Goal: Information Seeking & Learning: Learn about a topic

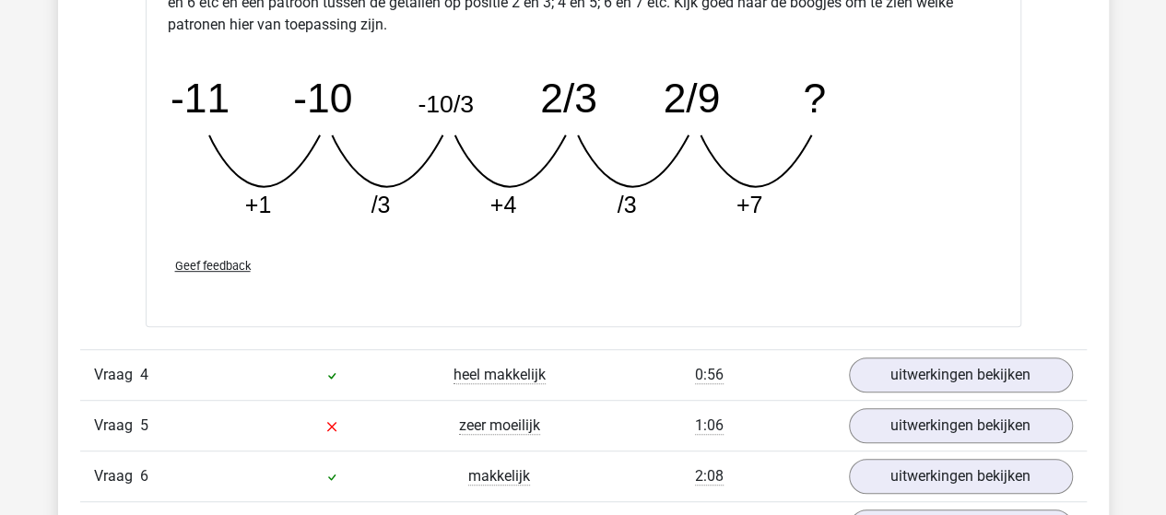
scroll to position [3871, 0]
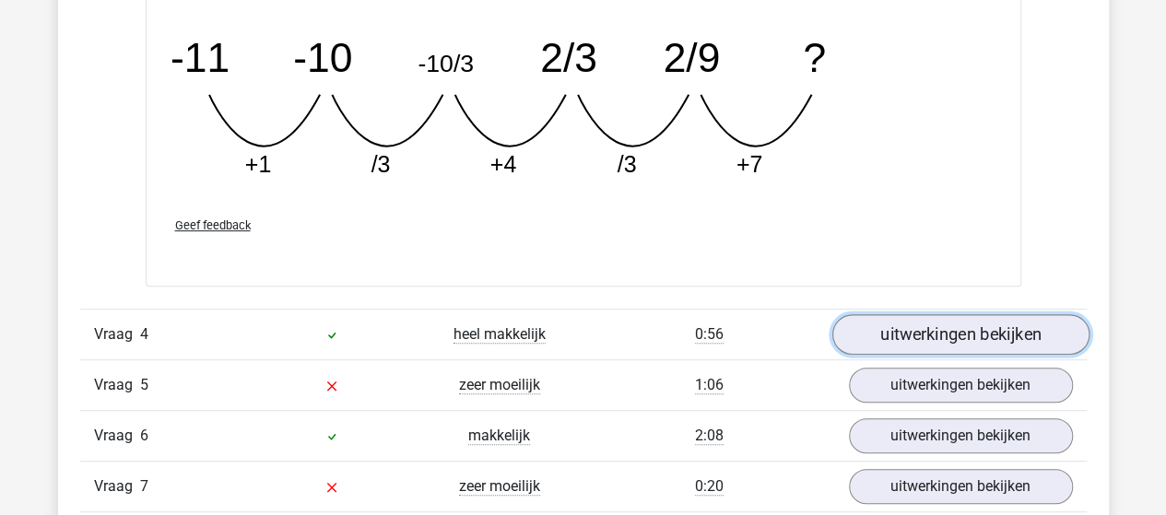
click at [903, 325] on link "uitwerkingen bekijken" at bounding box center [959, 334] width 257 height 41
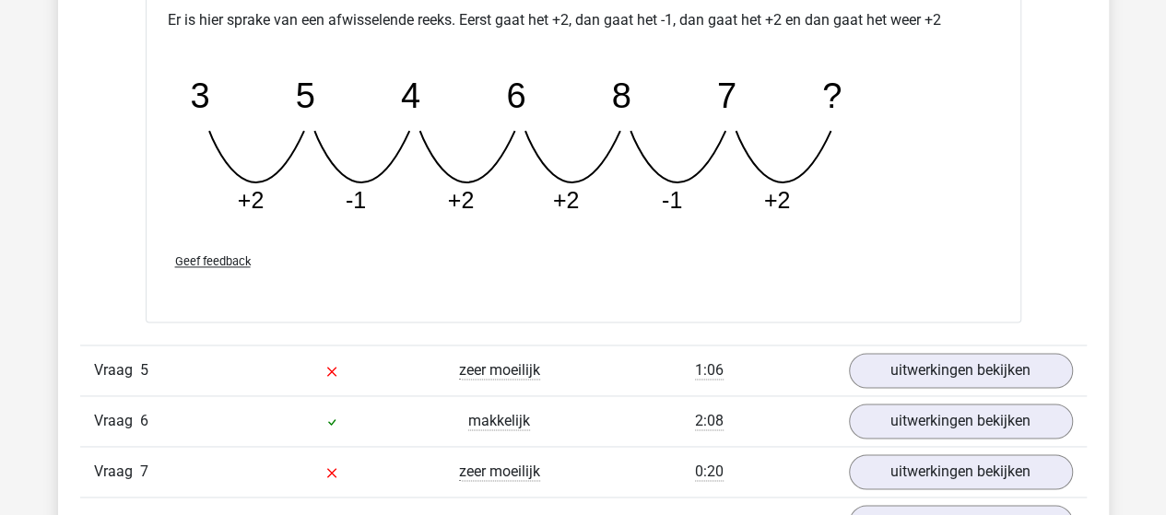
scroll to position [4793, 0]
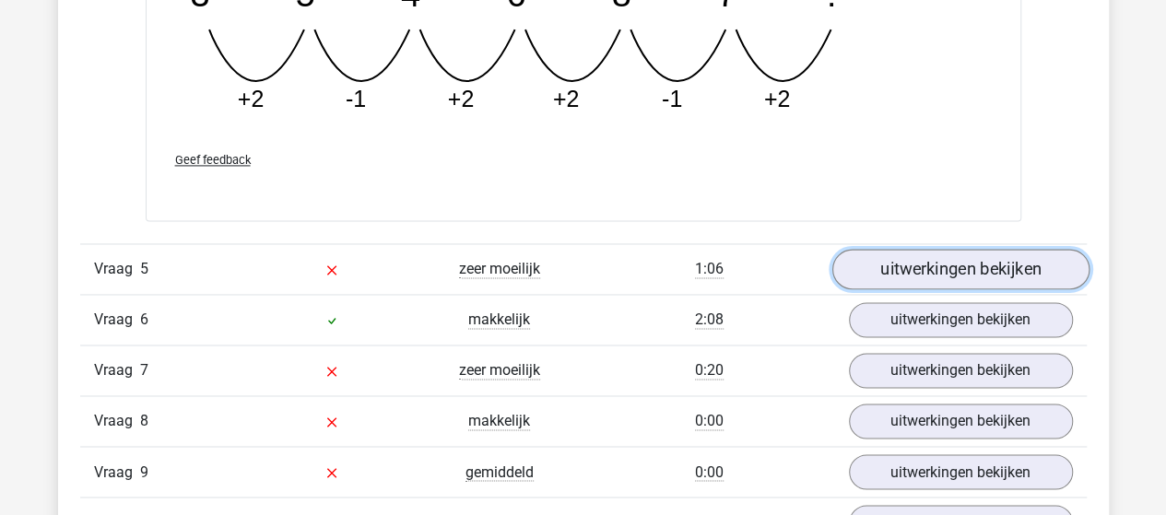
click at [920, 265] on link "uitwerkingen bekijken" at bounding box center [959, 269] width 257 height 41
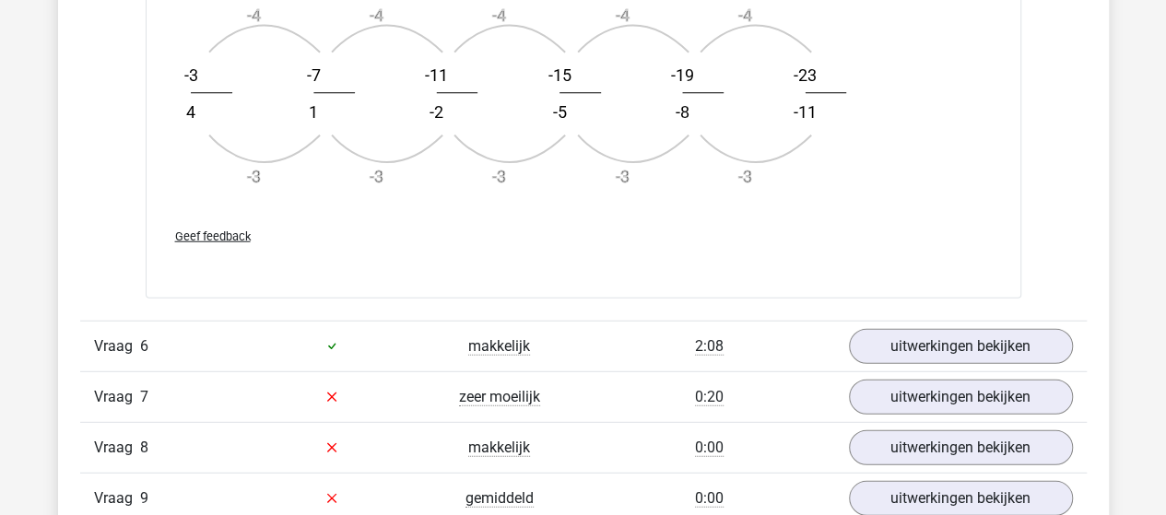
scroll to position [5899, 0]
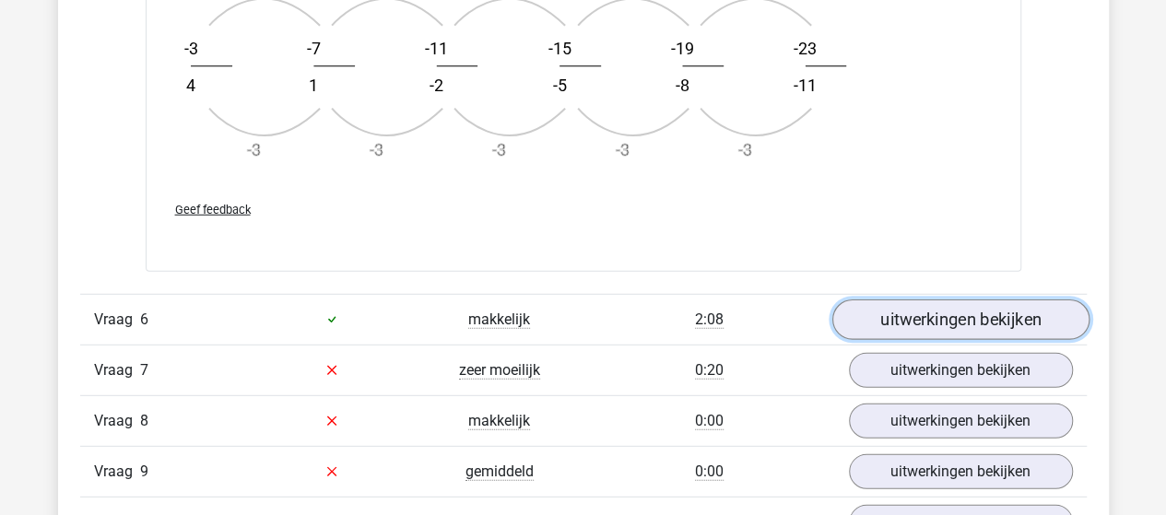
click at [1036, 309] on link "uitwerkingen bekijken" at bounding box center [959, 320] width 257 height 41
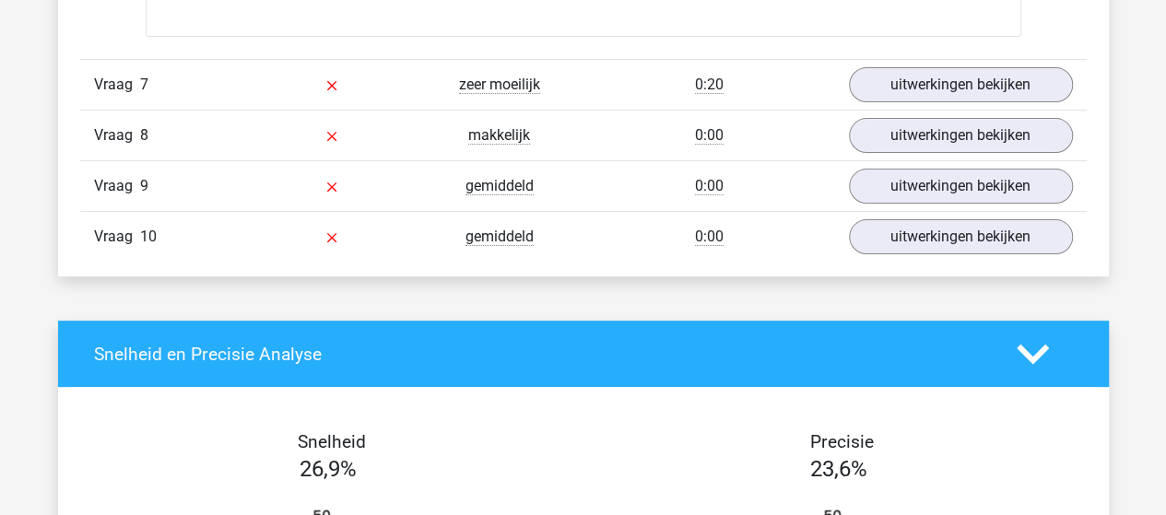
scroll to position [7097, 0]
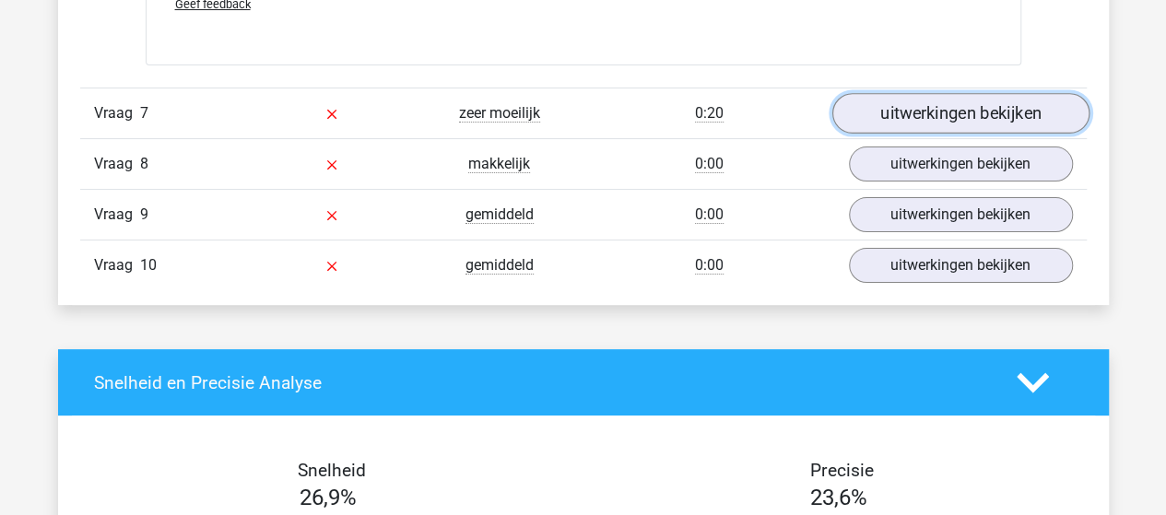
click at [991, 100] on link "uitwerkingen bekijken" at bounding box center [959, 113] width 257 height 41
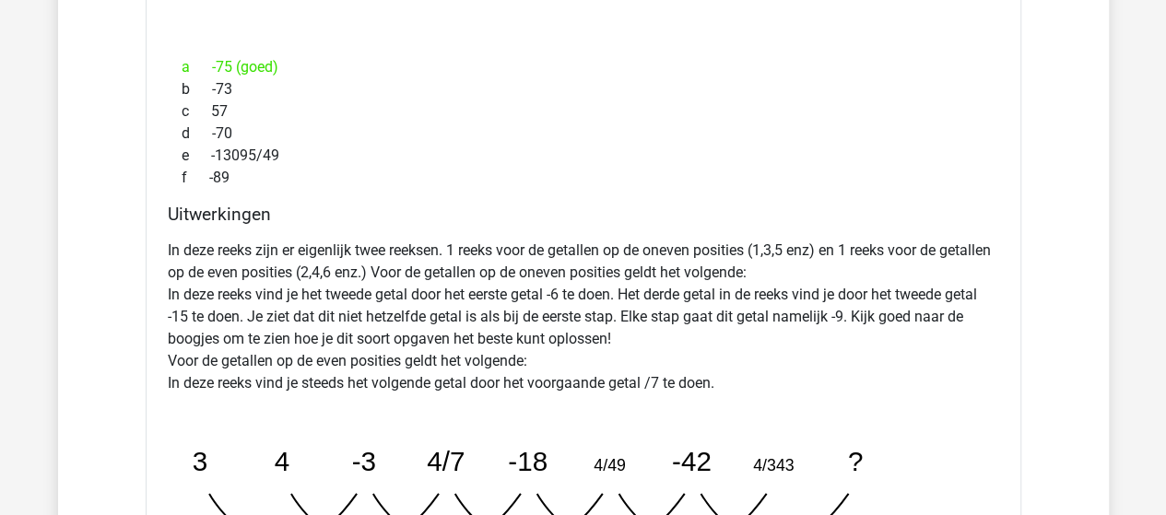
scroll to position [7557, 0]
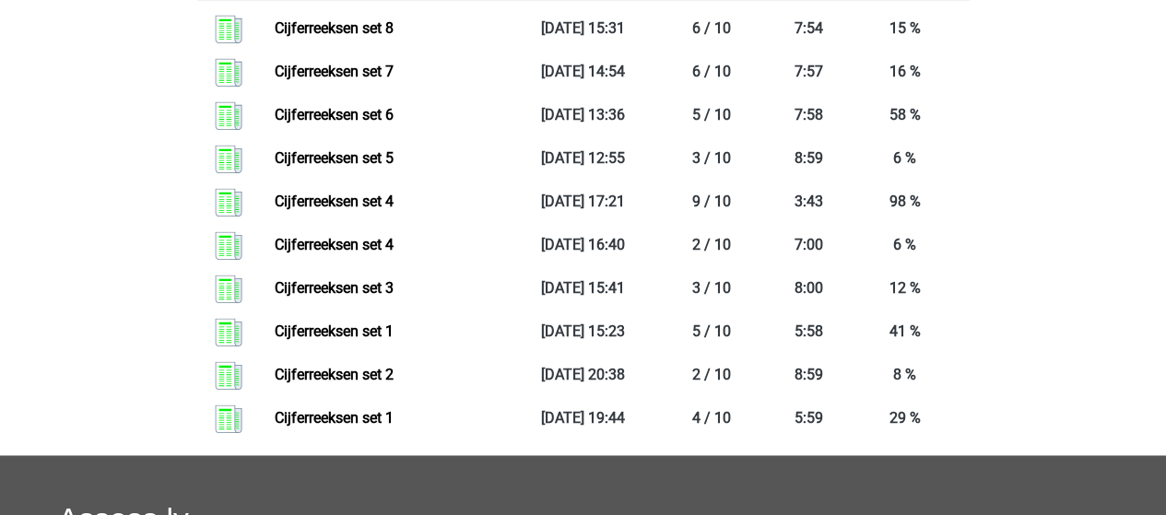
scroll to position [1290, 0]
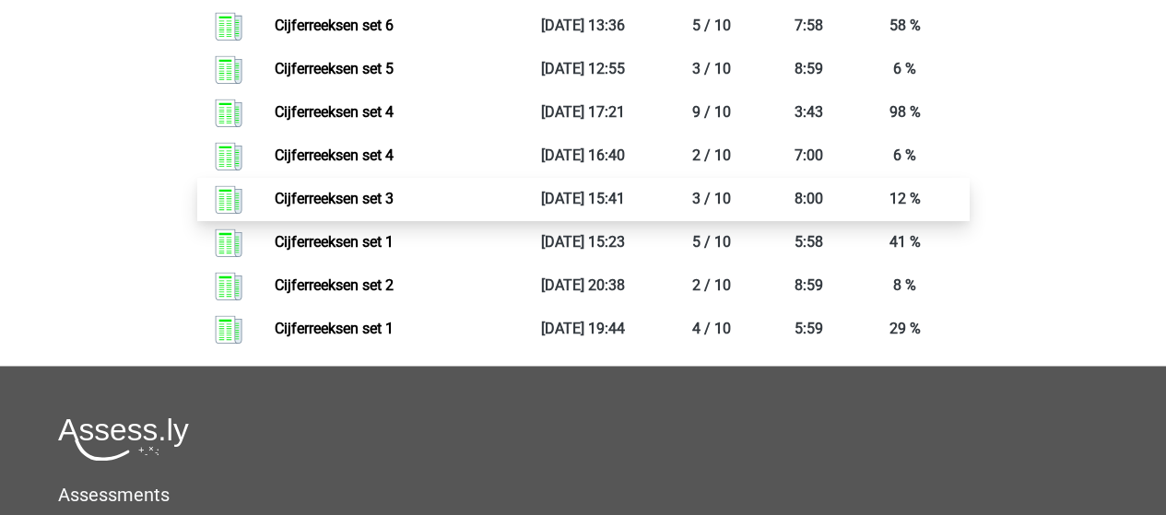
click at [372, 207] on link "Cijferreeksen set 3" at bounding box center [334, 199] width 119 height 18
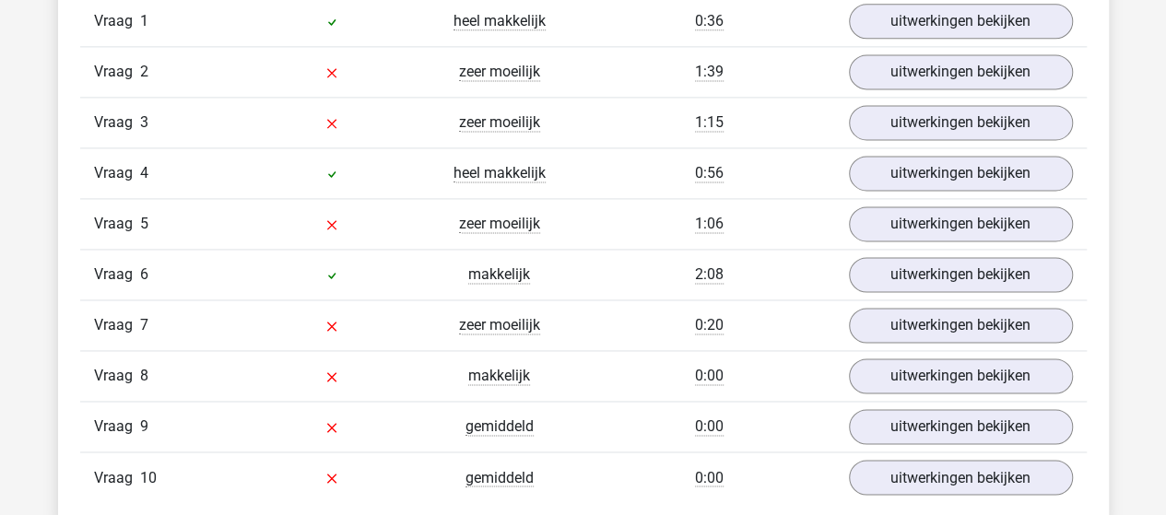
scroll to position [1475, 0]
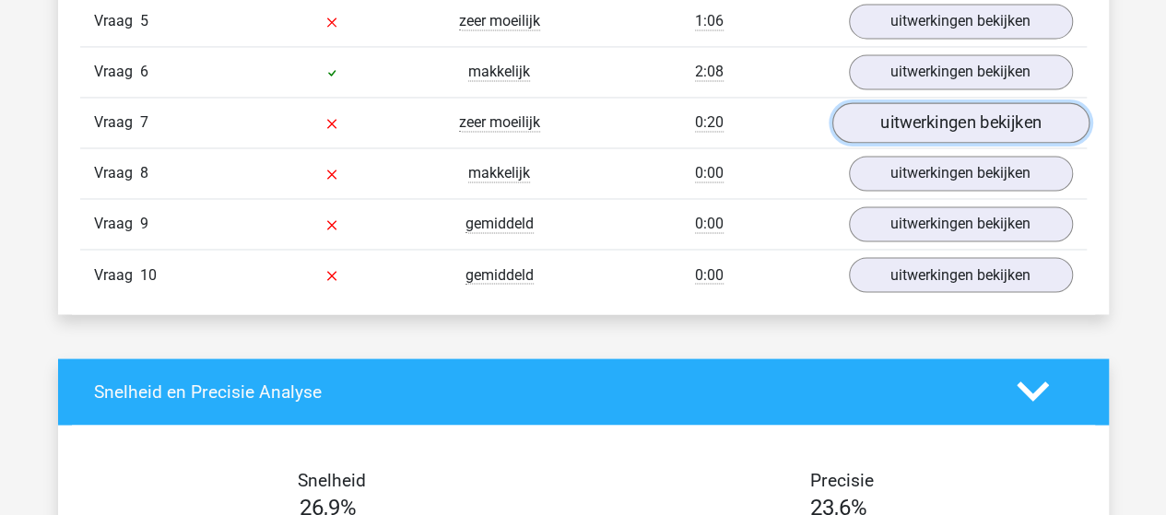
click at [892, 114] on link "uitwerkingen bekijken" at bounding box center [959, 122] width 257 height 41
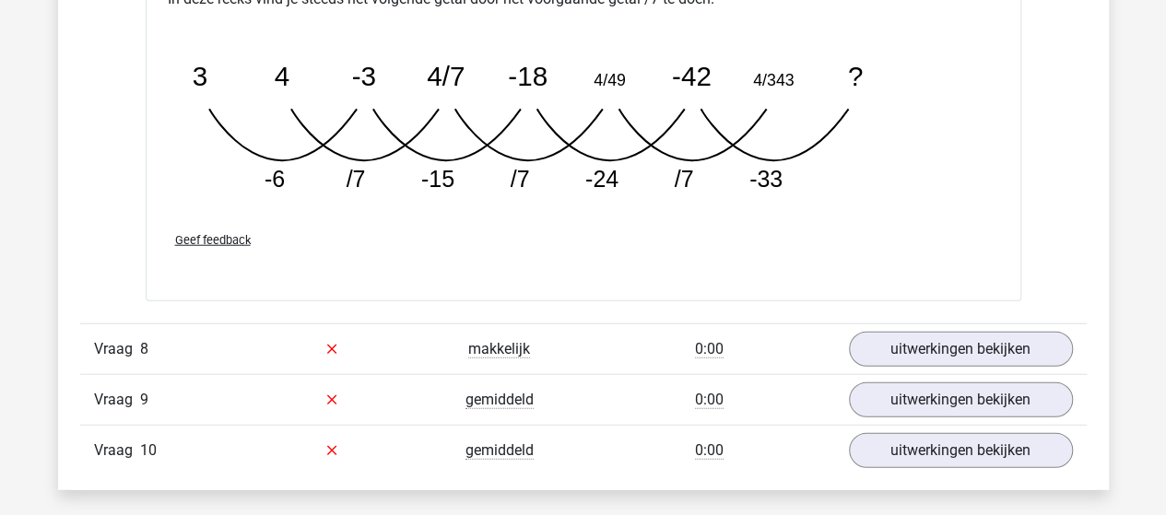
scroll to position [2304, 0]
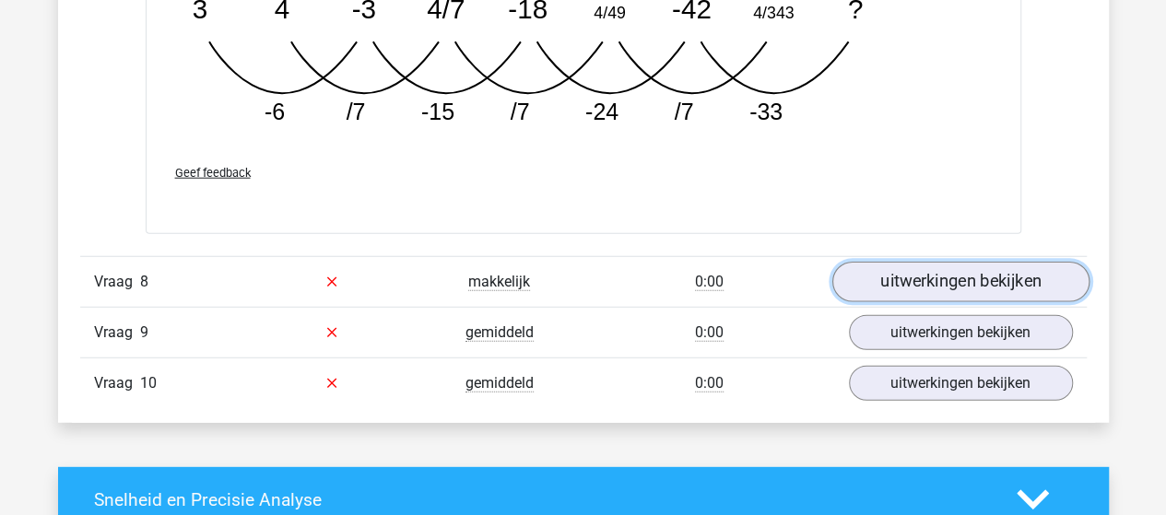
click at [918, 283] on link "uitwerkingen bekijken" at bounding box center [959, 282] width 257 height 41
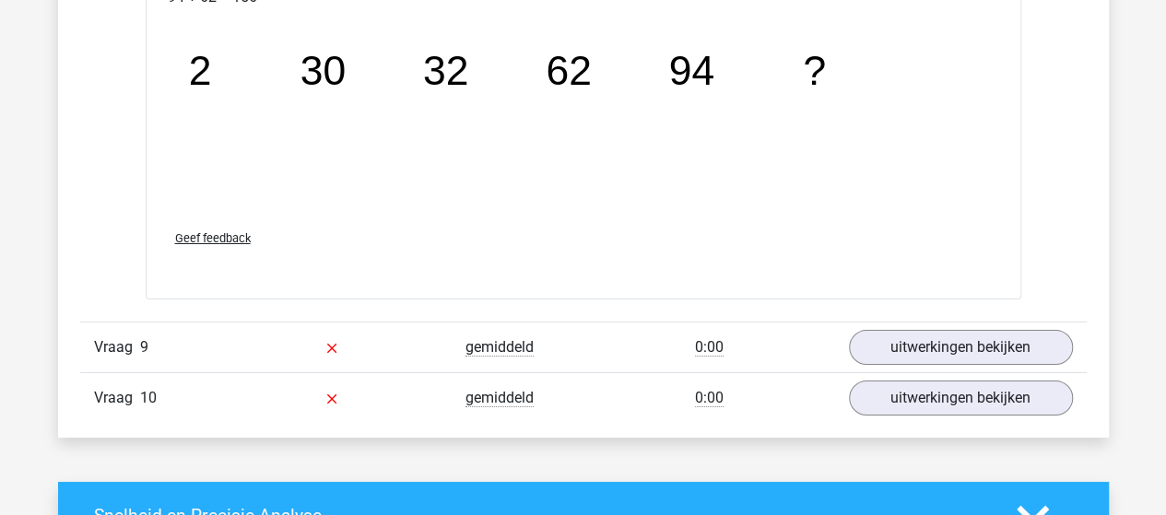
scroll to position [3226, 0]
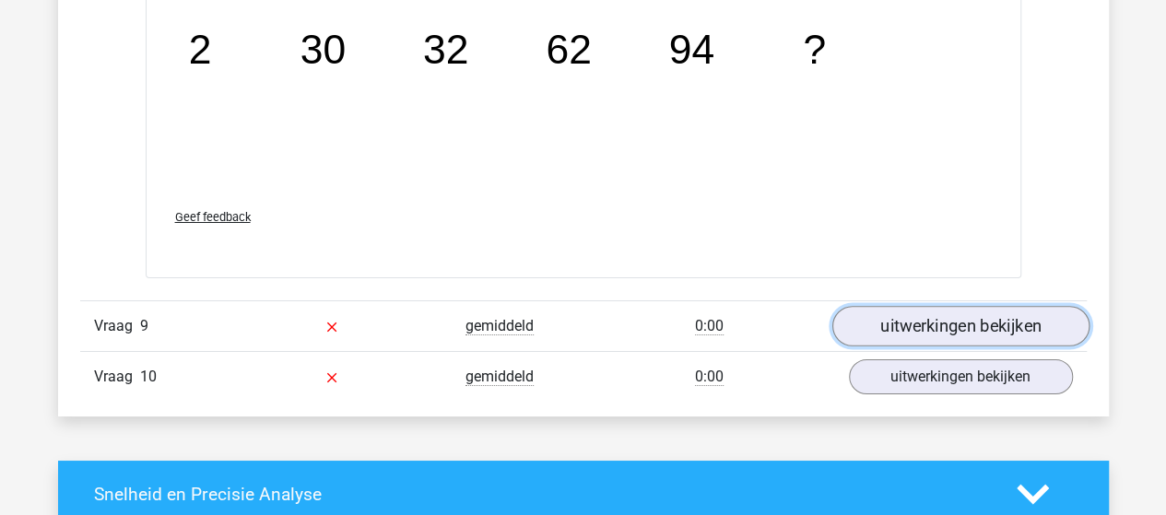
click at [891, 315] on link "uitwerkingen bekijken" at bounding box center [959, 327] width 257 height 41
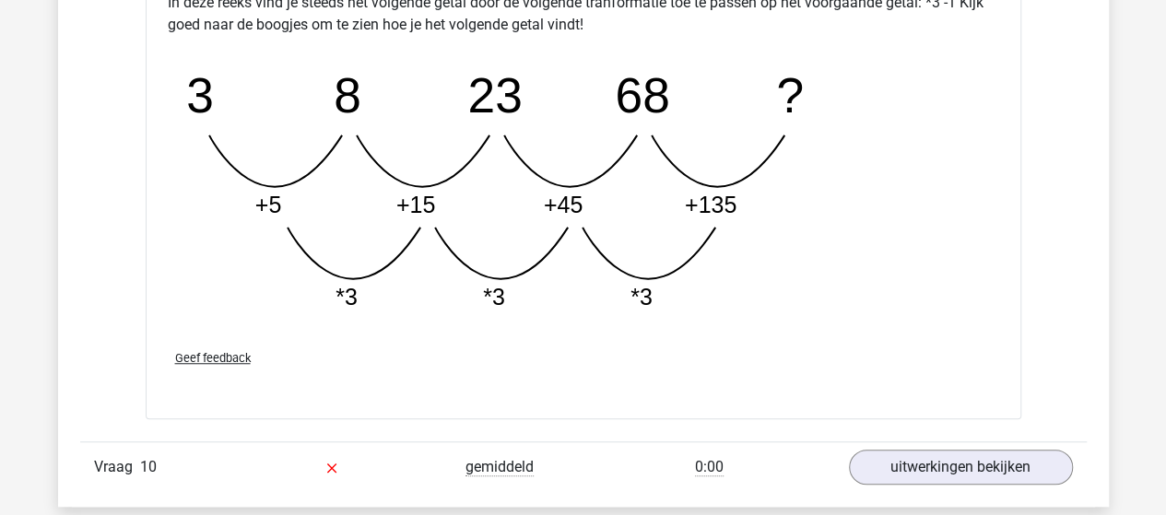
scroll to position [4147, 0]
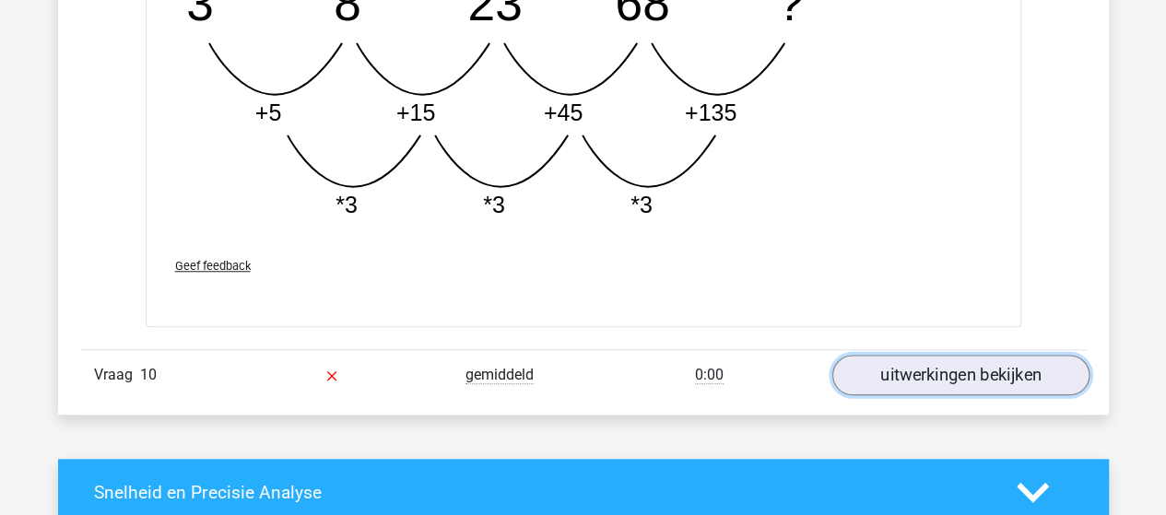
click at [986, 362] on link "uitwerkingen bekijken" at bounding box center [959, 375] width 257 height 41
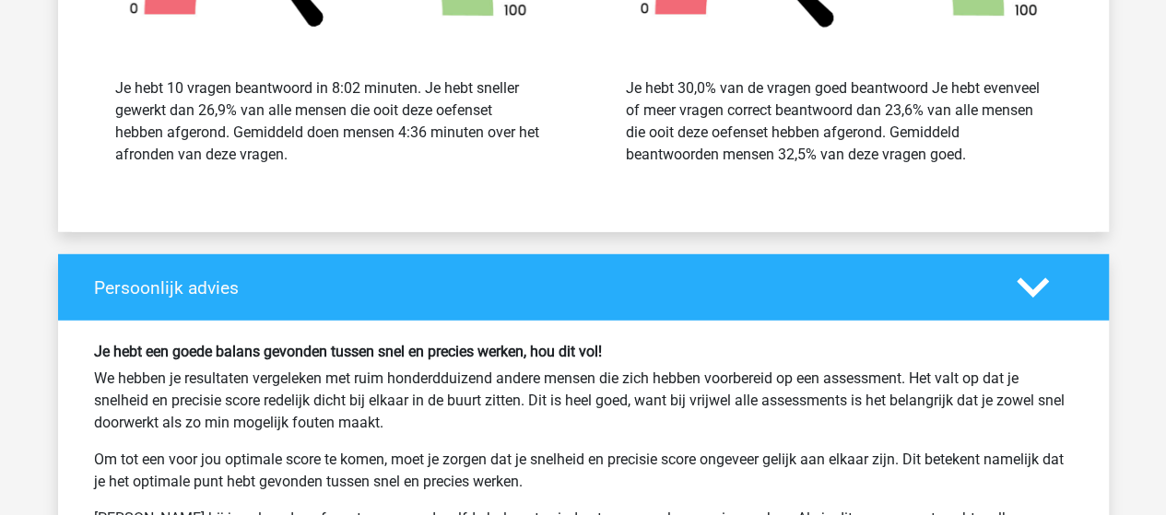
scroll to position [5714, 0]
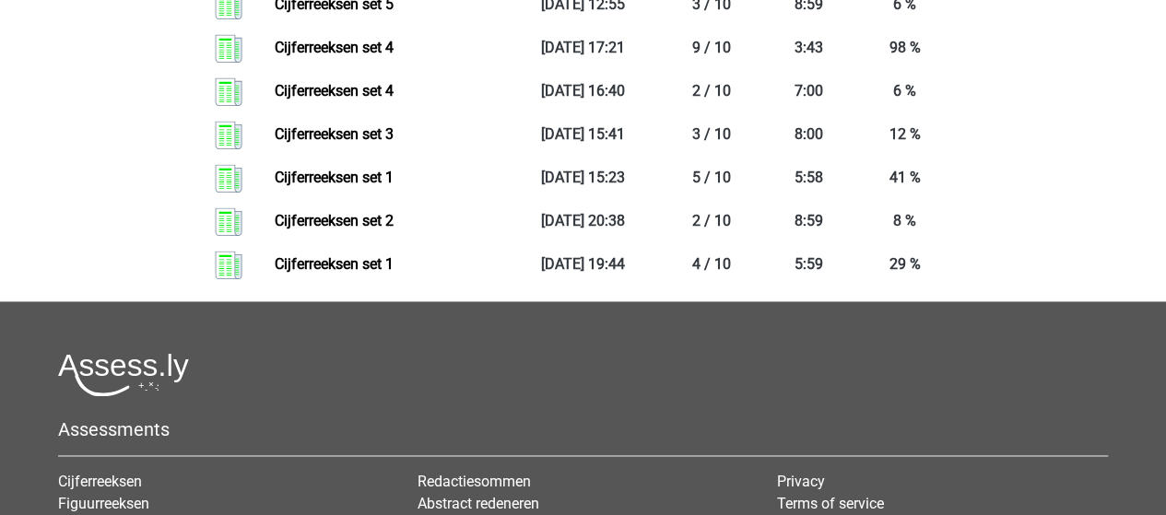
scroll to position [1106, 0]
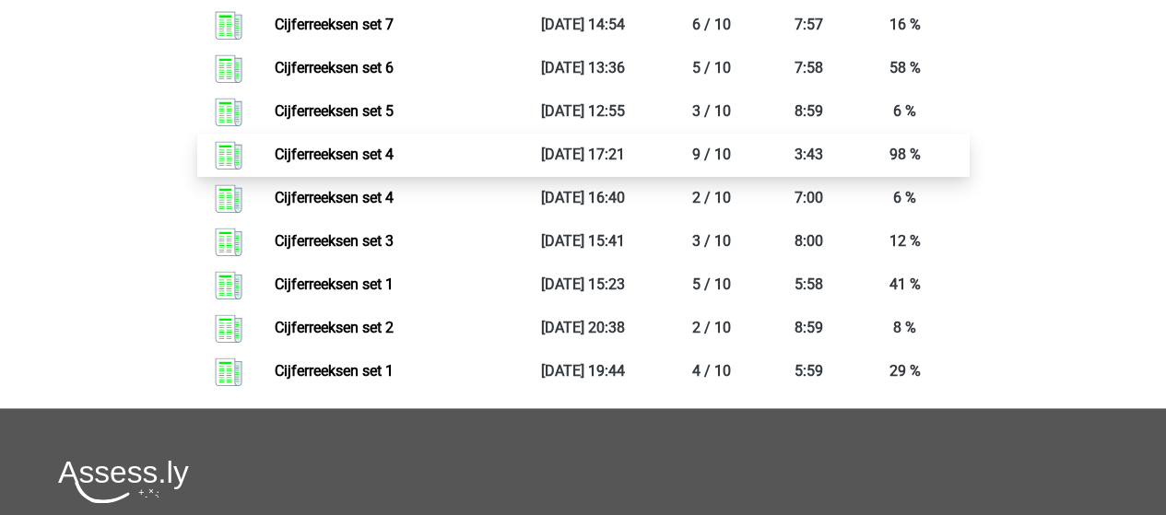
click at [347, 163] on link "Cijferreeksen set 4" at bounding box center [334, 155] width 119 height 18
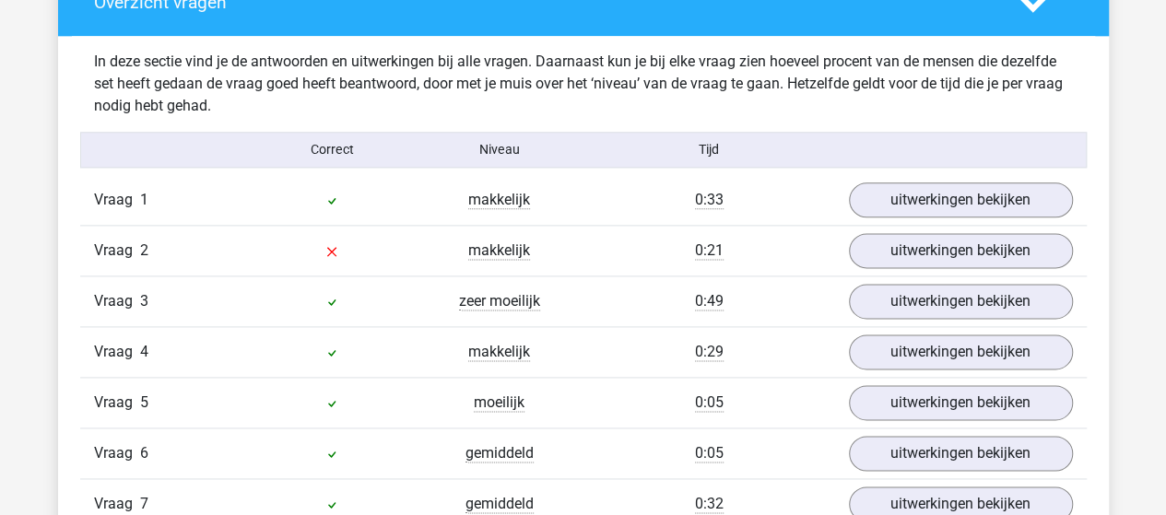
scroll to position [1106, 0]
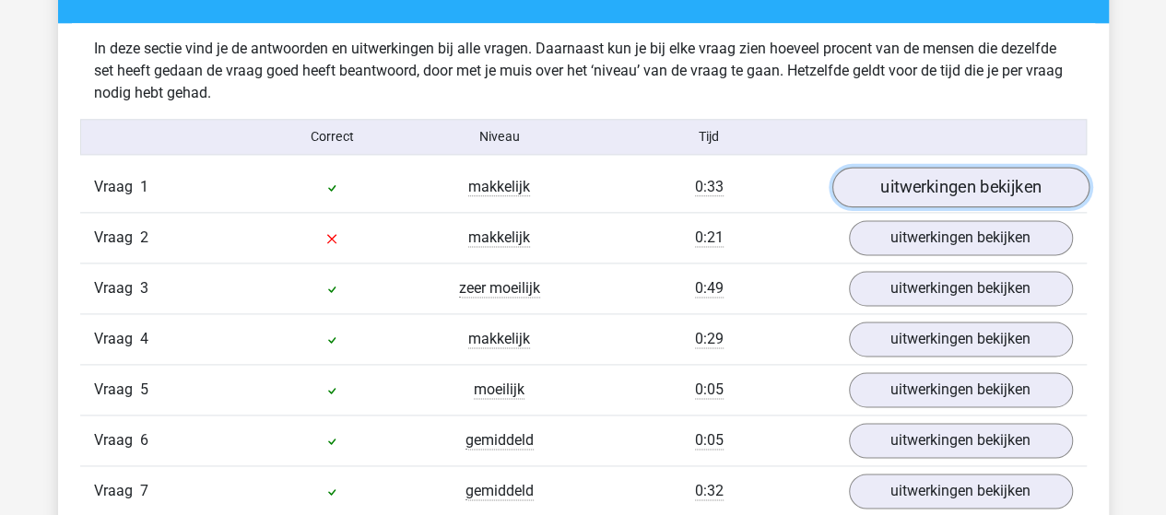
click at [916, 188] on link "uitwerkingen bekijken" at bounding box center [959, 187] width 257 height 41
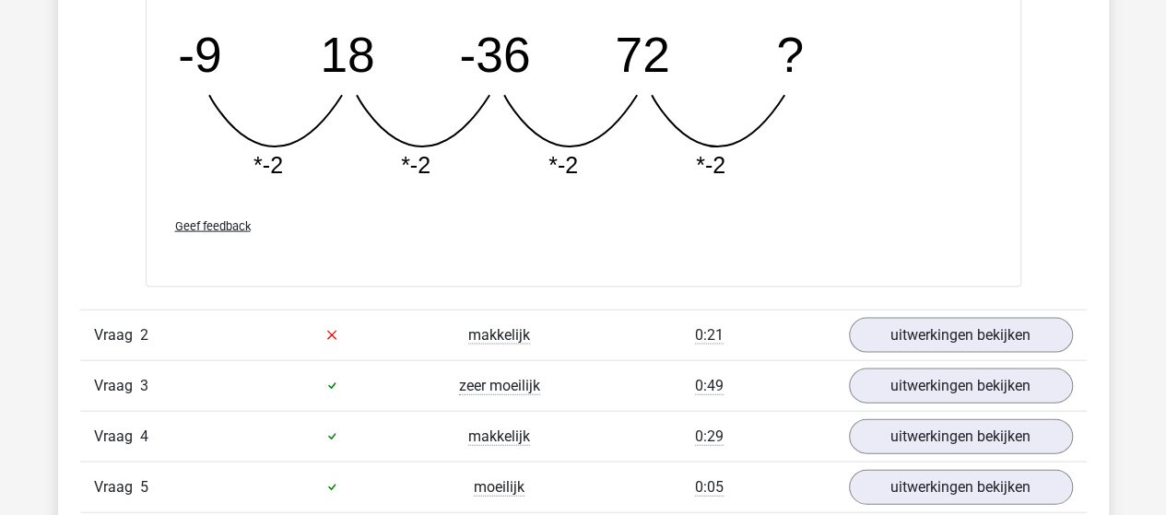
scroll to position [1843, 0]
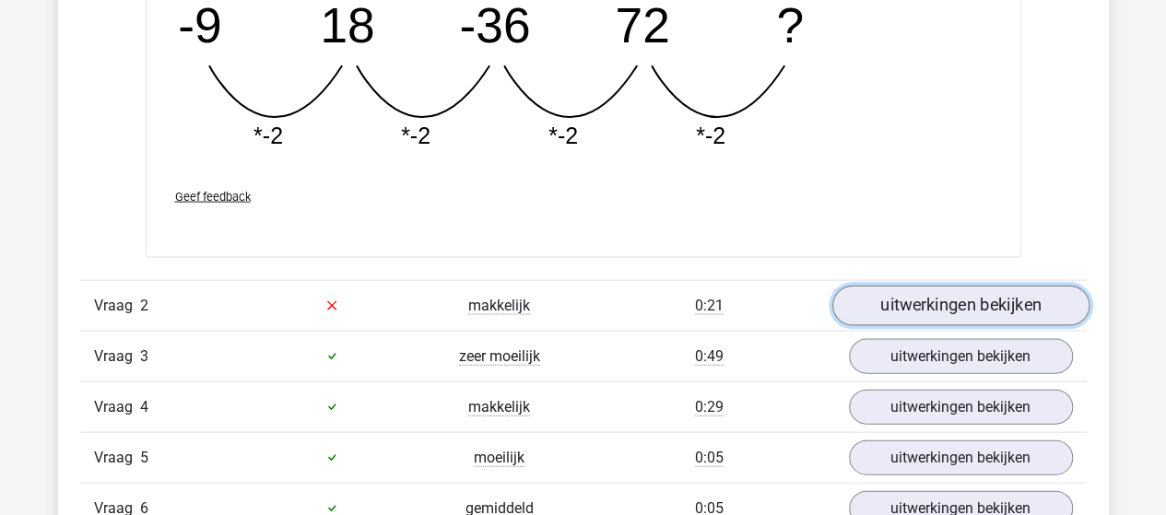
click at [900, 311] on link "uitwerkingen bekijken" at bounding box center [959, 306] width 257 height 41
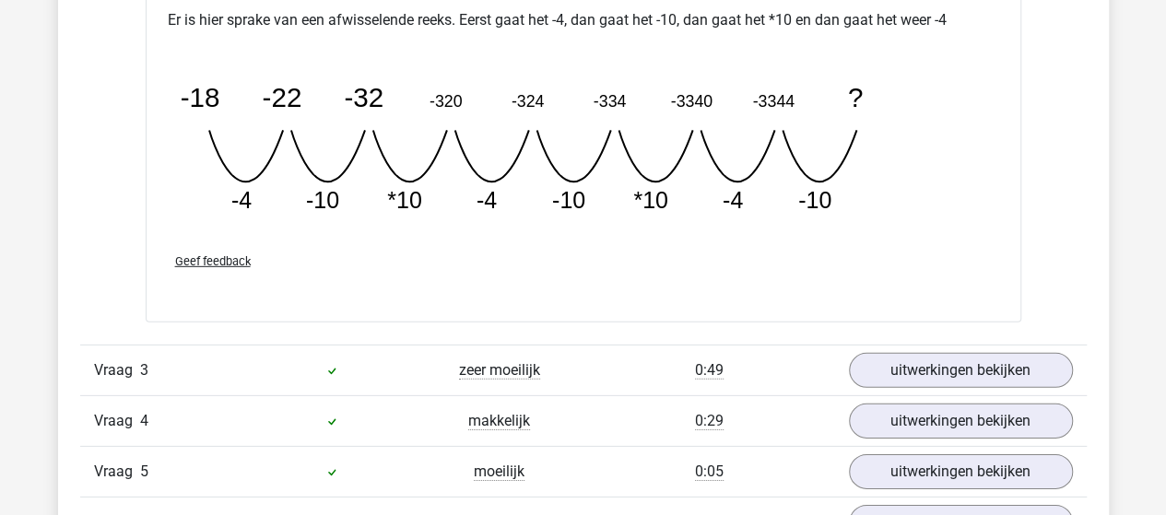
scroll to position [2673, 0]
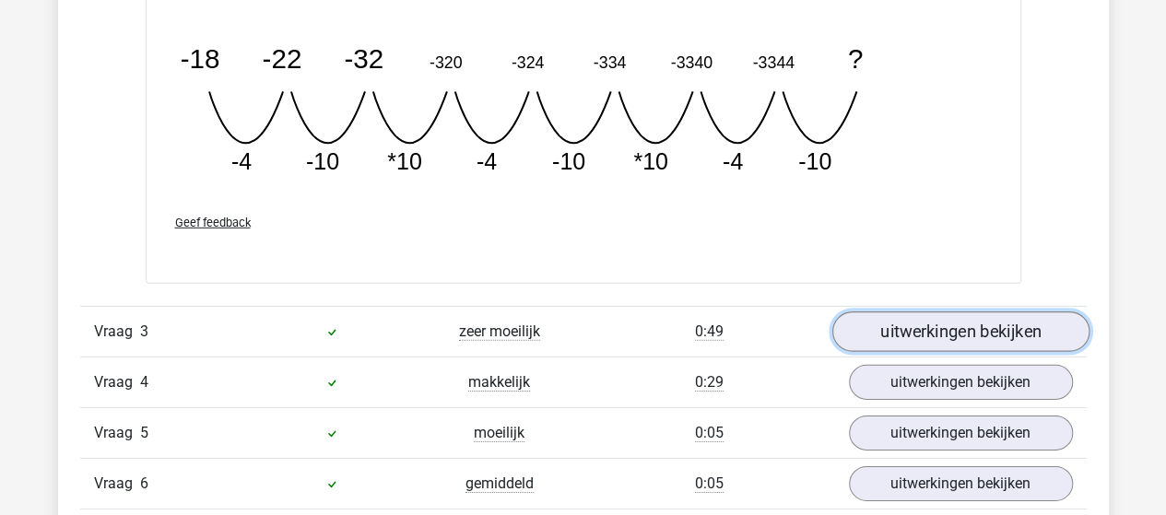
click at [912, 333] on link "uitwerkingen bekijken" at bounding box center [959, 332] width 257 height 41
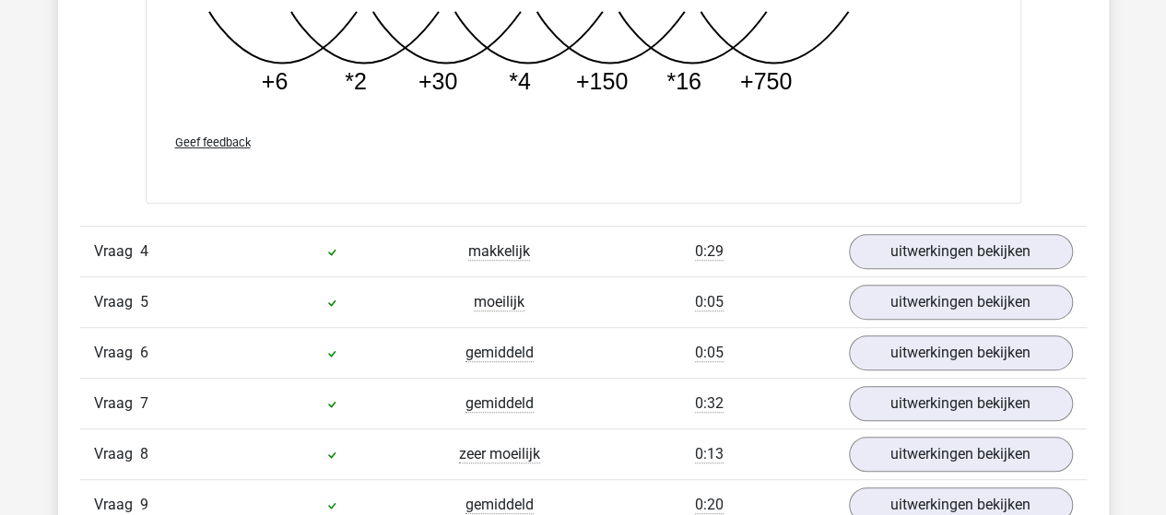
scroll to position [3871, 0]
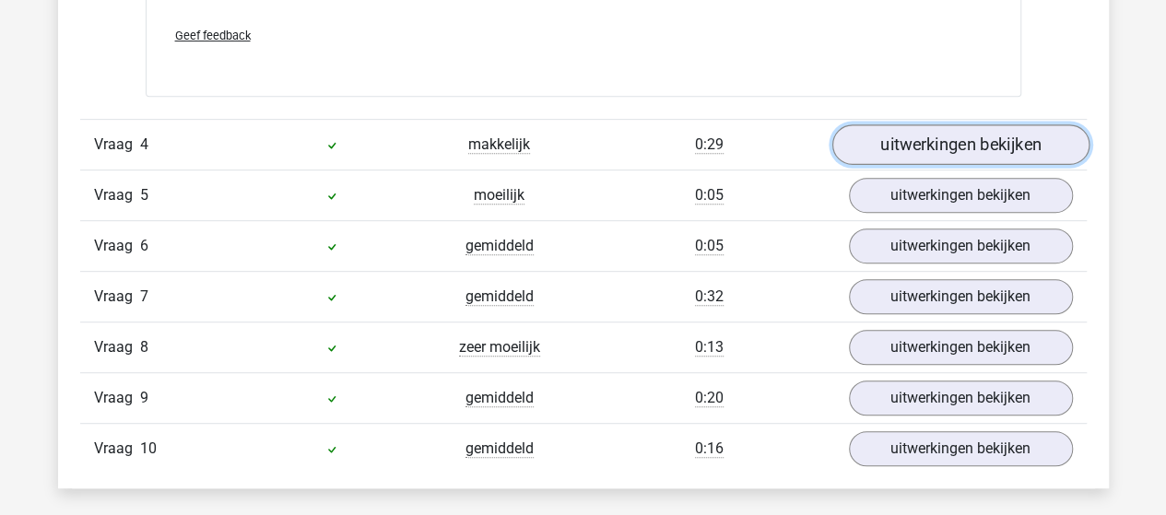
click at [933, 142] on link "uitwerkingen bekijken" at bounding box center [959, 144] width 257 height 41
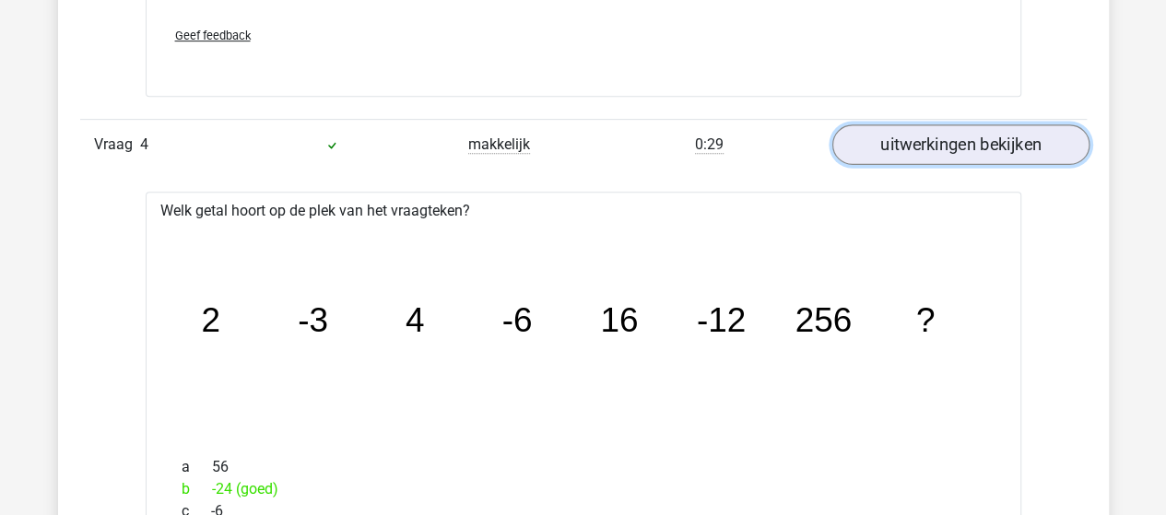
click at [889, 150] on link "uitwerkingen bekijken" at bounding box center [959, 144] width 257 height 41
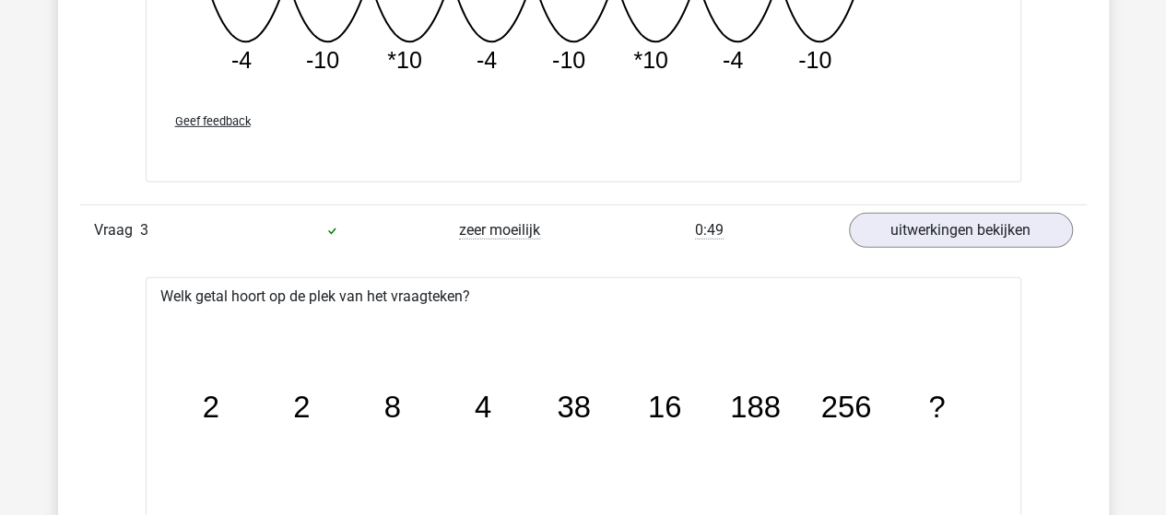
scroll to position [2673, 0]
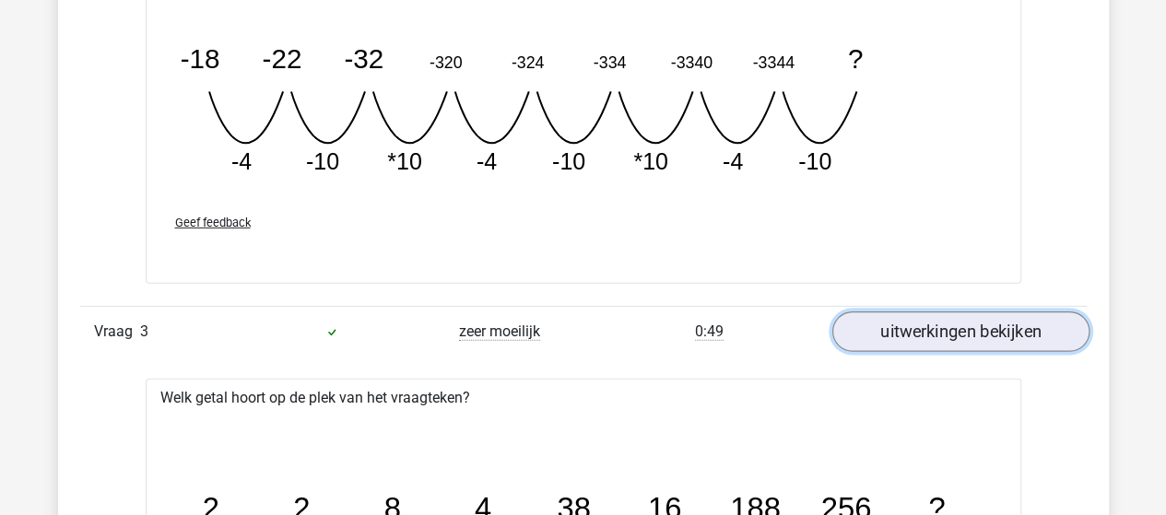
click at [865, 312] on link "uitwerkingen bekijken" at bounding box center [959, 332] width 257 height 41
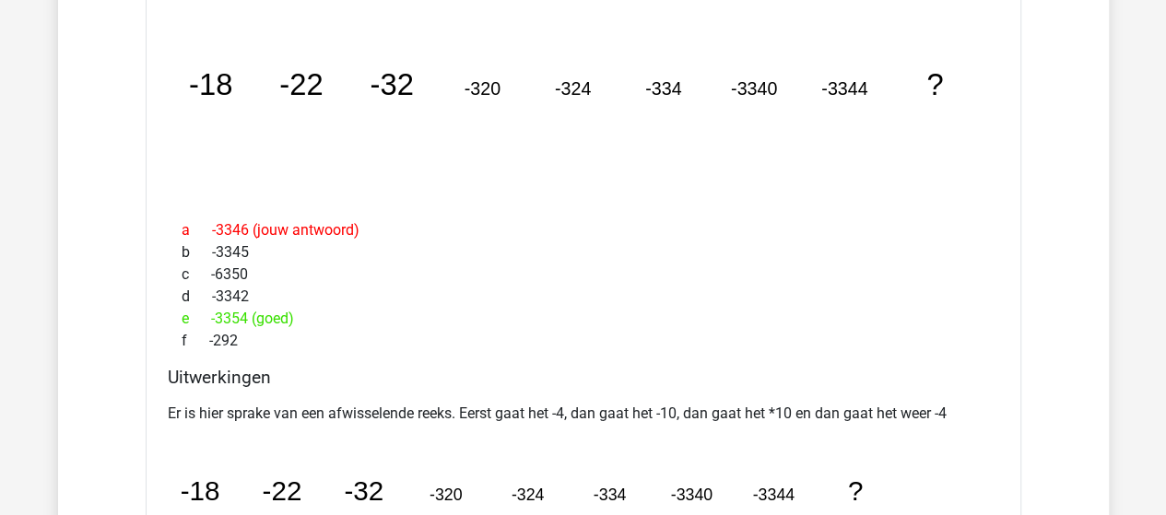
scroll to position [2212, 0]
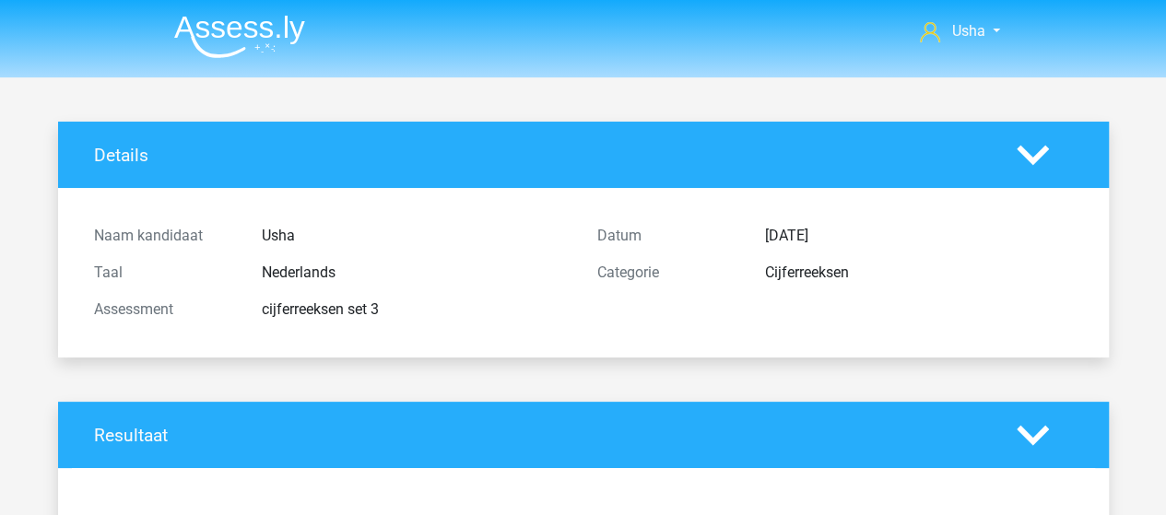
click at [194, 38] on img at bounding box center [239, 36] width 131 height 43
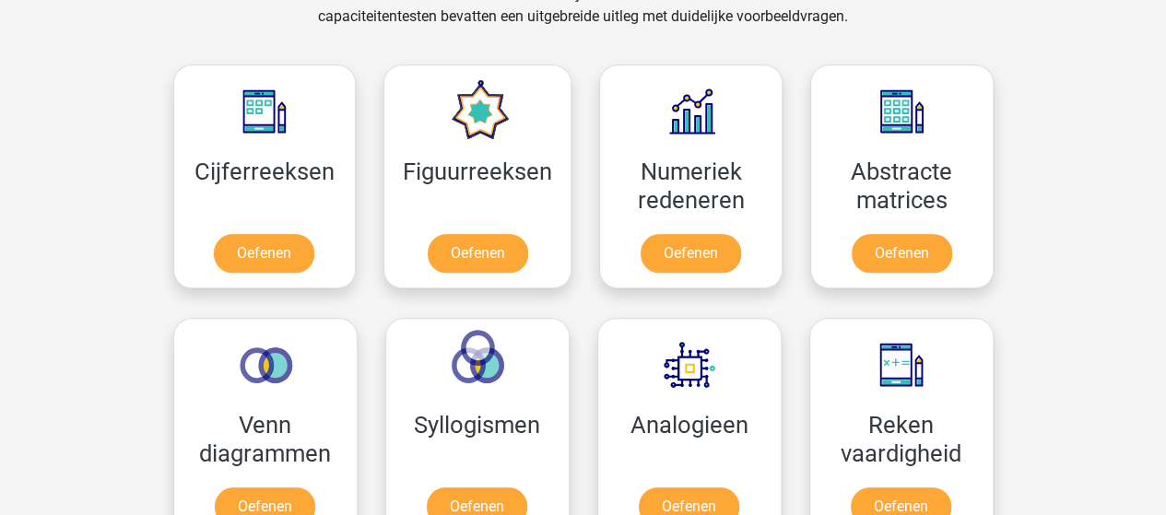
scroll to position [829, 0]
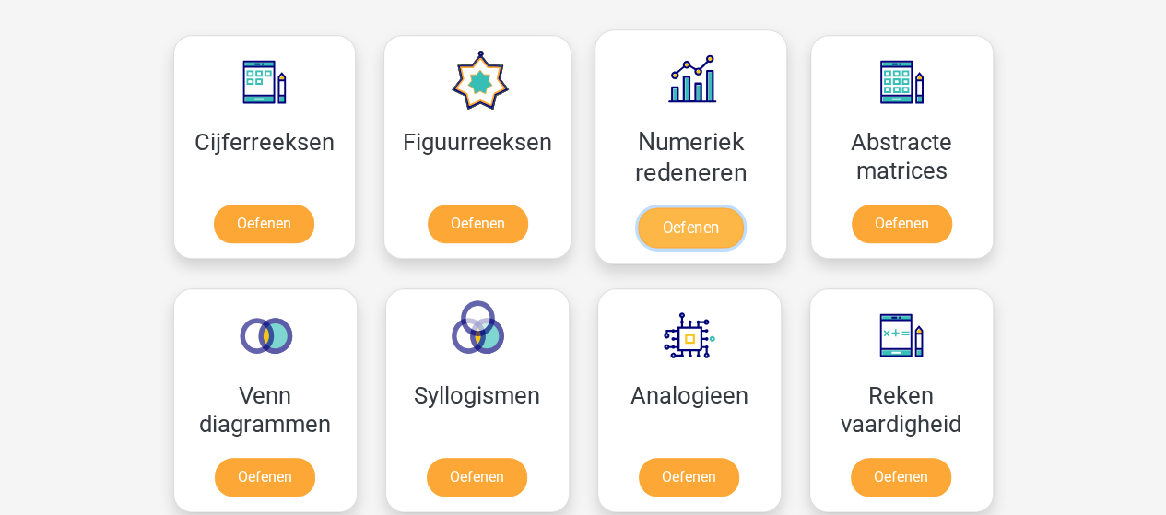
click at [662, 207] on link "Oefenen" at bounding box center [690, 227] width 105 height 41
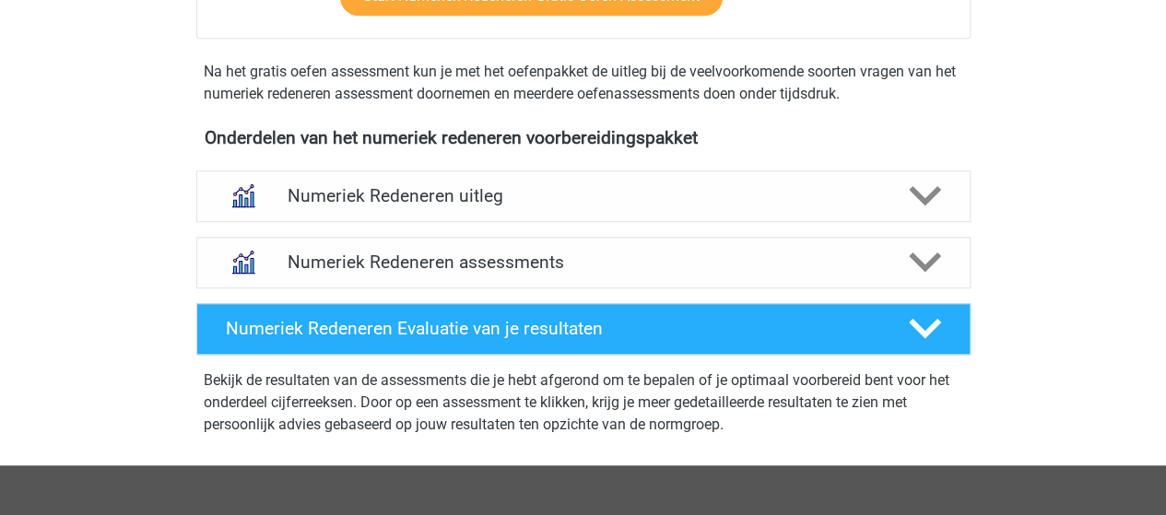
scroll to position [645, 0]
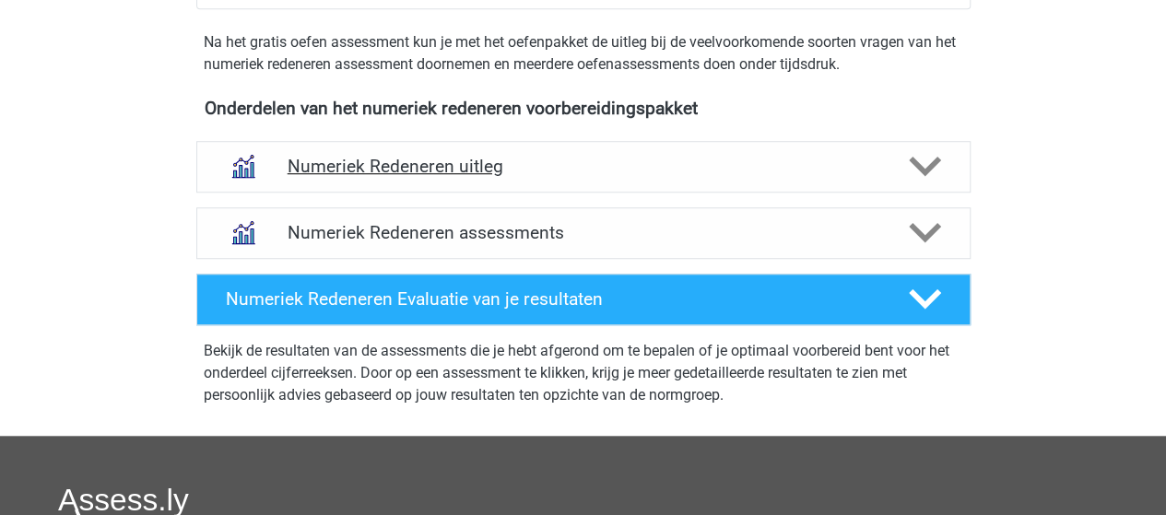
click at [348, 167] on h4 "Numeriek Redeneren uitleg" at bounding box center [584, 166] width 592 height 21
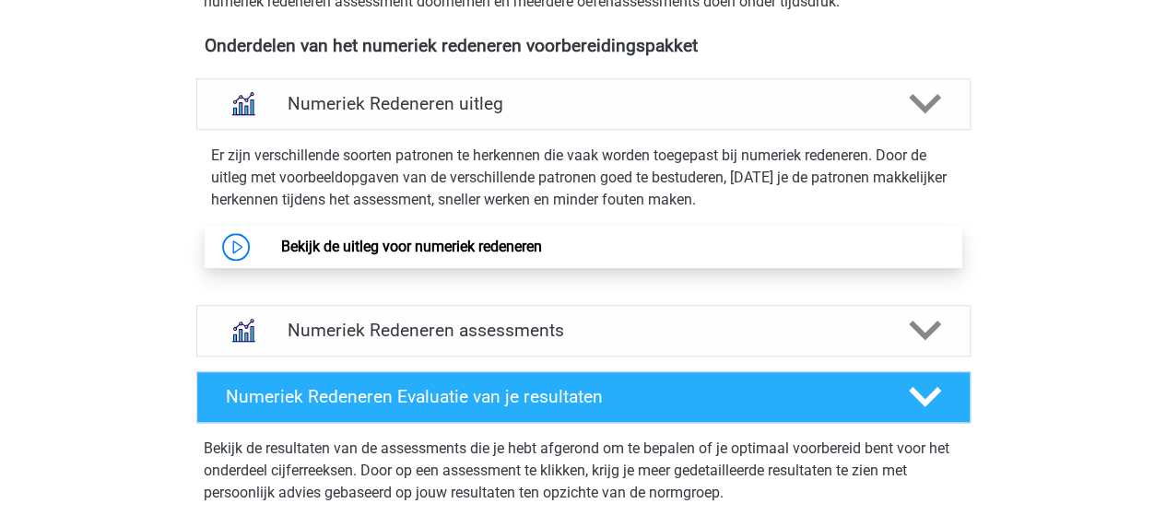
scroll to position [737, 0]
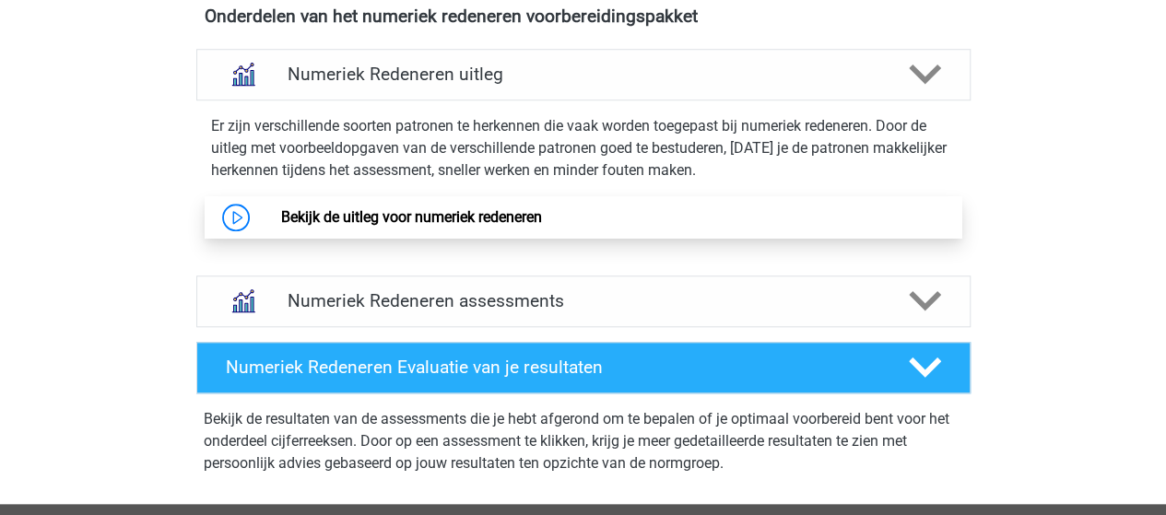
click at [371, 216] on link "Bekijk de uitleg voor numeriek redeneren" at bounding box center [411, 217] width 261 height 18
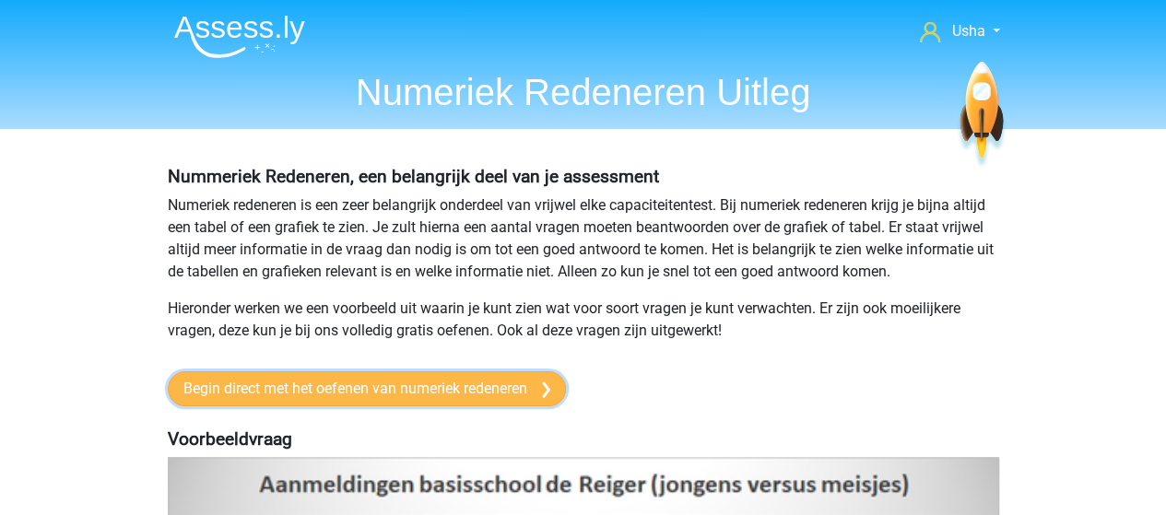
click at [319, 384] on link "Begin direct met het oefenen van numeriek redeneren" at bounding box center [367, 388] width 398 height 35
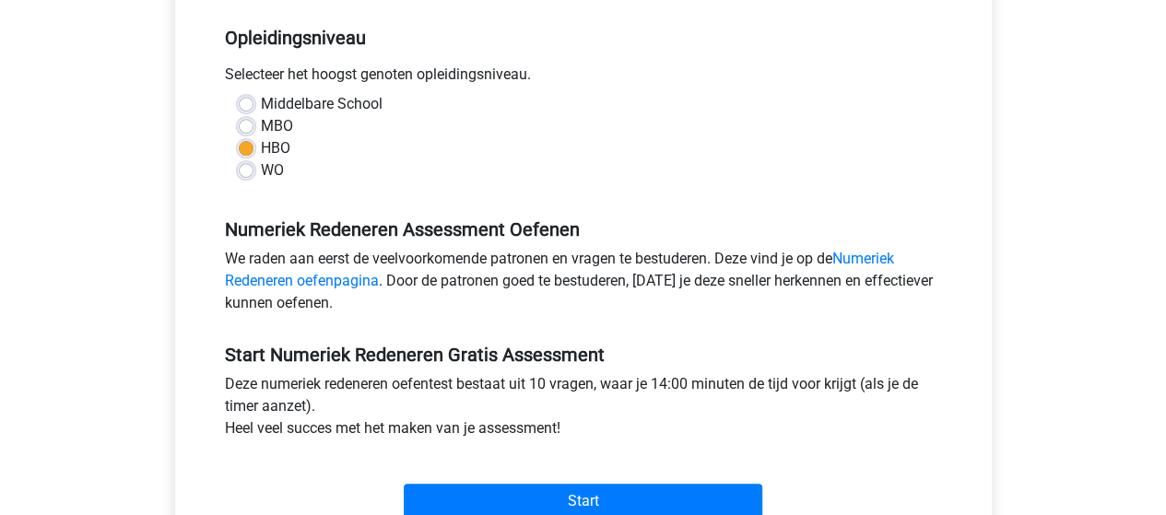
scroll to position [553, 0]
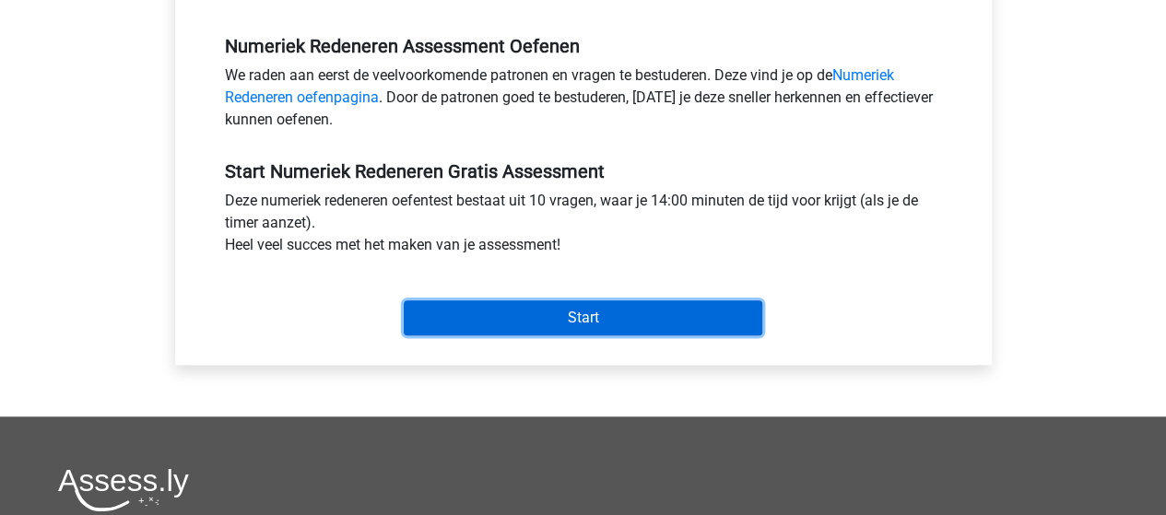
click at [476, 320] on input "Start" at bounding box center [583, 317] width 359 height 35
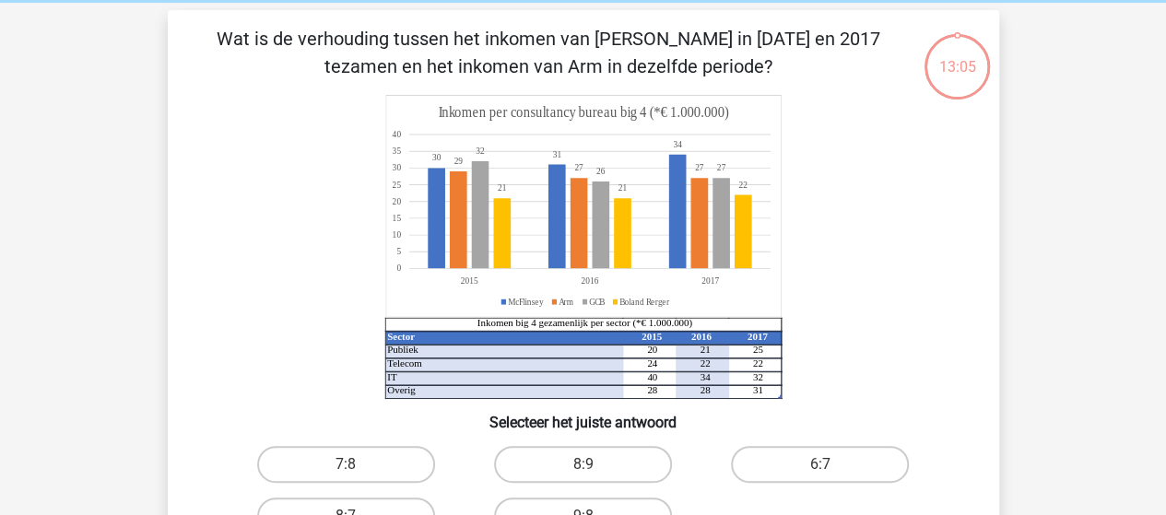
scroll to position [92, 0]
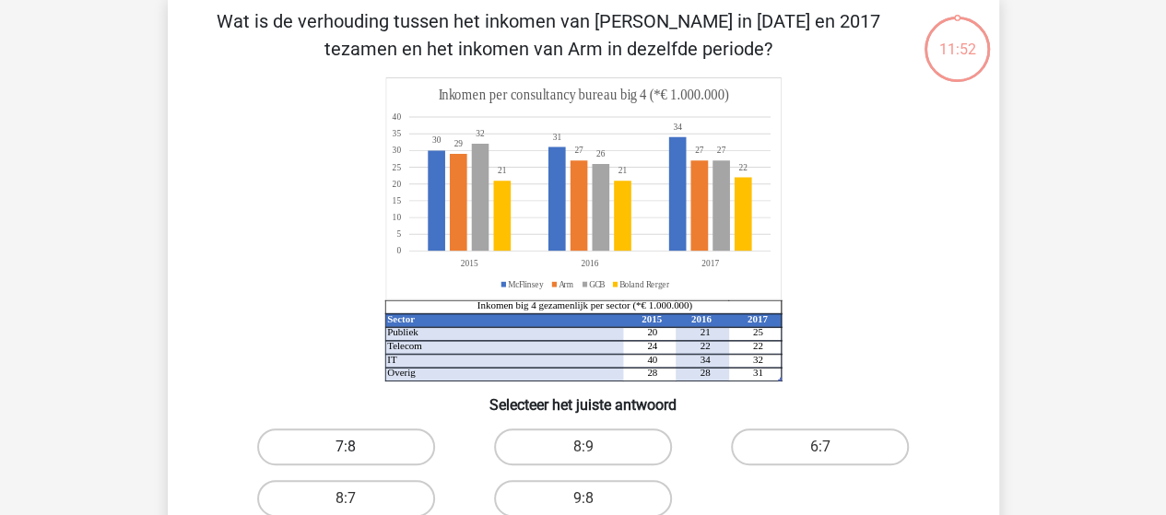
click at [371, 444] on label "7:8" at bounding box center [346, 447] width 178 height 37
click at [358, 447] on input "7:8" at bounding box center [352, 453] width 12 height 12
radio input "true"
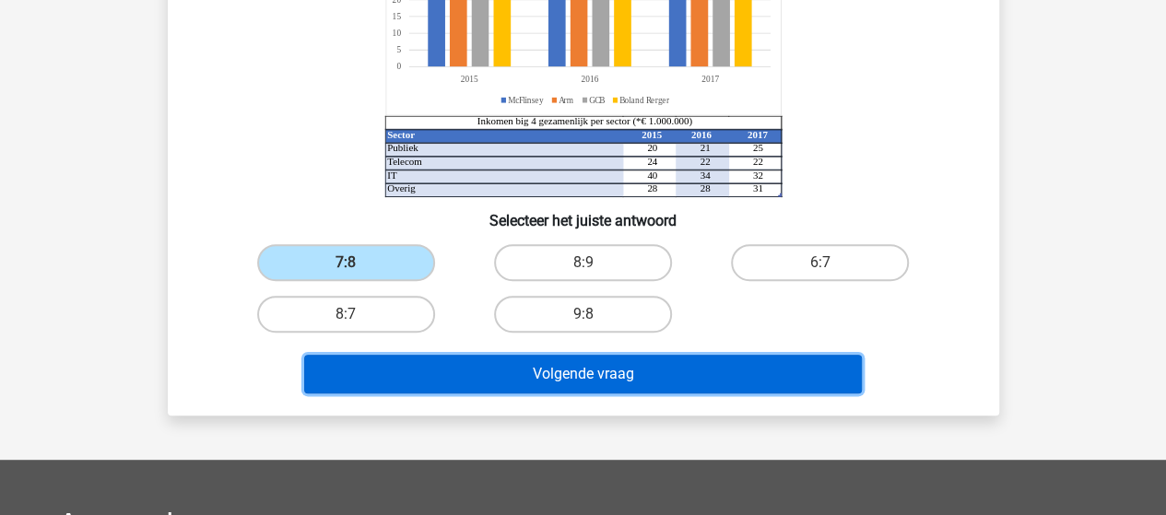
click at [604, 379] on button "Volgende vraag" at bounding box center [583, 374] width 558 height 39
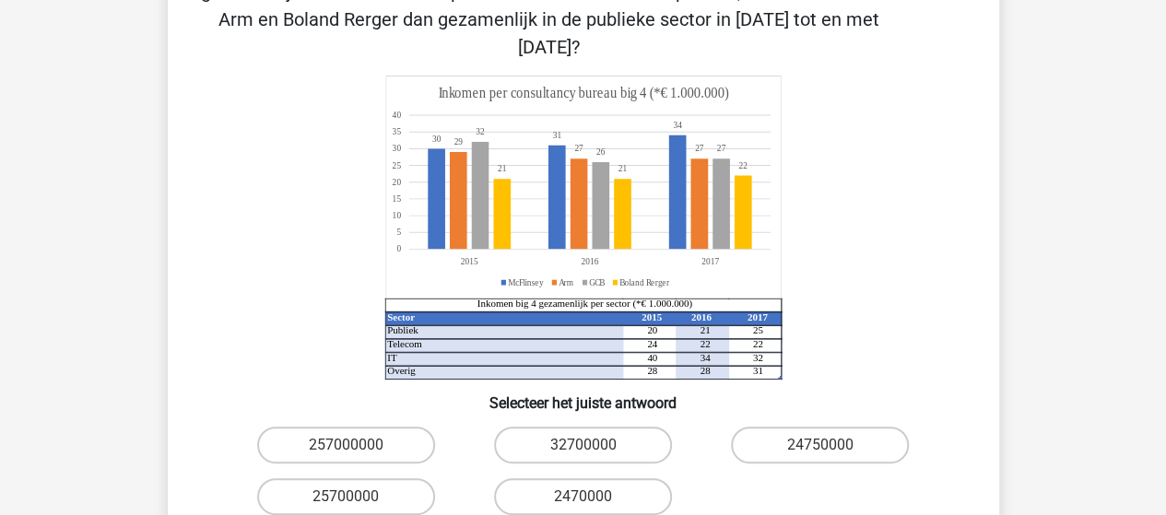
scroll to position [269, 0]
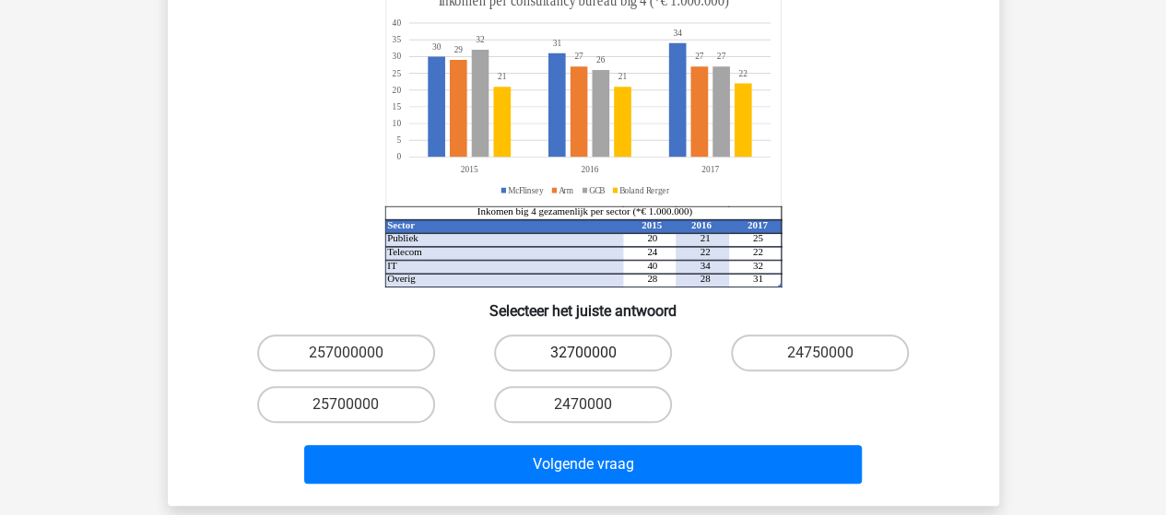
click at [570, 335] on label "32700000" at bounding box center [583, 353] width 178 height 37
click at [582, 353] on input "32700000" at bounding box center [588, 359] width 12 height 12
radio input "true"
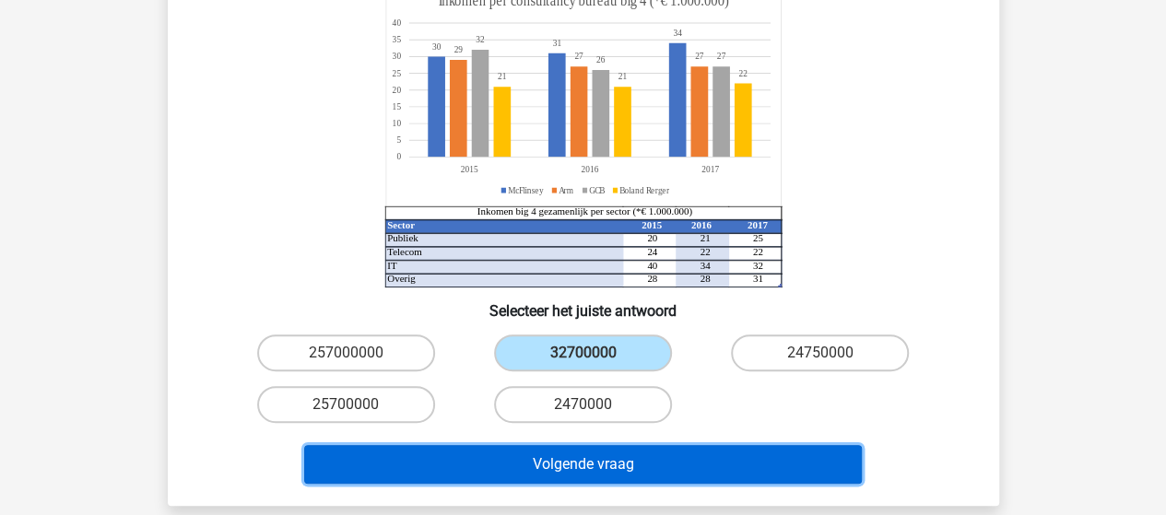
click at [606, 445] on button "Volgende vraag" at bounding box center [583, 464] width 558 height 39
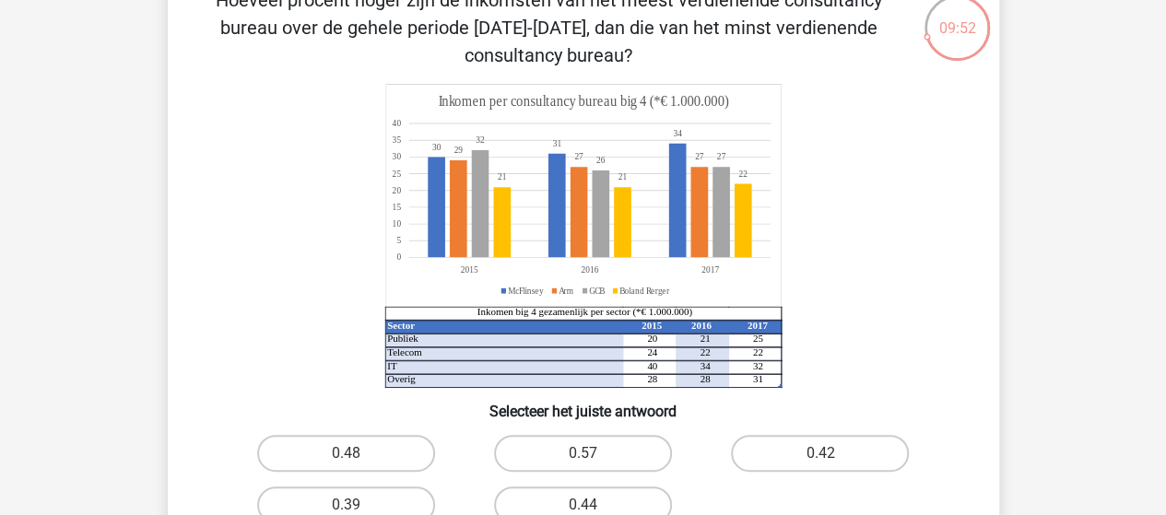
scroll to position [85, 0]
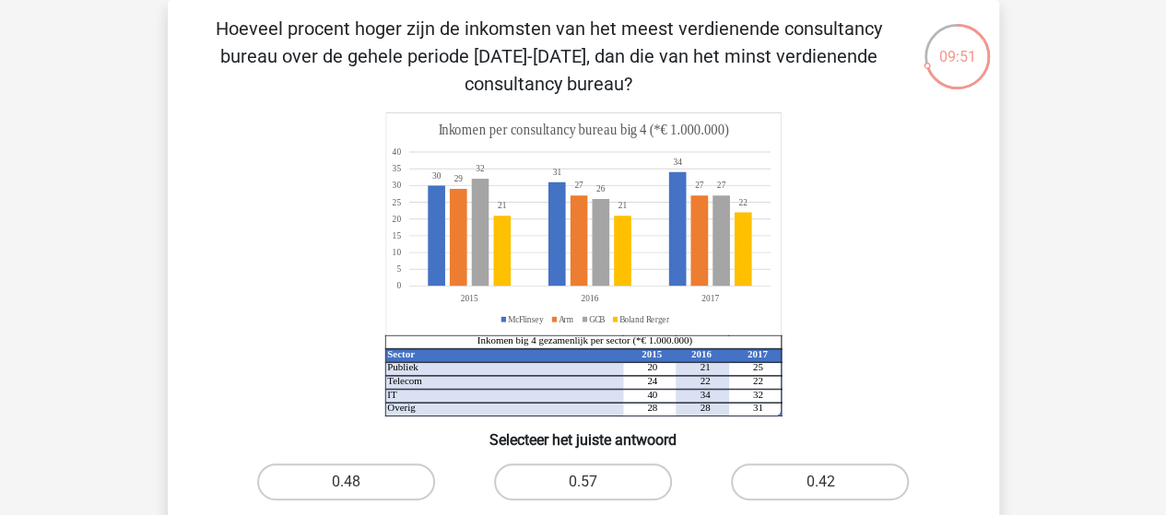
click at [826, 482] on input "0.42" at bounding box center [826, 488] width 12 height 12
radio input "true"
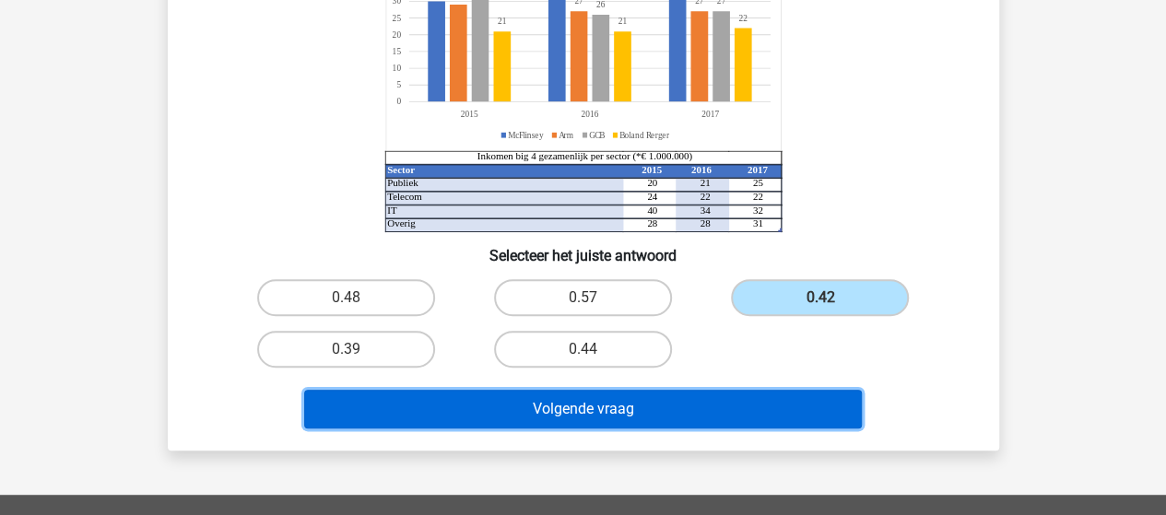
click at [634, 411] on button "Volgende vraag" at bounding box center [583, 409] width 558 height 39
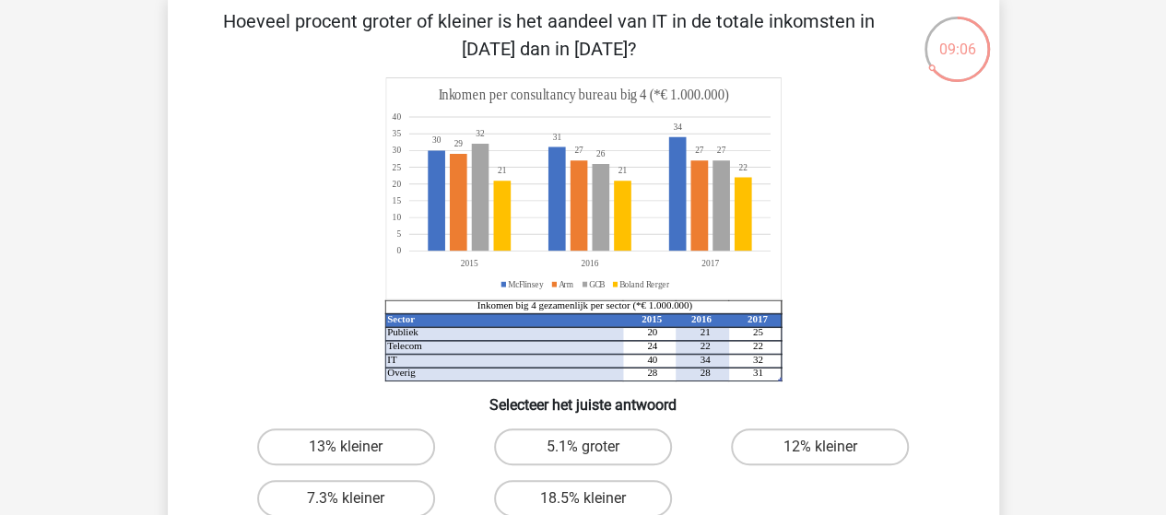
scroll to position [184, 0]
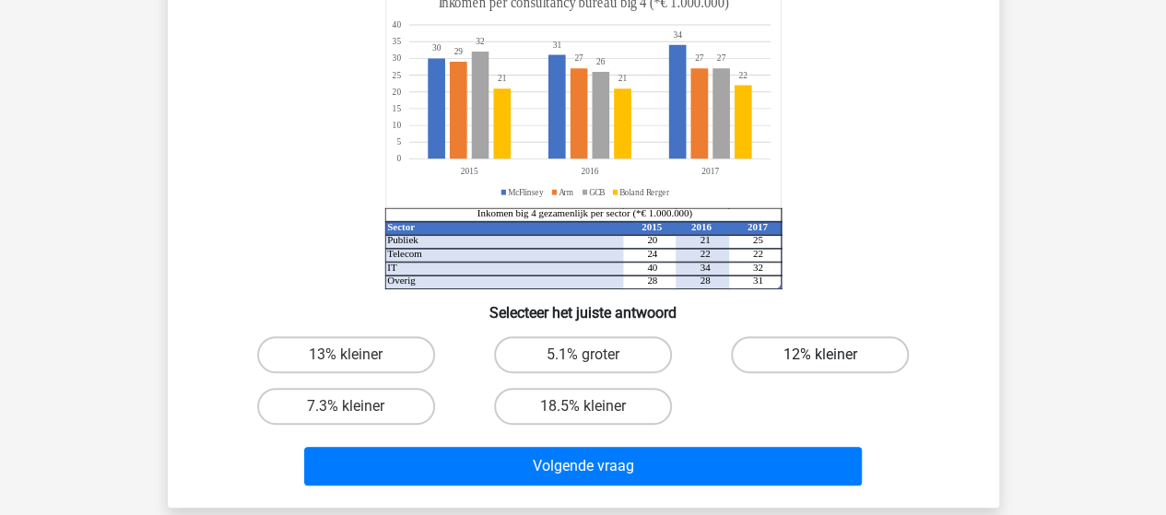
click at [799, 351] on label "12% kleiner" at bounding box center [820, 354] width 178 height 37
click at [820, 355] on input "12% kleiner" at bounding box center [826, 361] width 12 height 12
radio input "true"
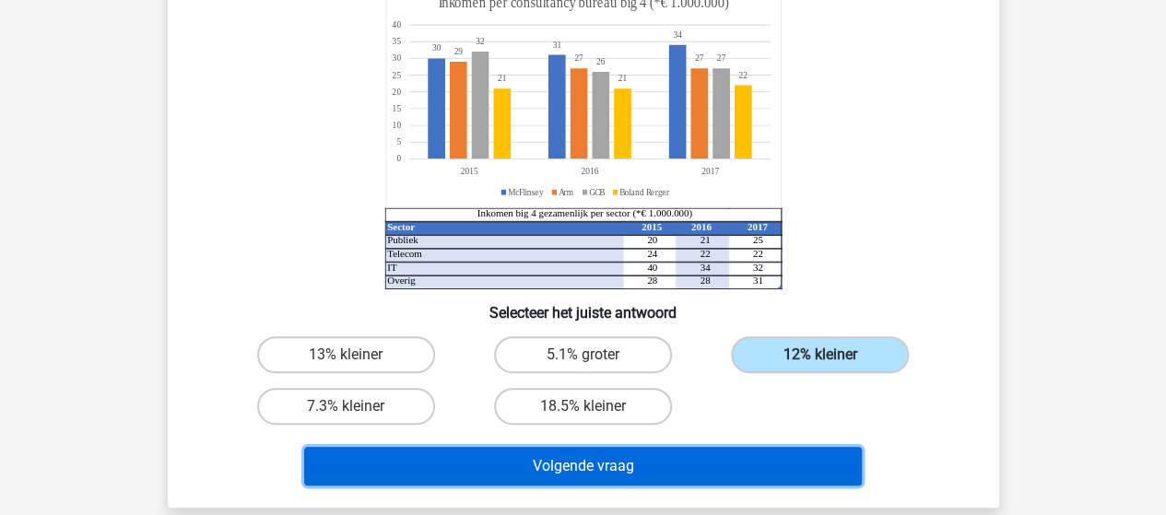
click at [623, 469] on button "Volgende vraag" at bounding box center [583, 466] width 558 height 39
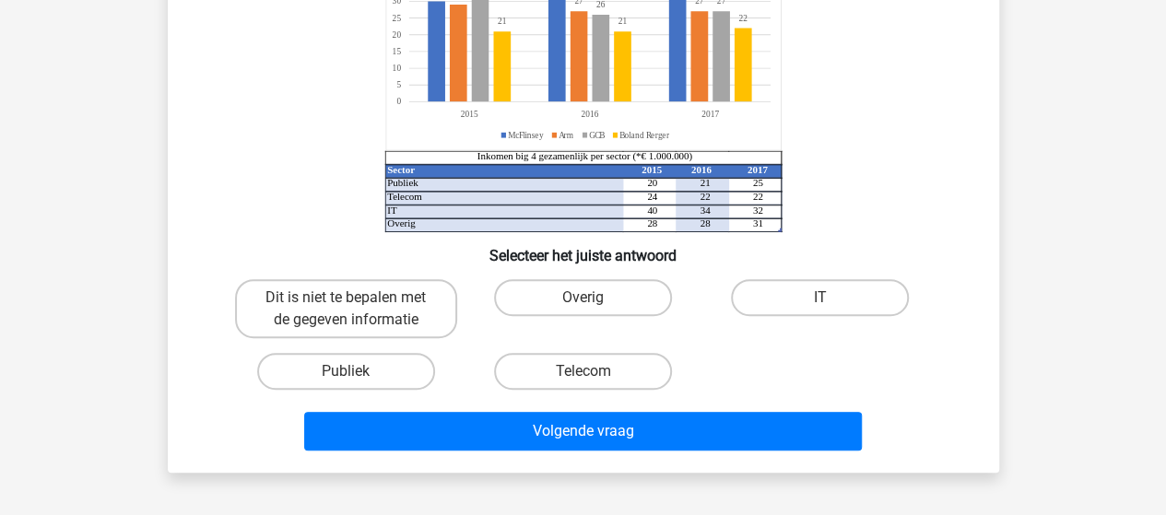
scroll to position [269, 0]
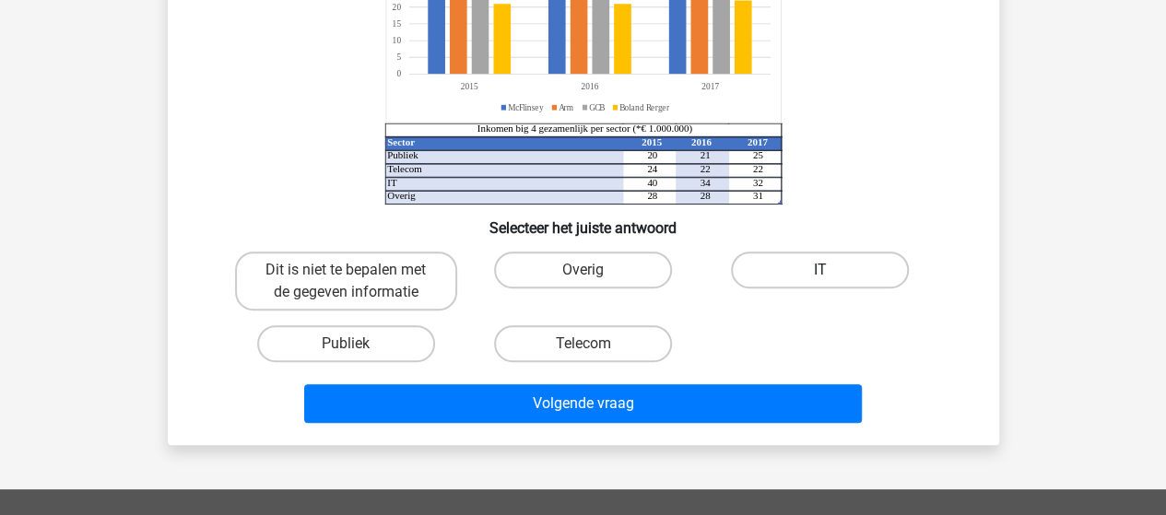
click at [784, 278] on label "IT" at bounding box center [820, 270] width 178 height 37
click at [820, 278] on input "IT" at bounding box center [826, 276] width 12 height 12
radio input "true"
click at [784, 278] on label "IT" at bounding box center [820, 270] width 178 height 37
click at [820, 278] on input "IT" at bounding box center [826, 276] width 12 height 12
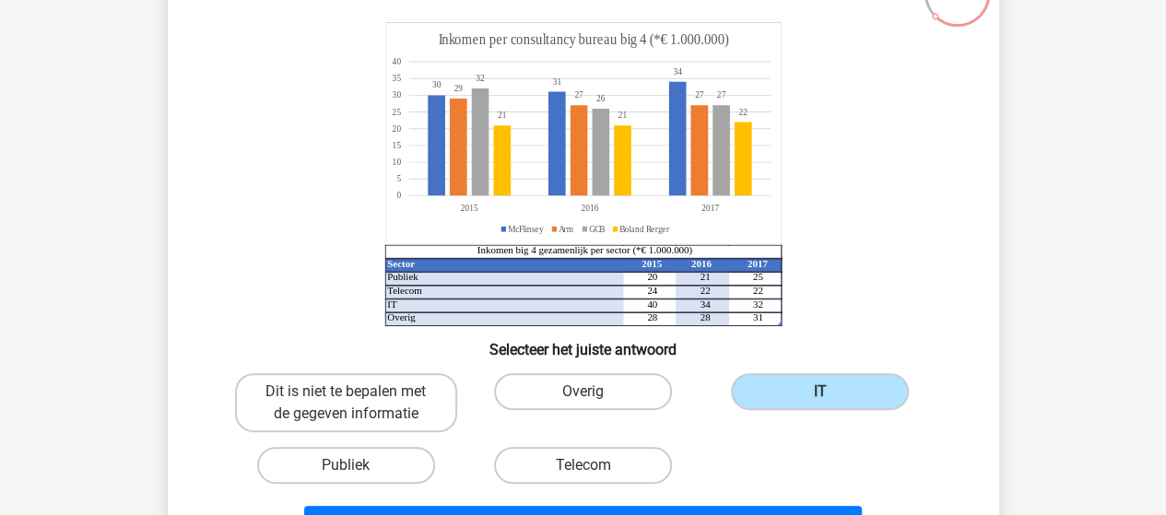
scroll to position [177, 0]
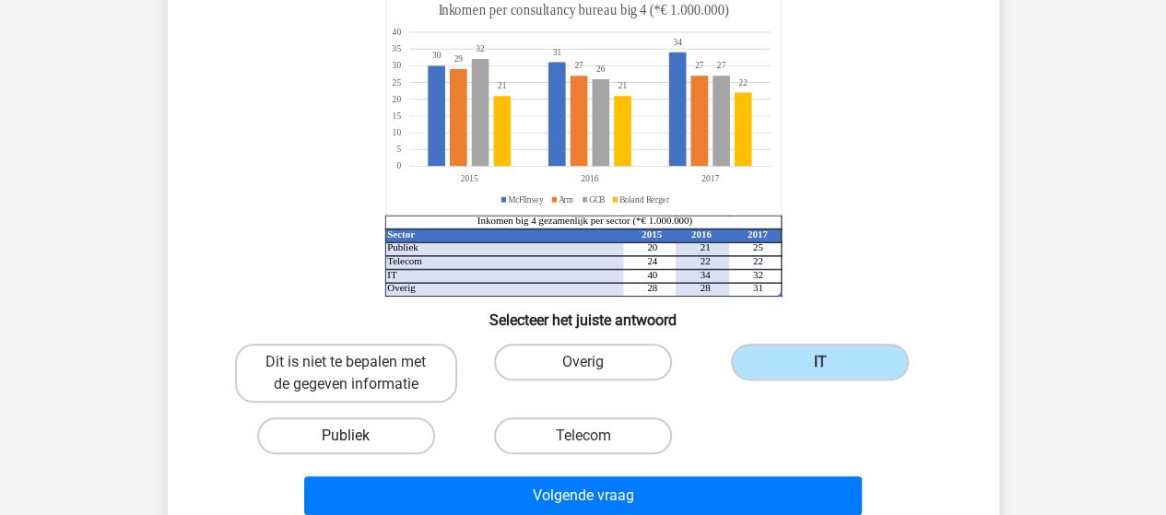
click at [371, 432] on label "Publiek" at bounding box center [346, 436] width 178 height 37
click at [358, 436] on input "Publiek" at bounding box center [352, 442] width 12 height 12
radio input "true"
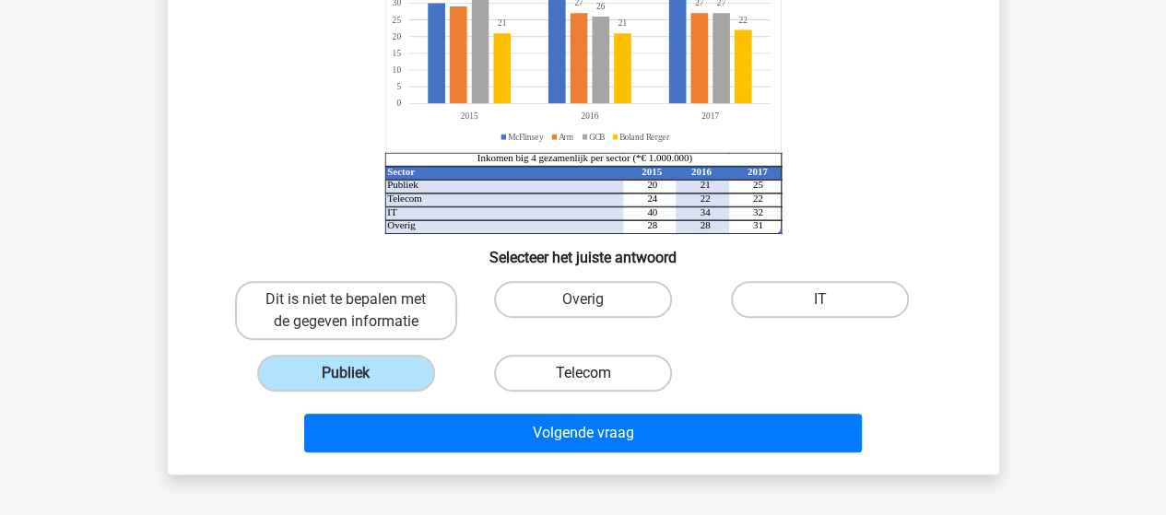
scroll to position [269, 0]
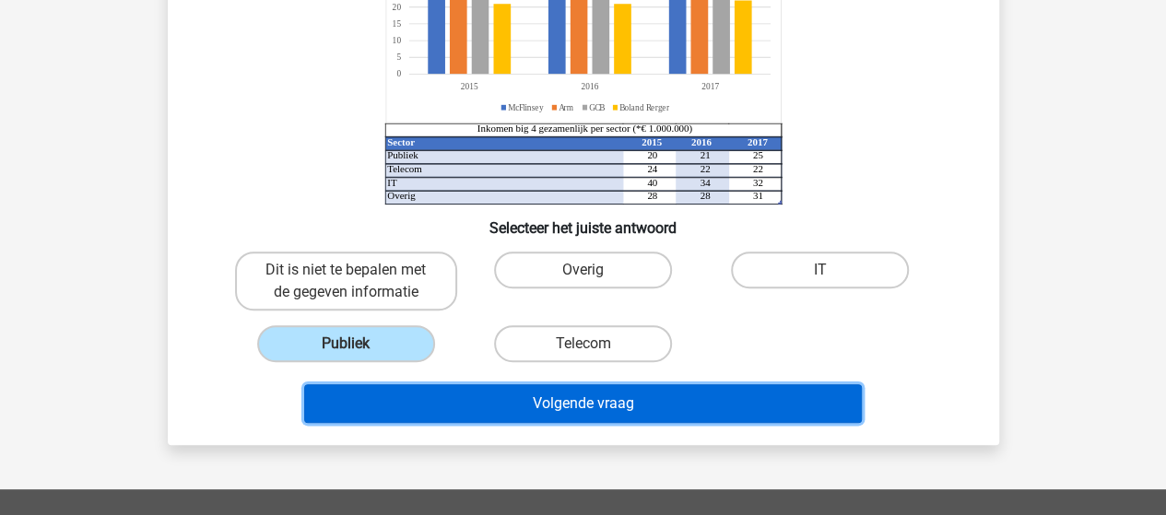
click at [538, 400] on button "Volgende vraag" at bounding box center [583, 403] width 558 height 39
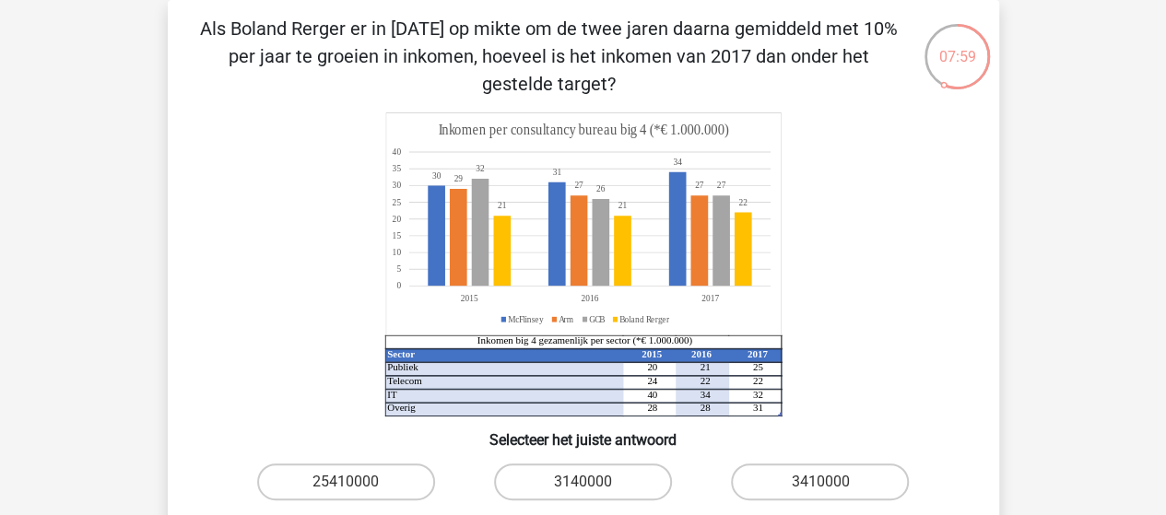
scroll to position [177, 0]
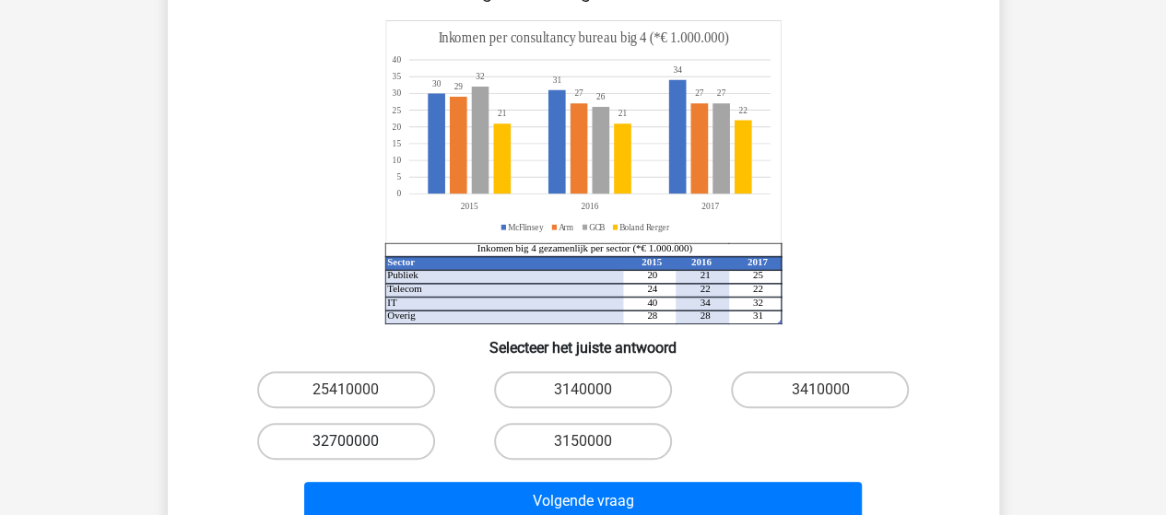
click at [416, 441] on label "32700000" at bounding box center [346, 441] width 178 height 37
click at [358, 441] on input "32700000" at bounding box center [352, 447] width 12 height 12
radio input "true"
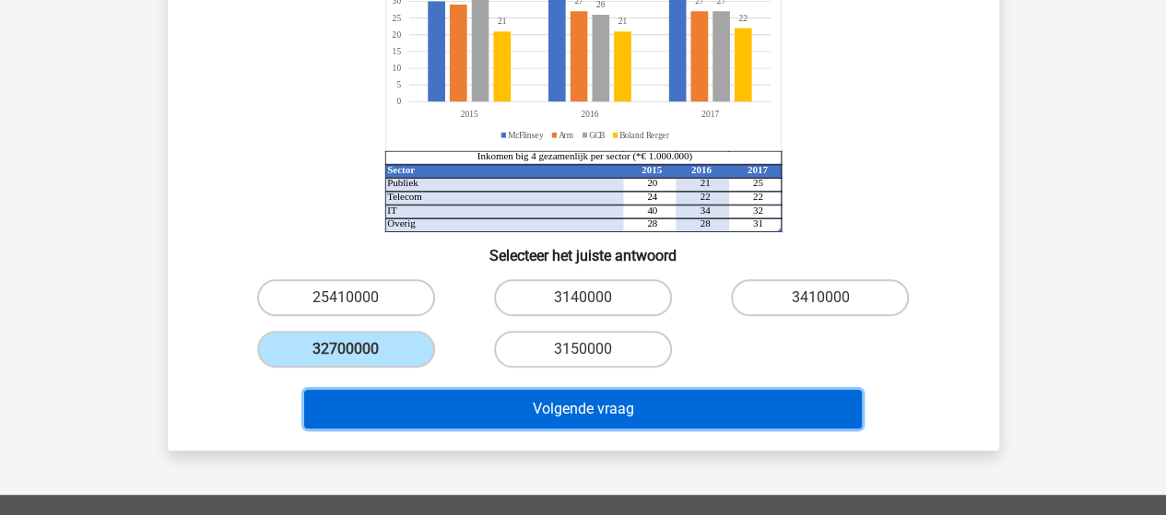
click at [501, 408] on button "Volgende vraag" at bounding box center [583, 409] width 558 height 39
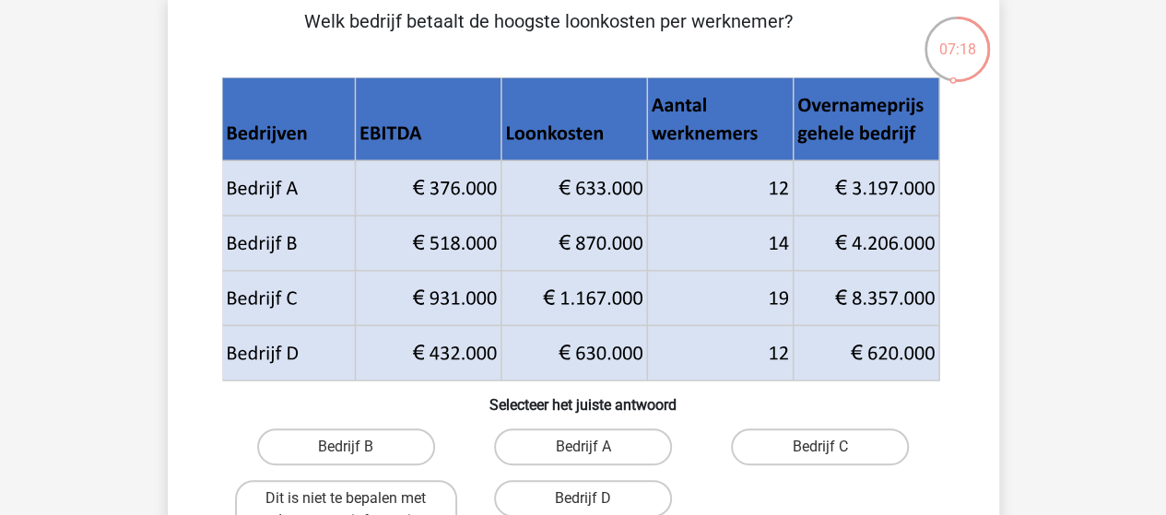
scroll to position [184, 0]
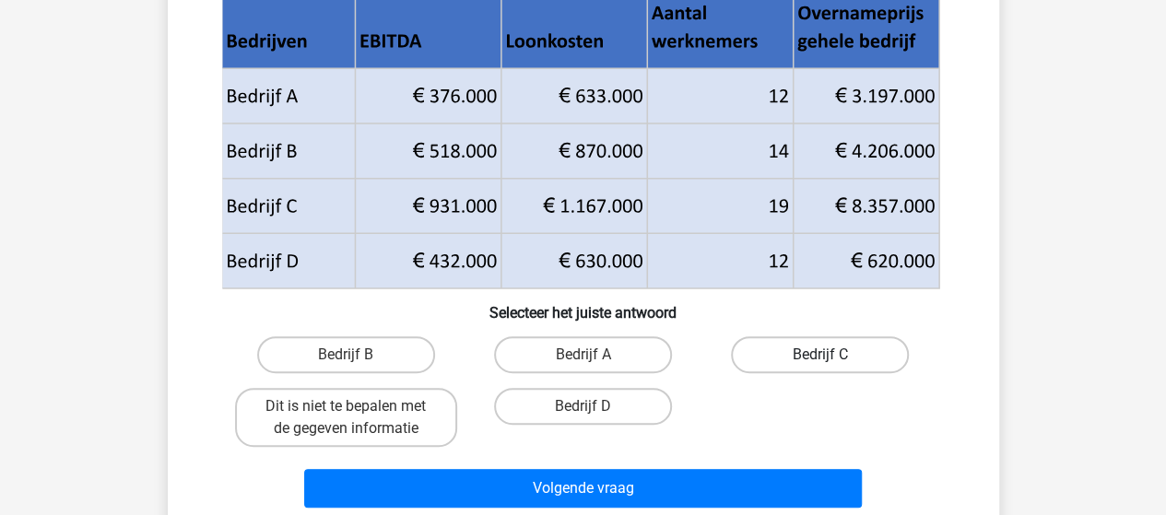
click at [785, 358] on label "Bedrijf C" at bounding box center [820, 354] width 178 height 37
click at [820, 358] on input "Bedrijf C" at bounding box center [826, 361] width 12 height 12
radio input "true"
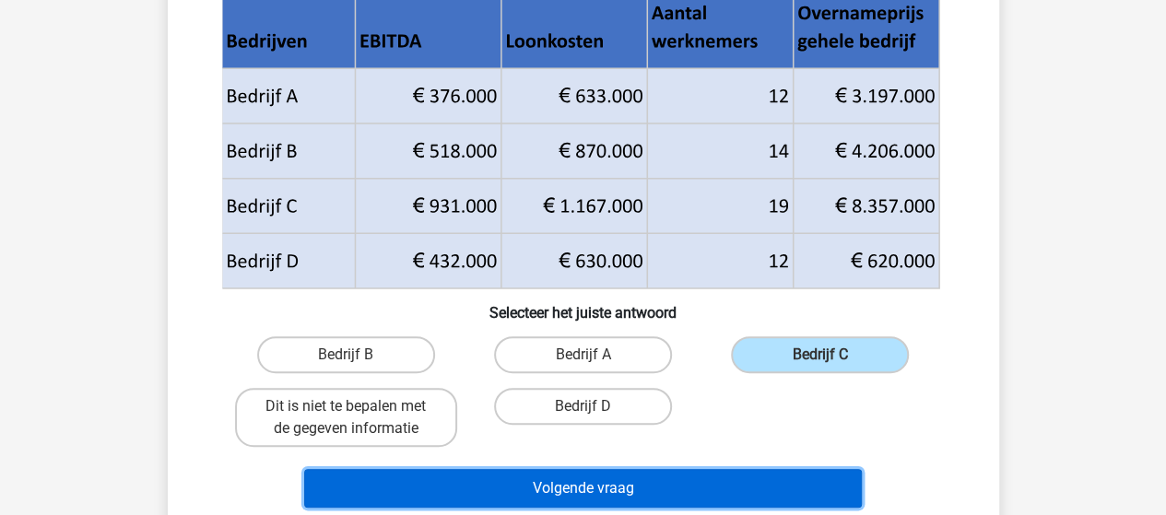
click at [582, 483] on button "Volgende vraag" at bounding box center [583, 488] width 558 height 39
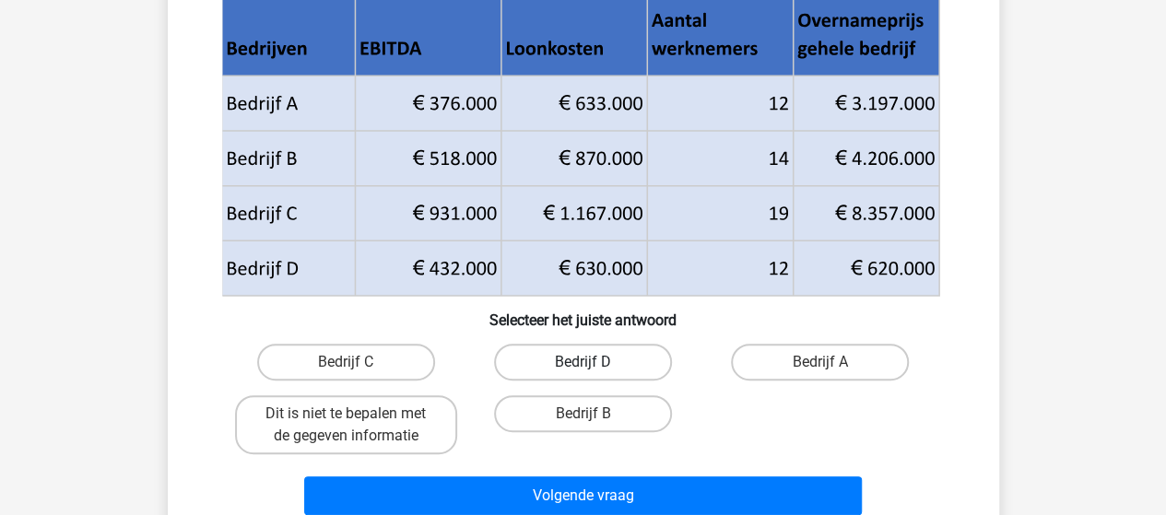
scroll to position [269, 0]
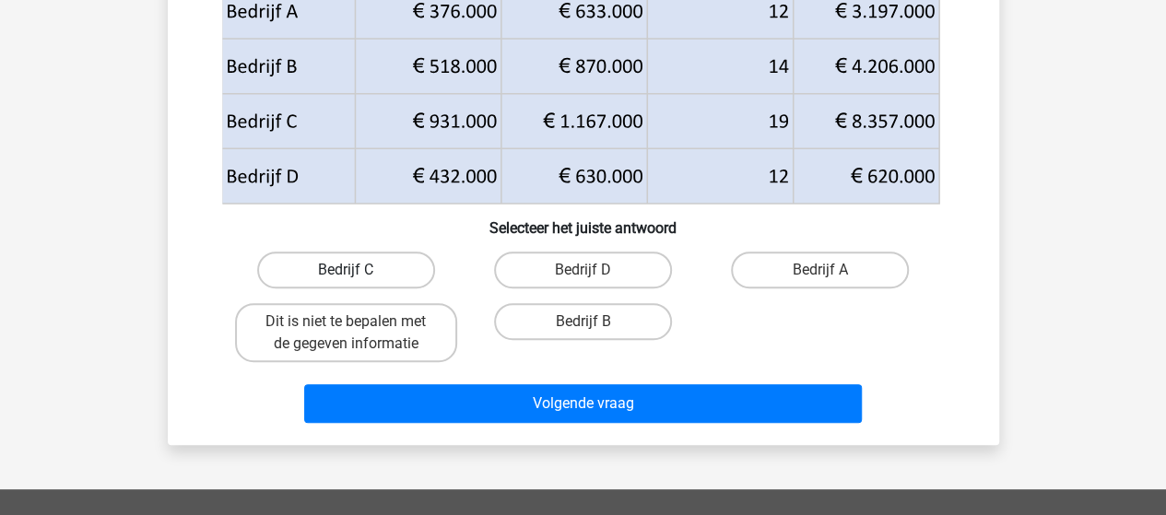
click at [332, 271] on label "Bedrijf C" at bounding box center [346, 270] width 178 height 37
click at [346, 271] on input "Bedrijf C" at bounding box center [352, 276] width 12 height 12
radio input "true"
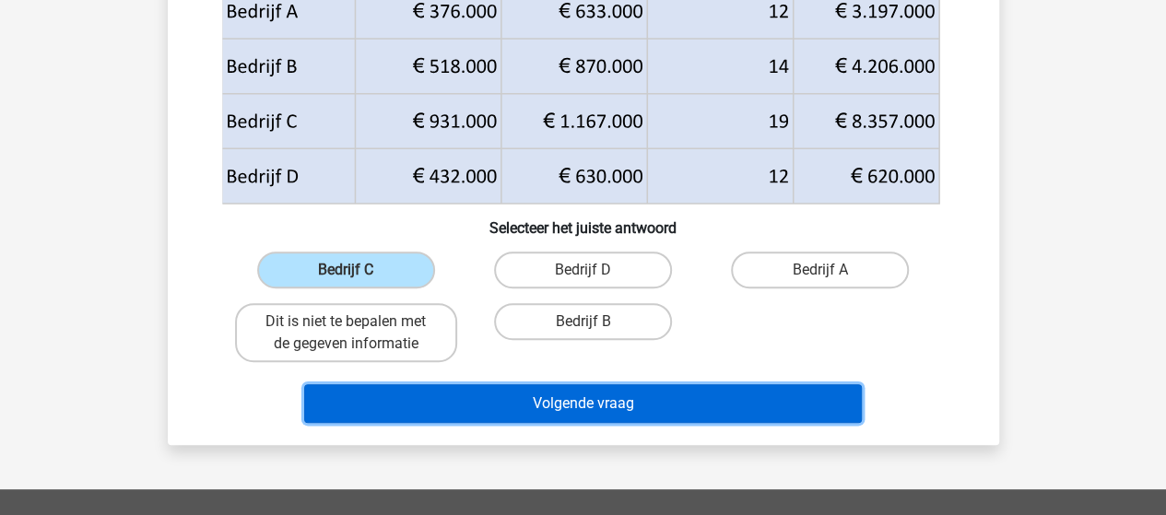
click at [490, 393] on button "Volgende vraag" at bounding box center [583, 403] width 558 height 39
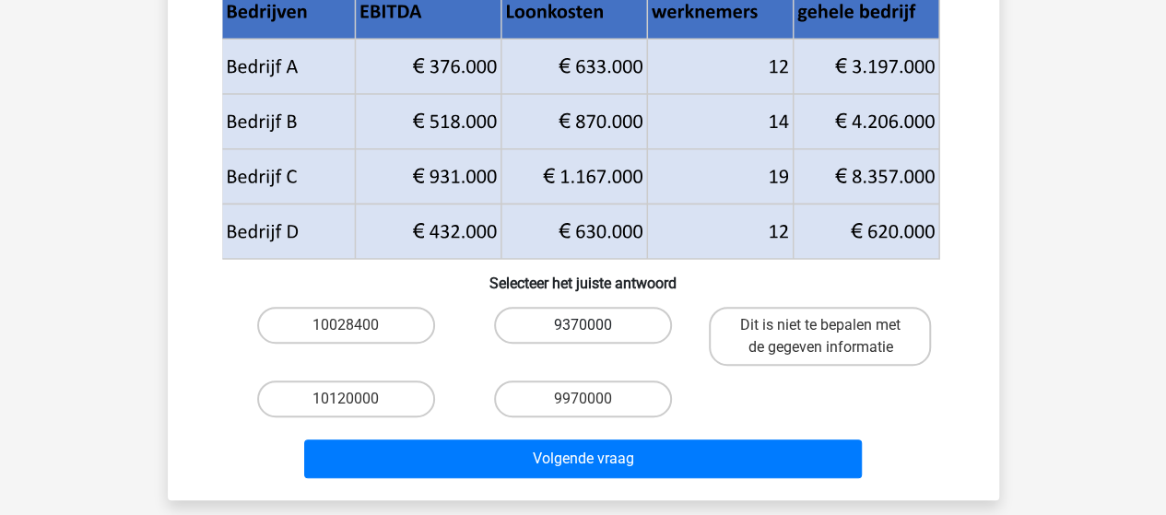
click at [512, 325] on label "9370000" at bounding box center [583, 325] width 178 height 37
click at [582, 325] on input "9370000" at bounding box center [588, 331] width 12 height 12
radio input "true"
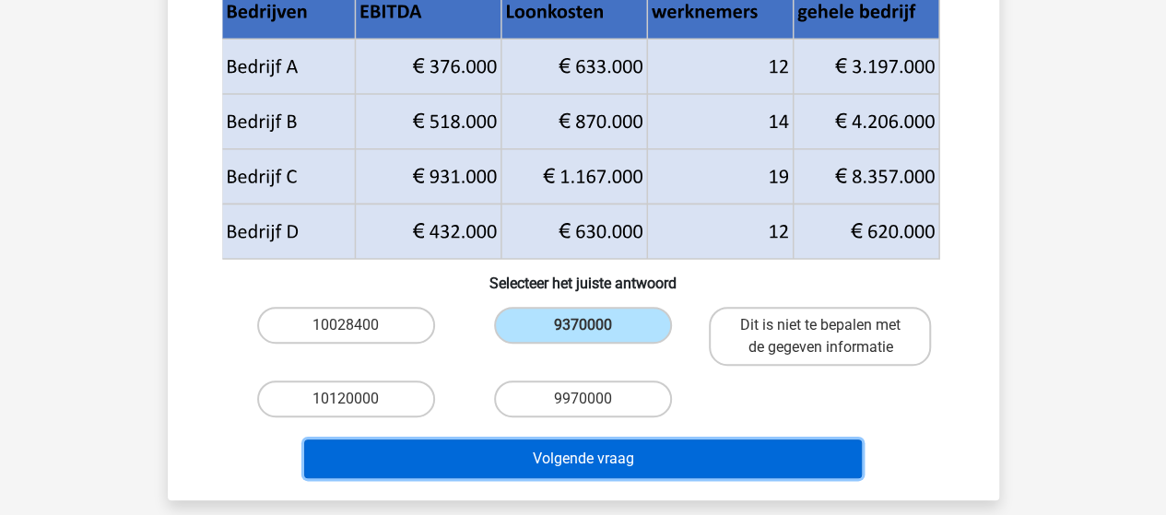
click at [586, 453] on button "Volgende vraag" at bounding box center [583, 459] width 558 height 39
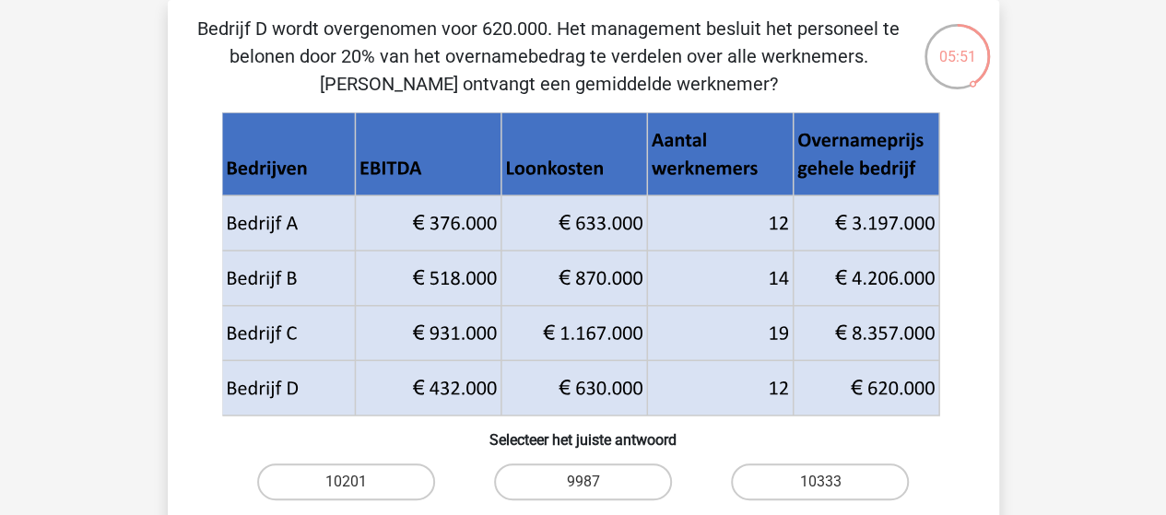
scroll to position [177, 0]
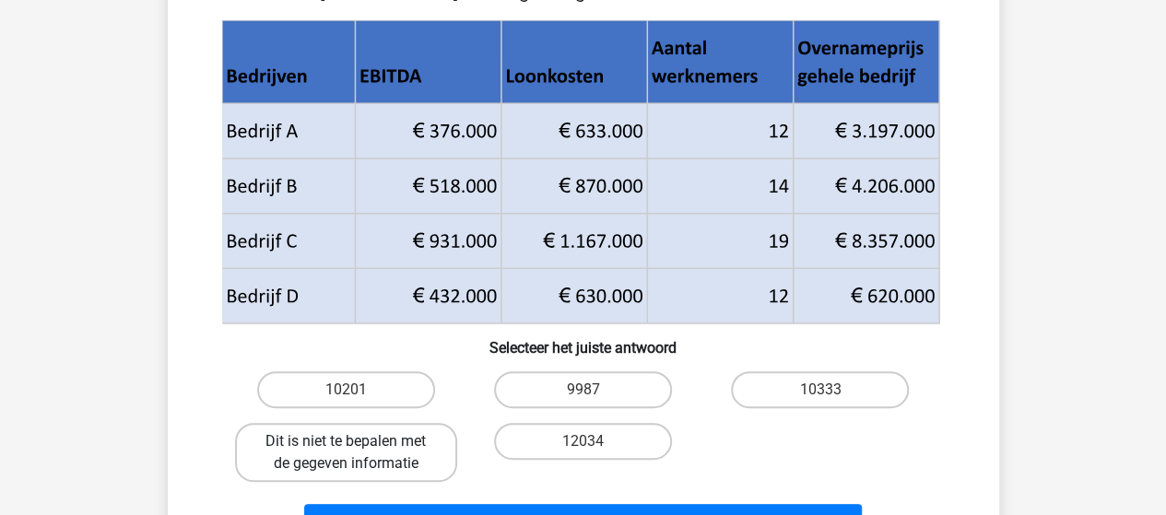
click at [417, 446] on label "Dit is niet te bepalen met de gegeven informatie" at bounding box center [346, 452] width 222 height 59
click at [358, 446] on input "Dit is niet te bepalen met de gegeven informatie" at bounding box center [352, 447] width 12 height 12
radio input "true"
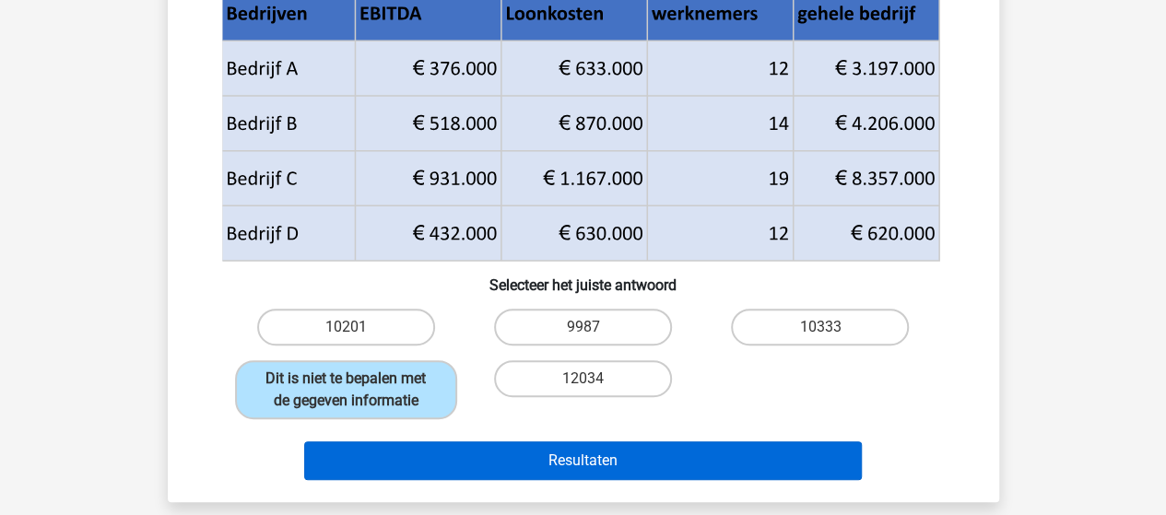
scroll to position [269, 0]
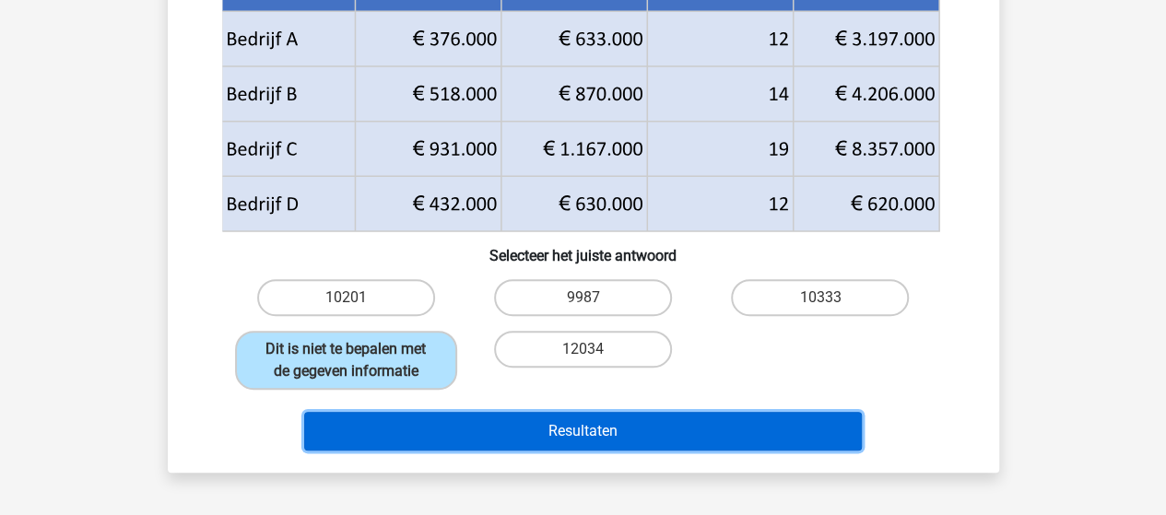
click at [495, 424] on button "Resultaten" at bounding box center [583, 431] width 558 height 39
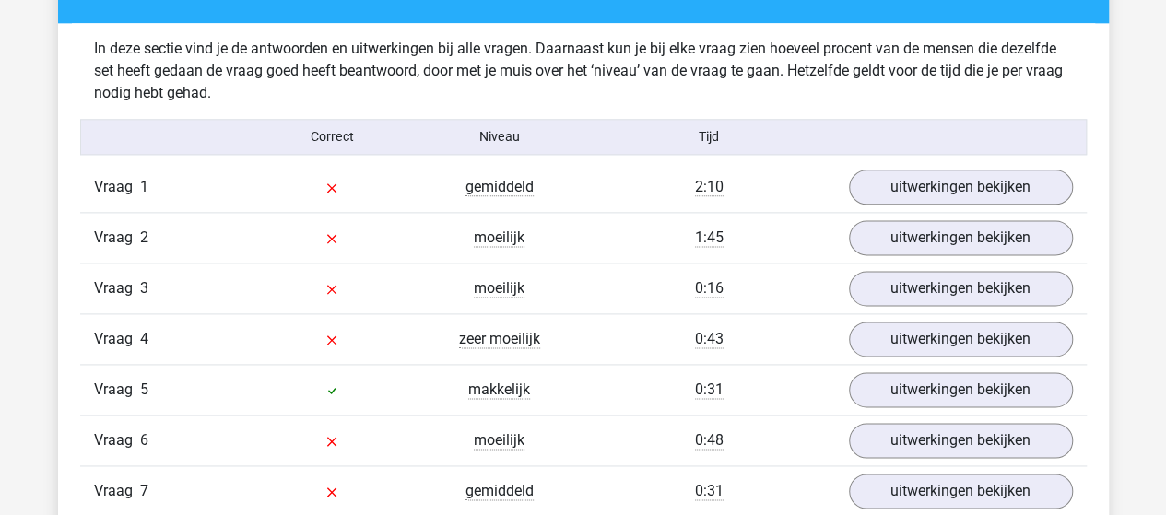
scroll to position [1106, 0]
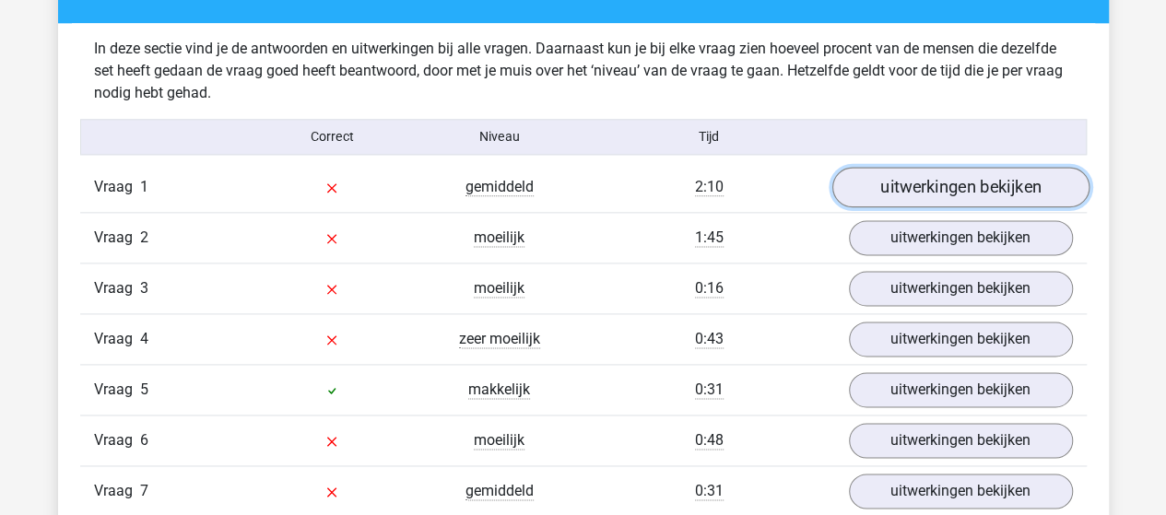
click at [894, 191] on link "uitwerkingen bekijken" at bounding box center [959, 187] width 257 height 41
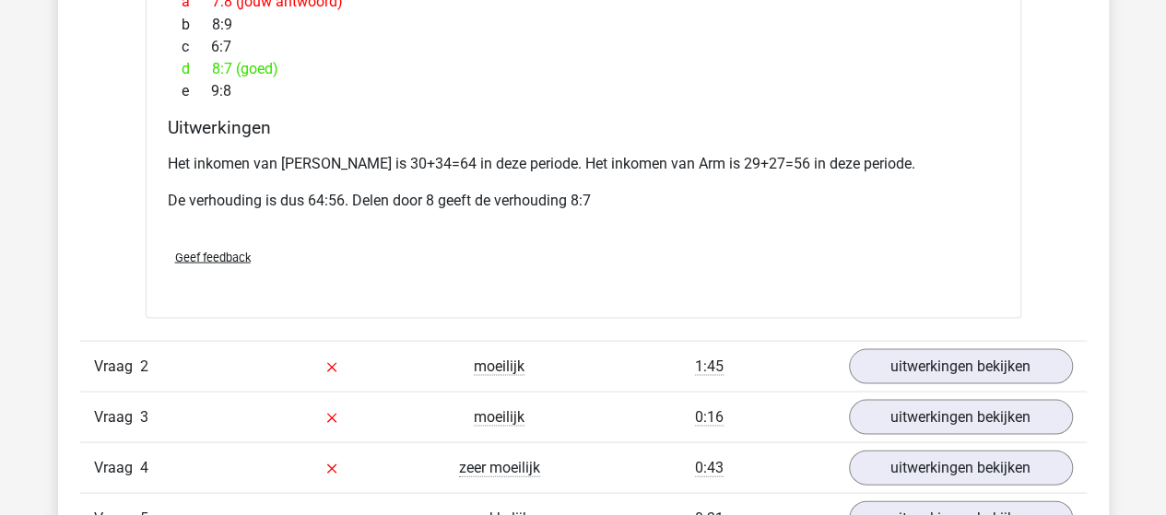
scroll to position [1751, 0]
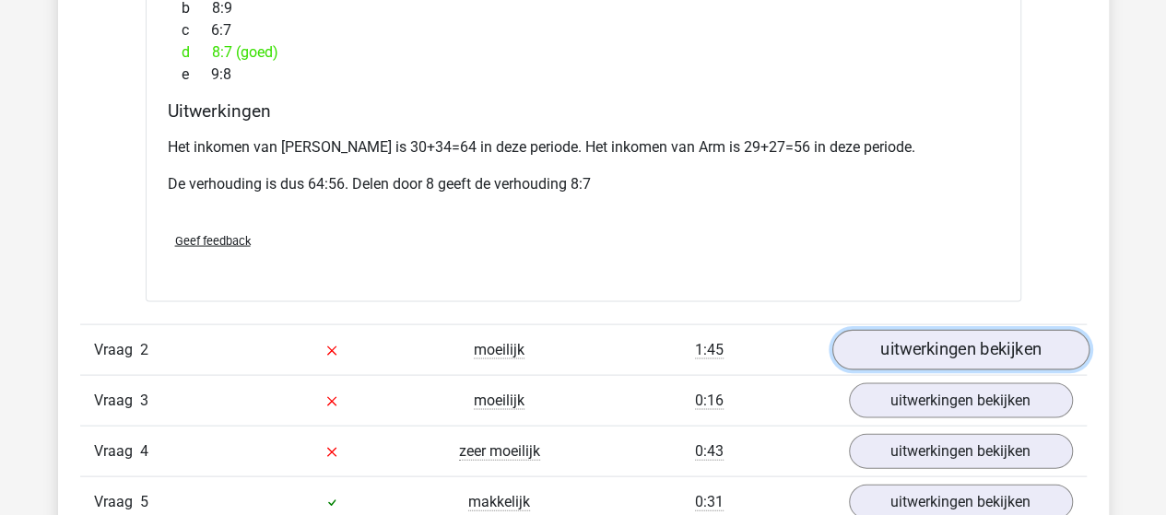
click at [960, 330] on link "uitwerkingen bekijken" at bounding box center [959, 350] width 257 height 41
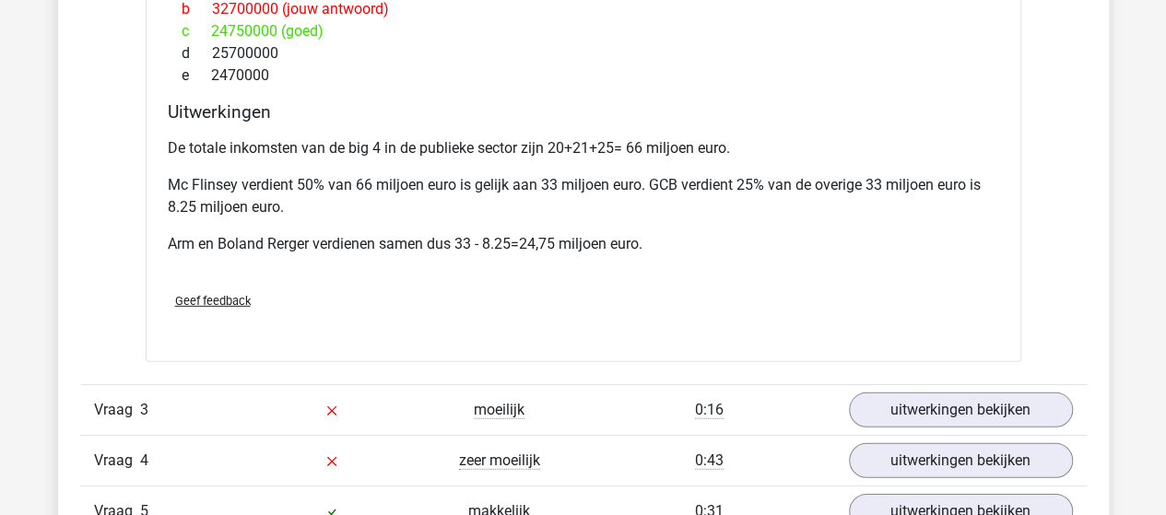
scroll to position [2673, 0]
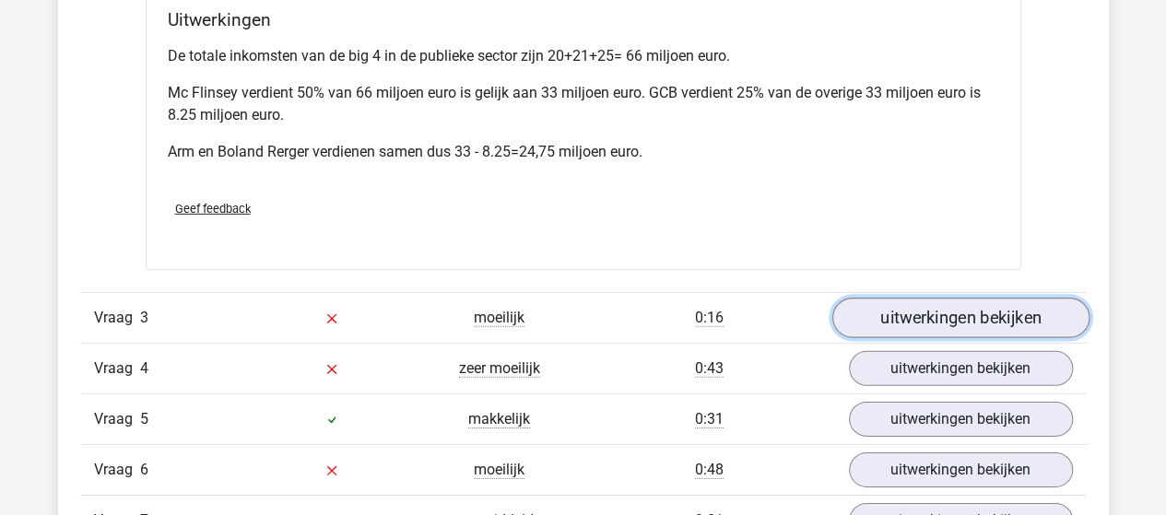
click at [911, 299] on link "uitwerkingen bekijken" at bounding box center [959, 319] width 257 height 41
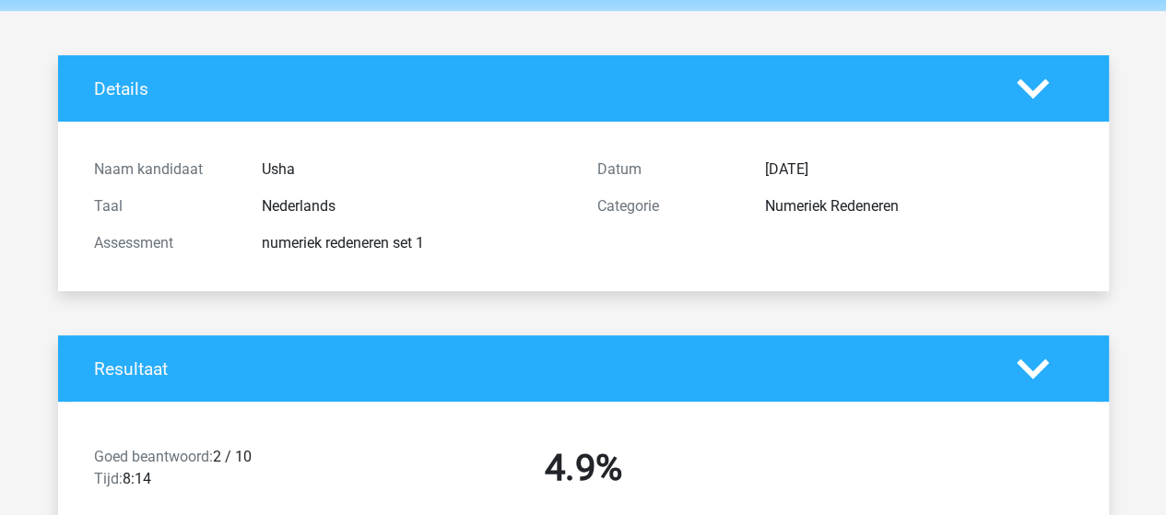
scroll to position [0, 0]
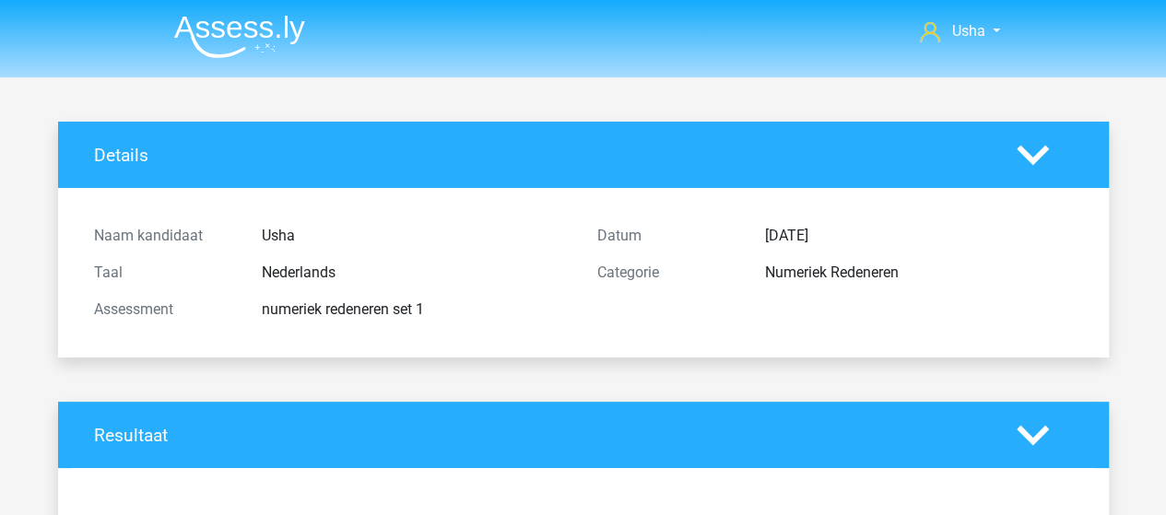
click at [258, 37] on img at bounding box center [239, 36] width 131 height 43
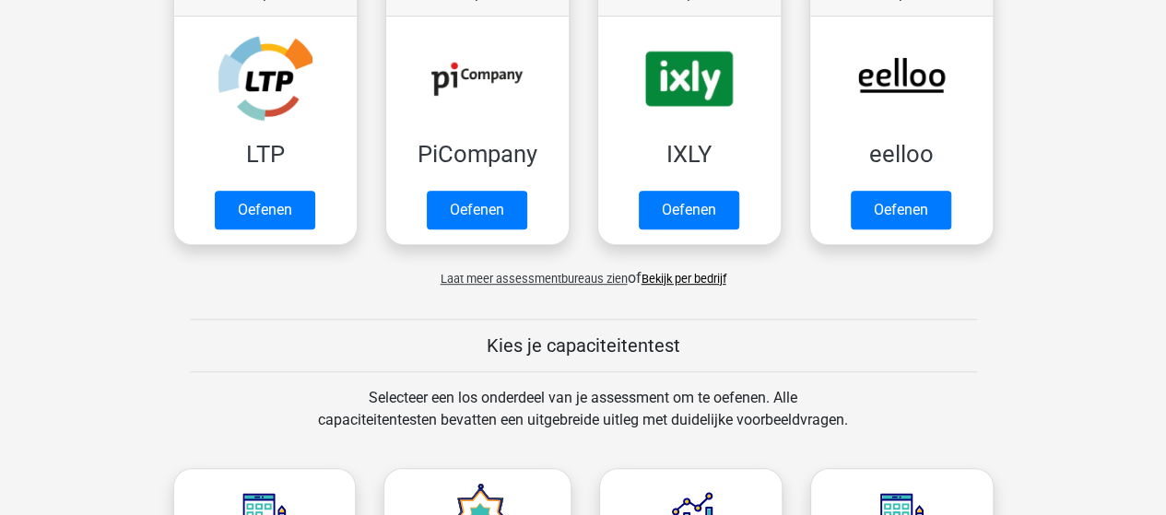
scroll to position [276, 0]
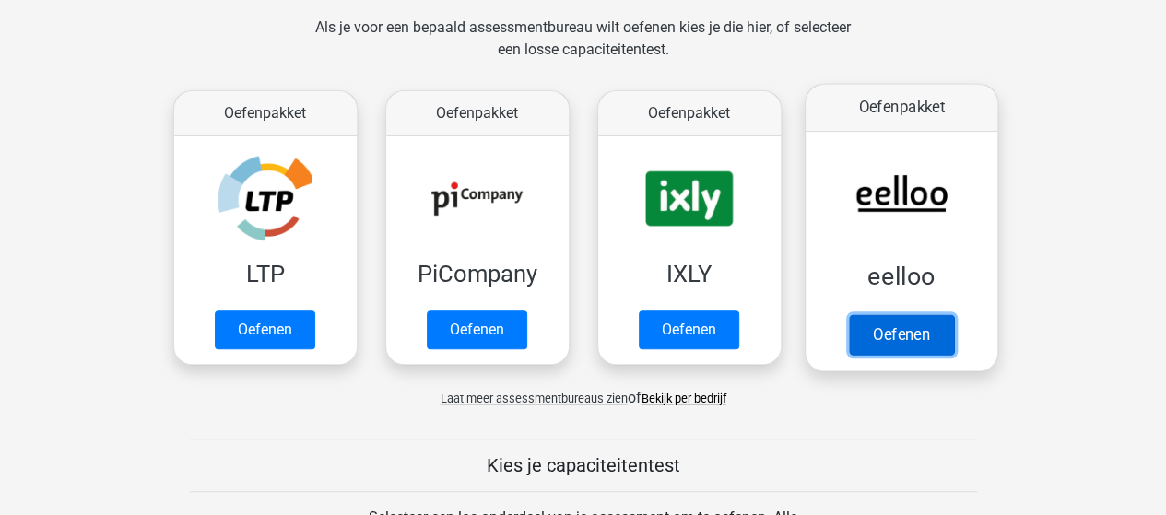
click at [872, 330] on link "Oefenen" at bounding box center [900, 334] width 105 height 41
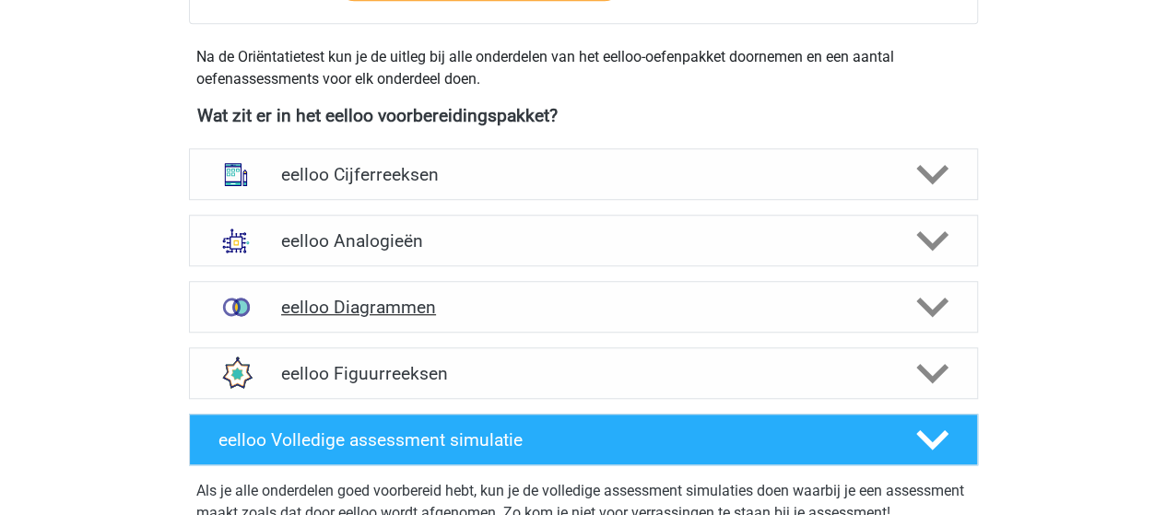
scroll to position [645, 0]
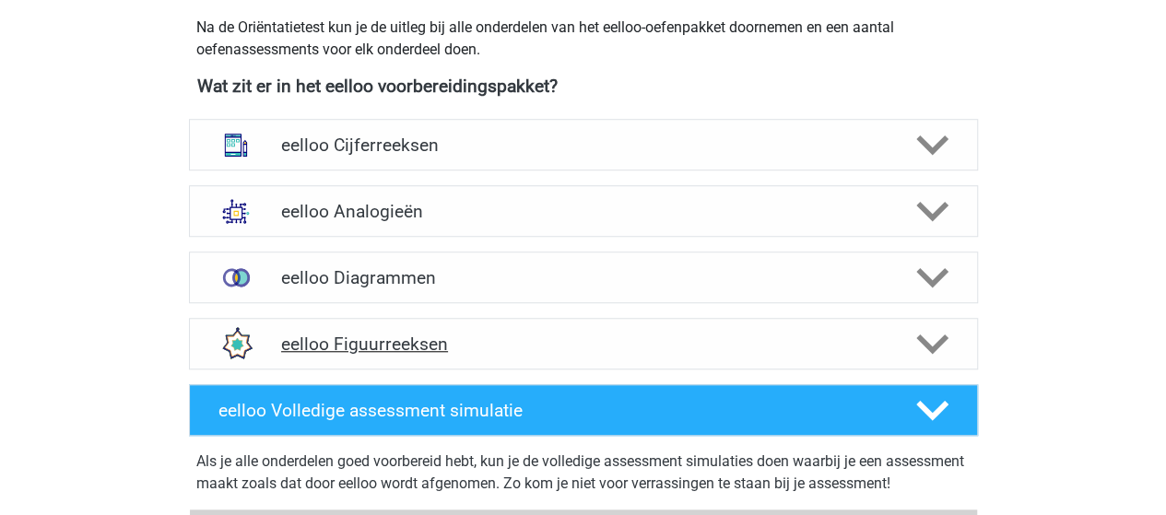
click at [376, 343] on h4 "eelloo Figuurreeksen" at bounding box center [583, 344] width 604 height 21
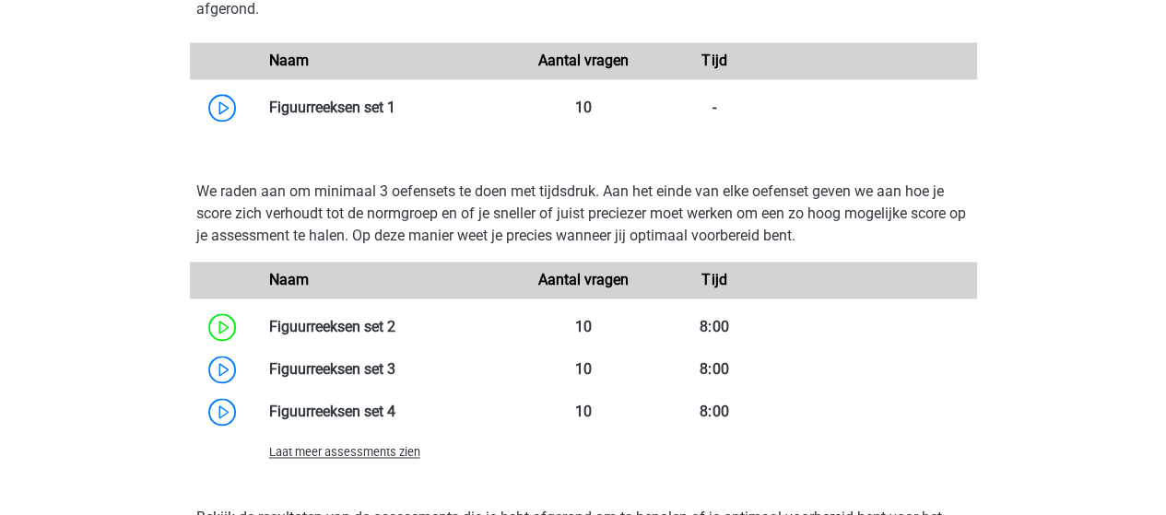
scroll to position [1198, 0]
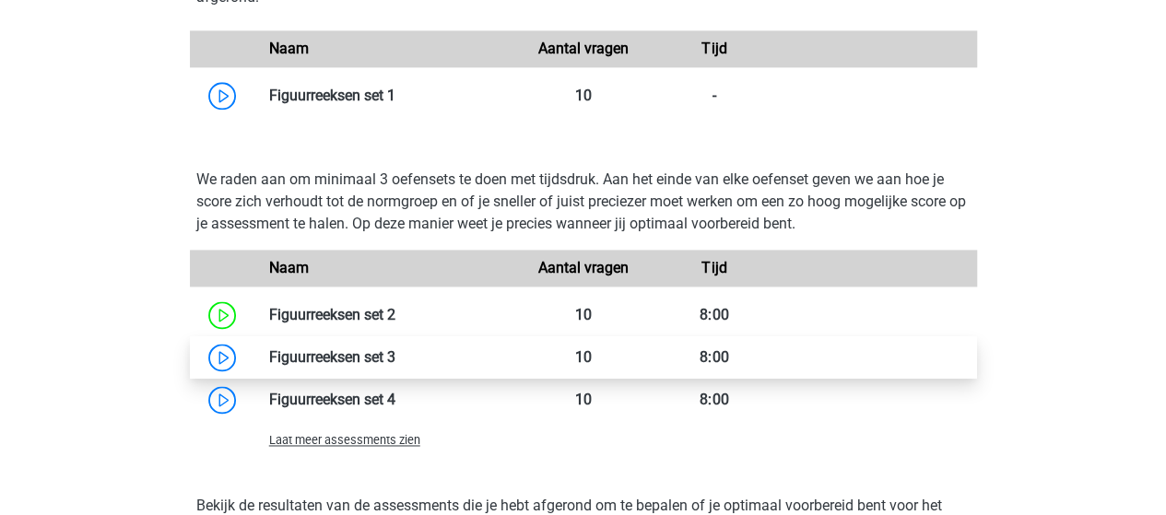
click at [395, 352] on link at bounding box center [395, 357] width 0 height 18
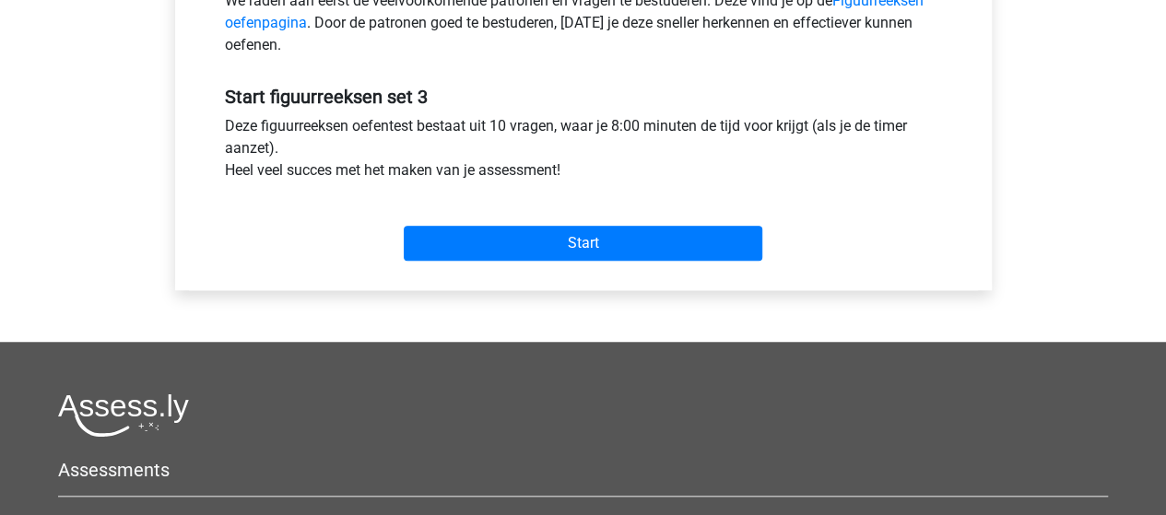
scroll to position [645, 0]
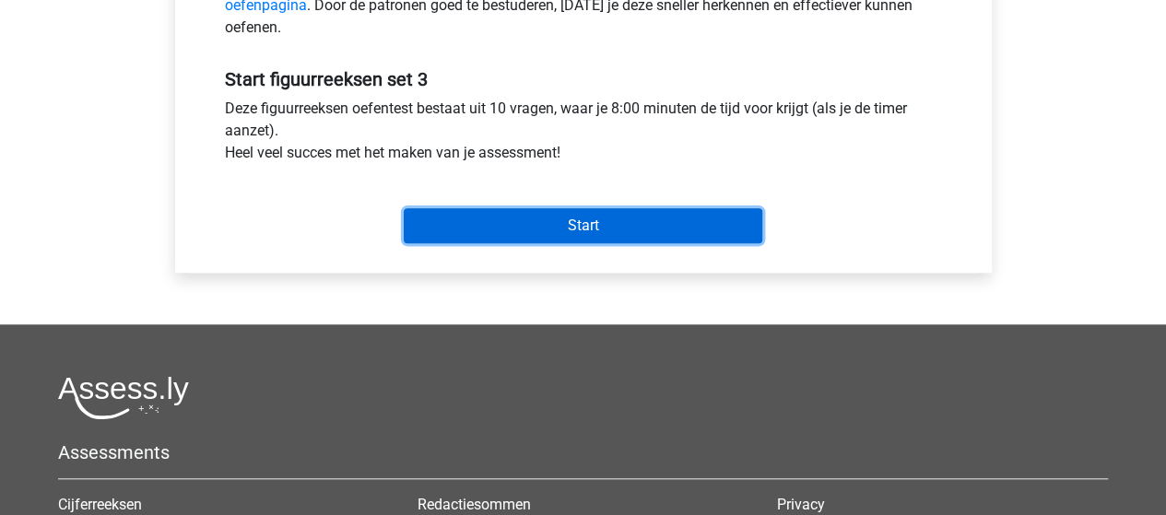
click at [460, 228] on input "Start" at bounding box center [583, 225] width 359 height 35
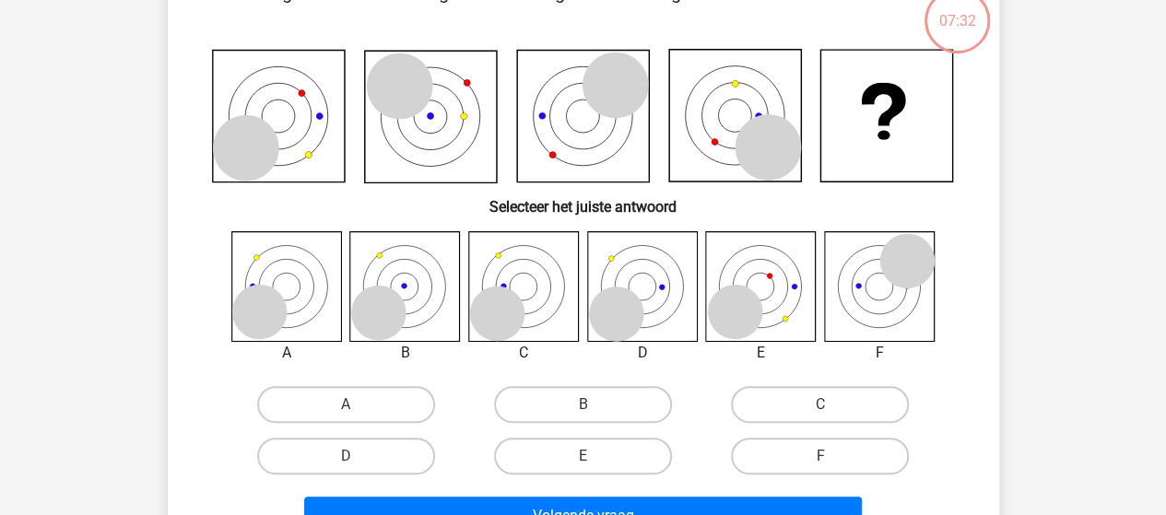
scroll to position [92, 0]
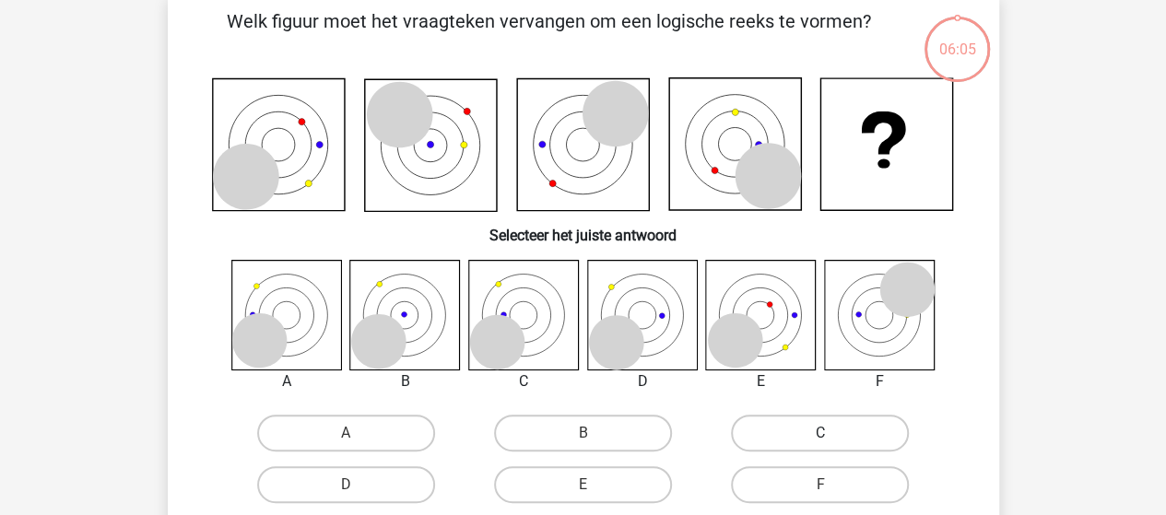
click at [794, 425] on label "C" at bounding box center [820, 433] width 178 height 37
click at [820, 433] on input "C" at bounding box center [826, 439] width 12 height 12
radio input "true"
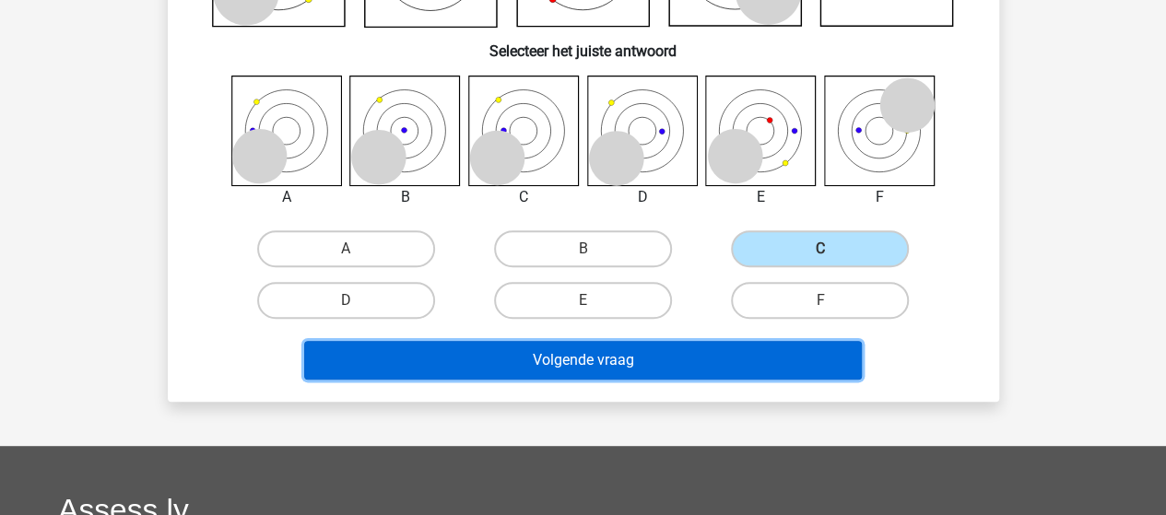
click at [556, 357] on button "Volgende vraag" at bounding box center [583, 360] width 558 height 39
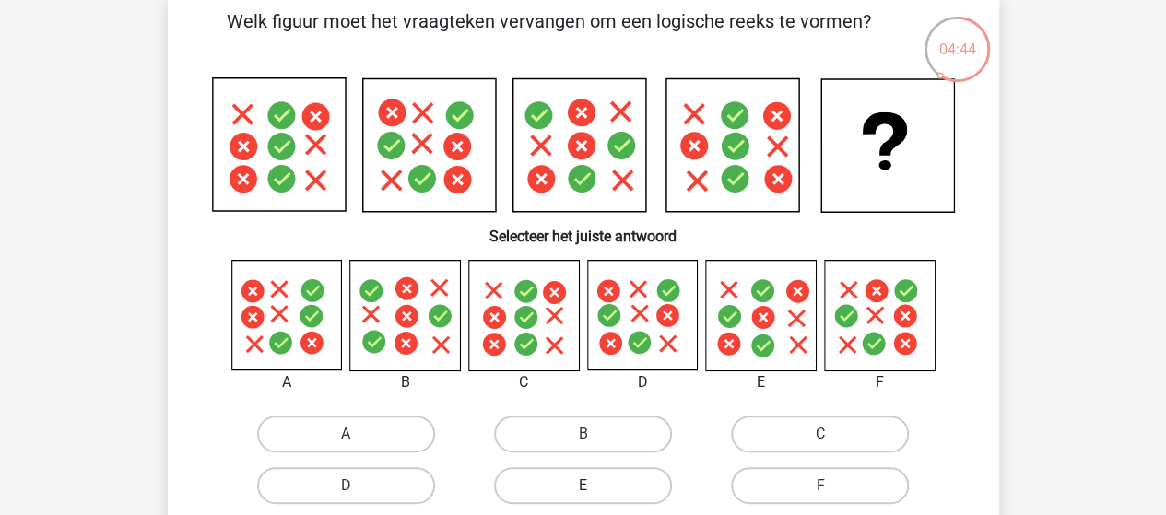
click at [614, 478] on label "E" at bounding box center [583, 485] width 178 height 37
click at [594, 486] on input "E" at bounding box center [588, 492] width 12 height 12
radio input "true"
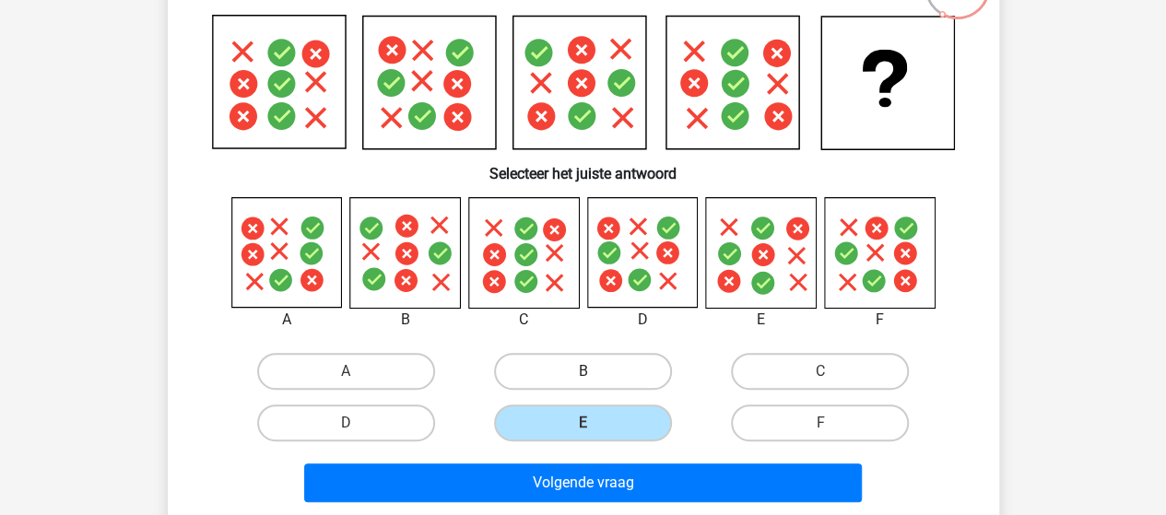
scroll to position [184, 0]
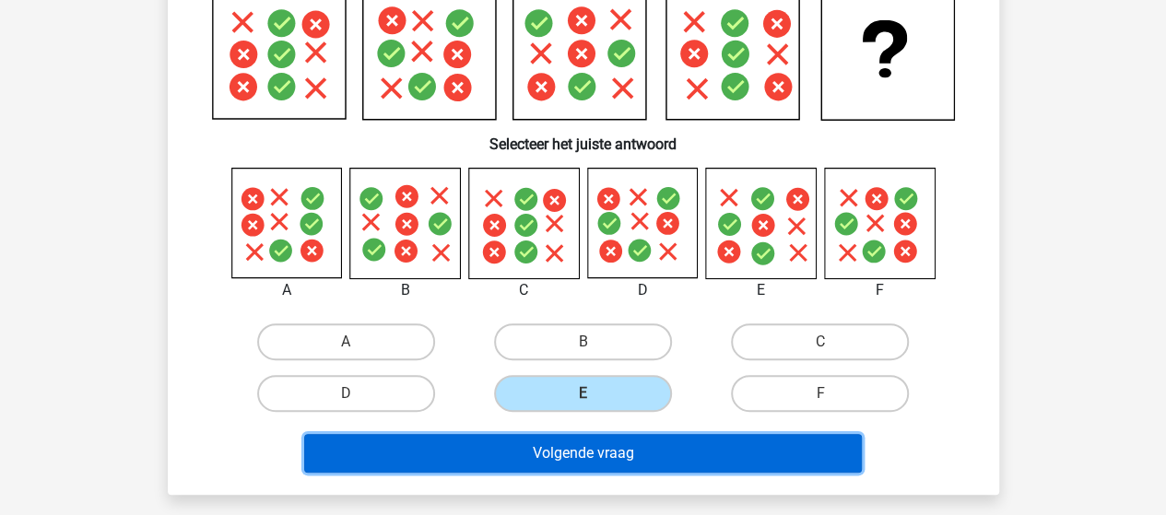
click at [628, 445] on button "Volgende vraag" at bounding box center [583, 453] width 558 height 39
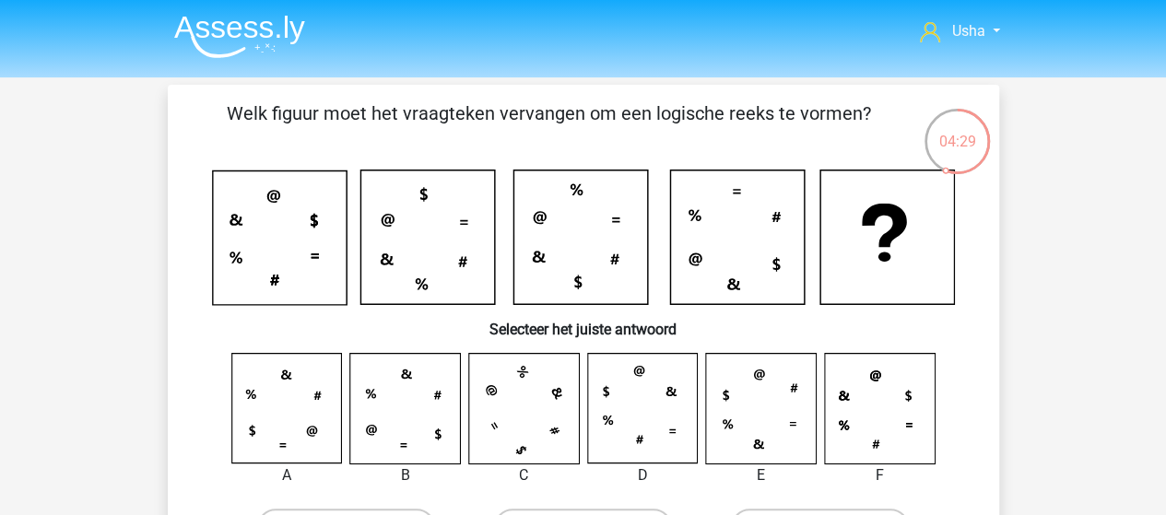
scroll to position [92, 0]
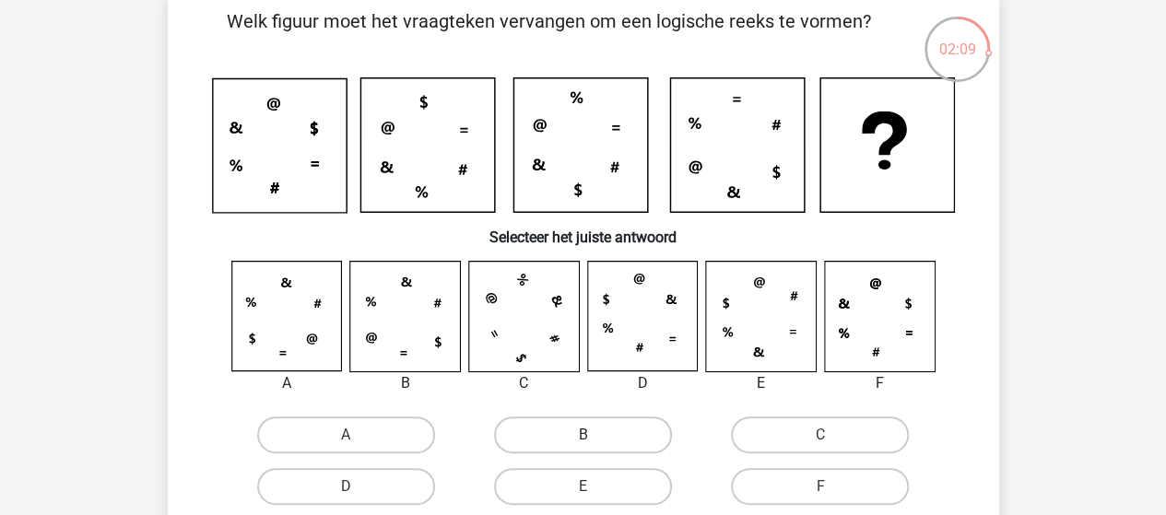
click at [586, 430] on label "B" at bounding box center [583, 435] width 178 height 37
click at [586, 435] on input "B" at bounding box center [588, 441] width 12 height 12
radio input "true"
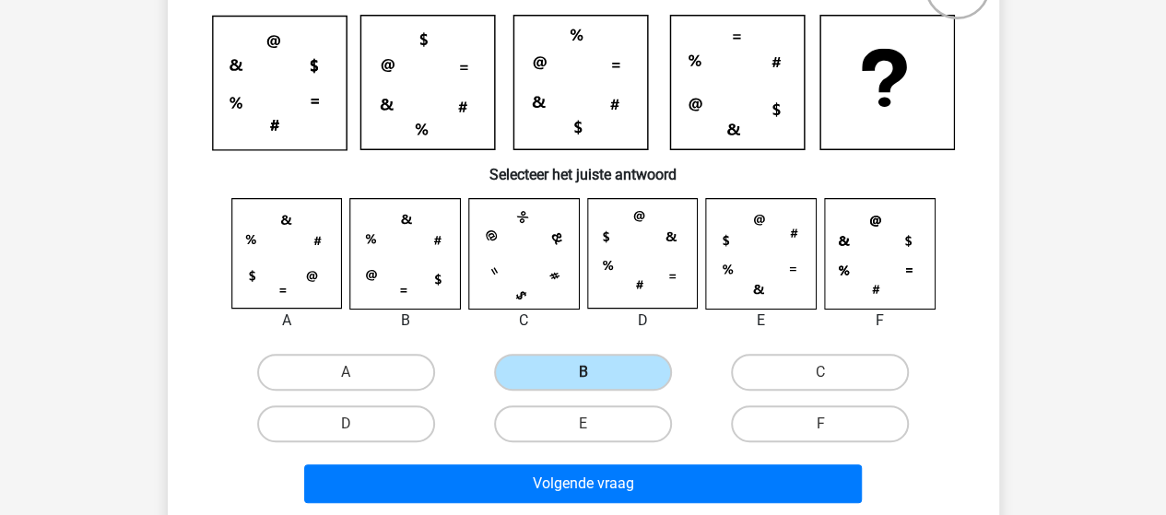
scroll to position [184, 0]
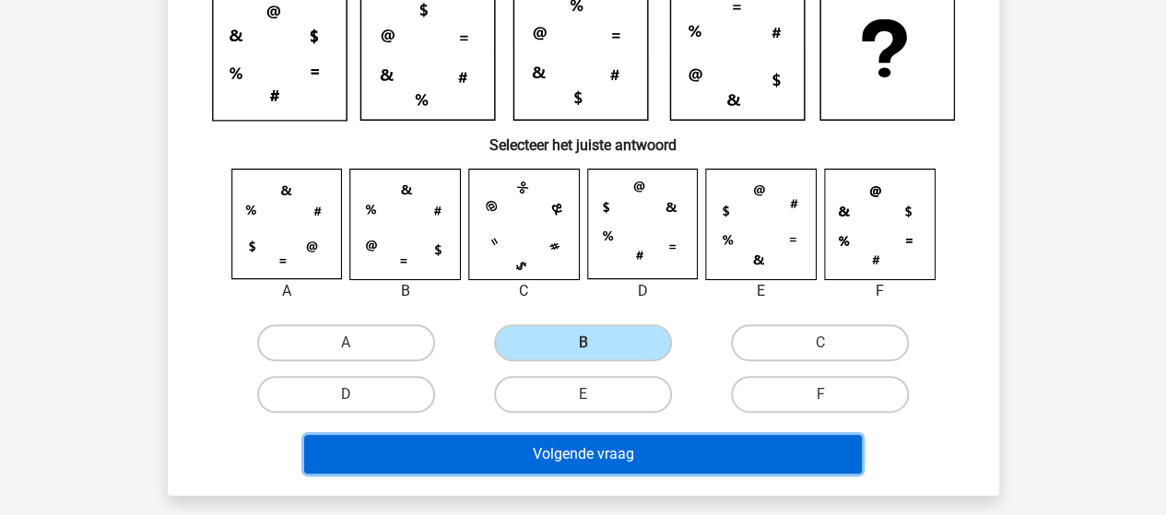
click at [570, 451] on button "Volgende vraag" at bounding box center [583, 454] width 558 height 39
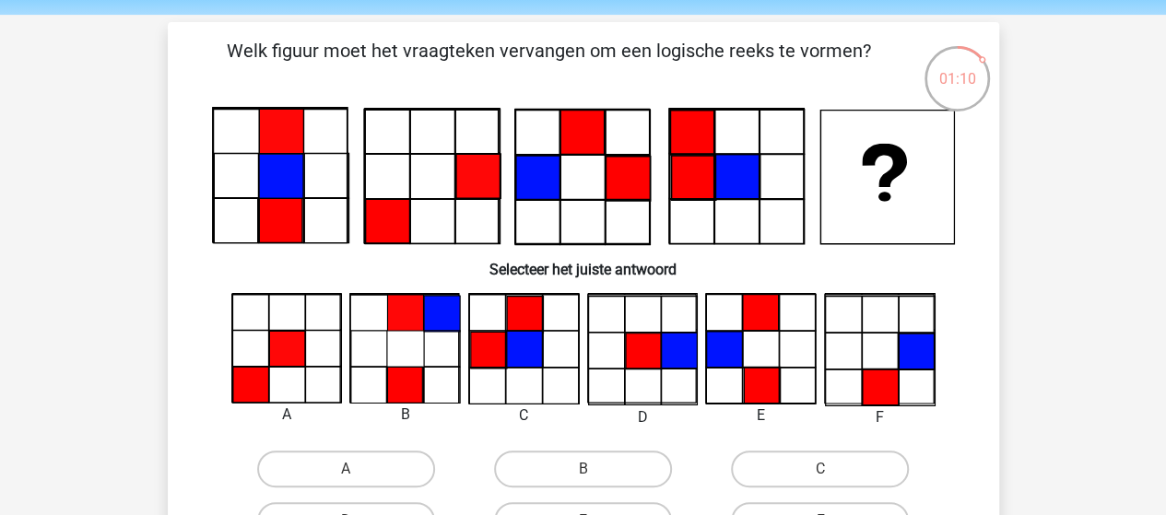
scroll to position [92, 0]
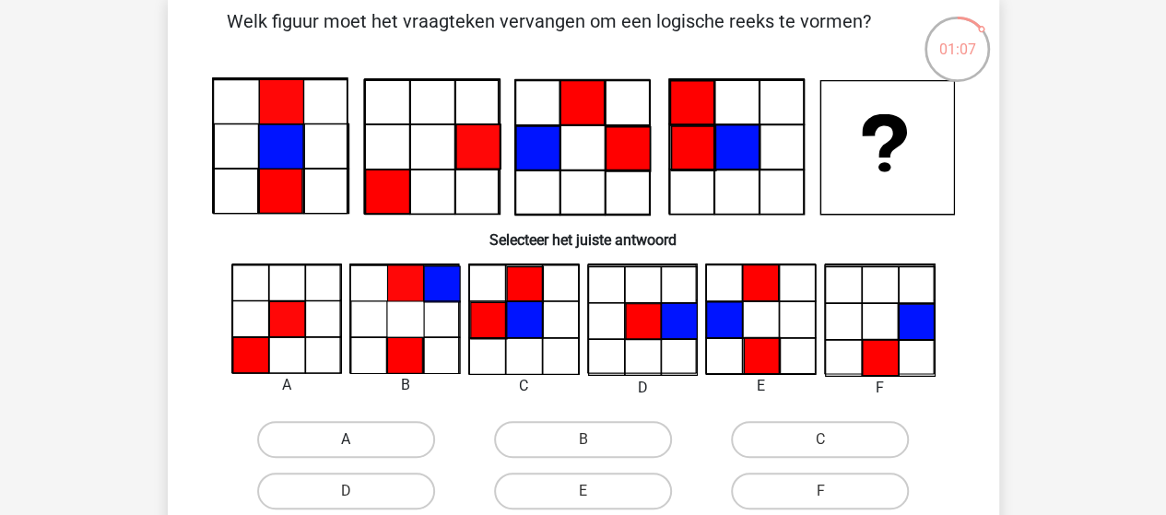
click at [381, 430] on label "A" at bounding box center [346, 439] width 178 height 37
click at [358, 440] on input "A" at bounding box center [352, 446] width 12 height 12
radio input "true"
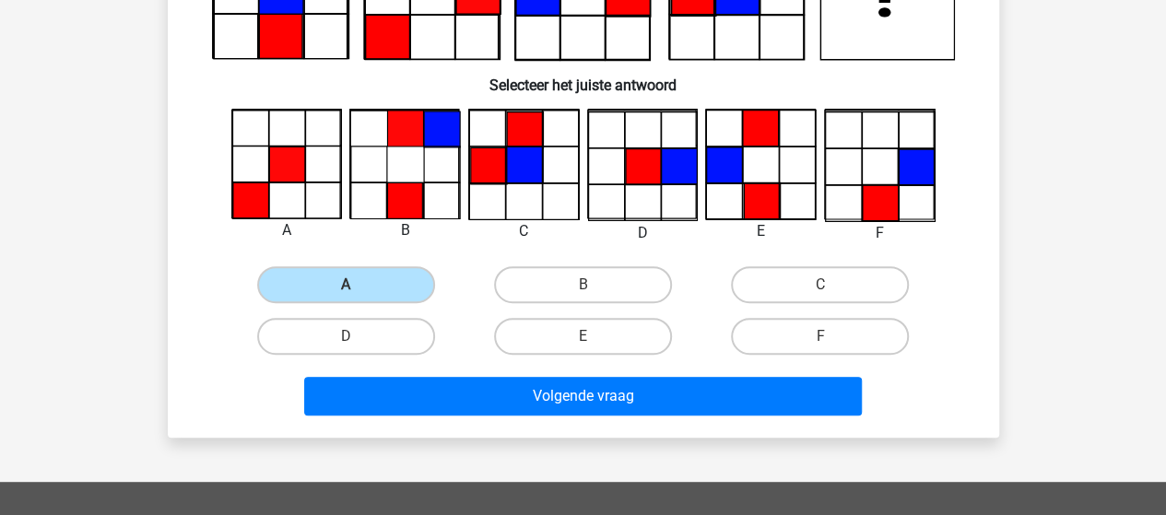
scroll to position [276, 0]
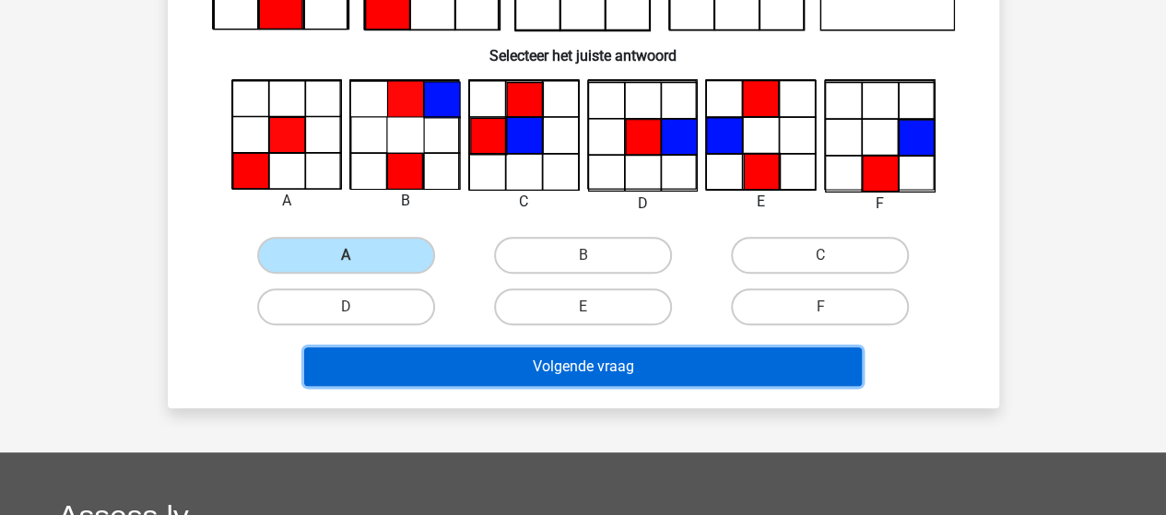
click at [468, 367] on button "Volgende vraag" at bounding box center [583, 366] width 558 height 39
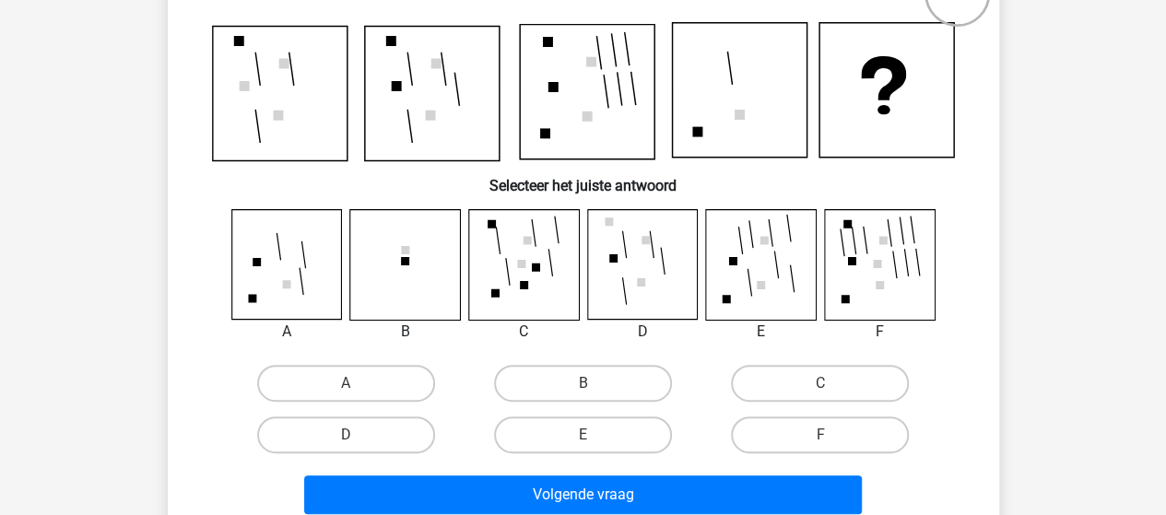
scroll to position [177, 0]
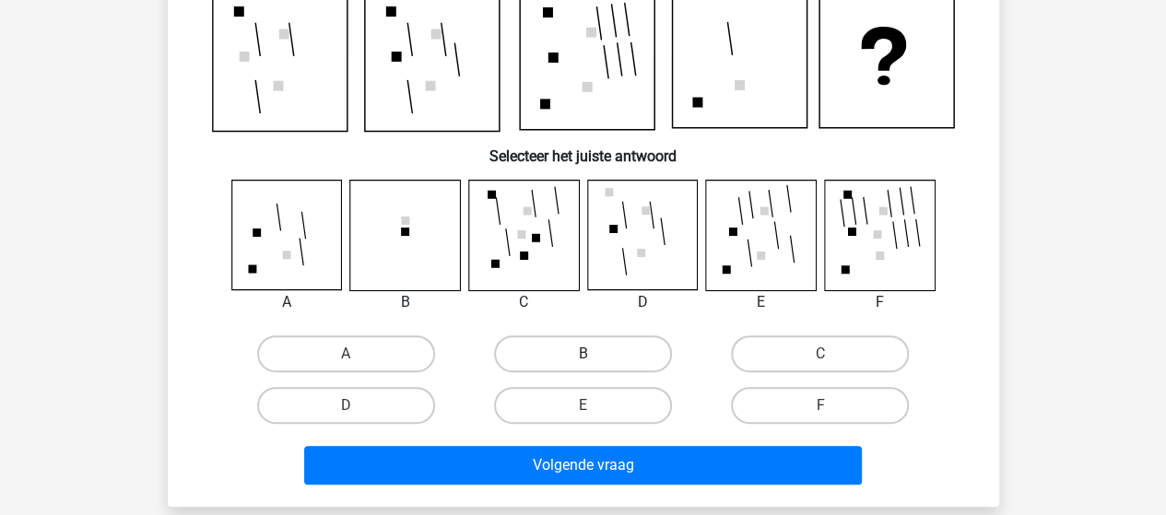
click at [544, 350] on label "B" at bounding box center [583, 353] width 178 height 37
click at [582, 354] on input "B" at bounding box center [588, 360] width 12 height 12
radio input "true"
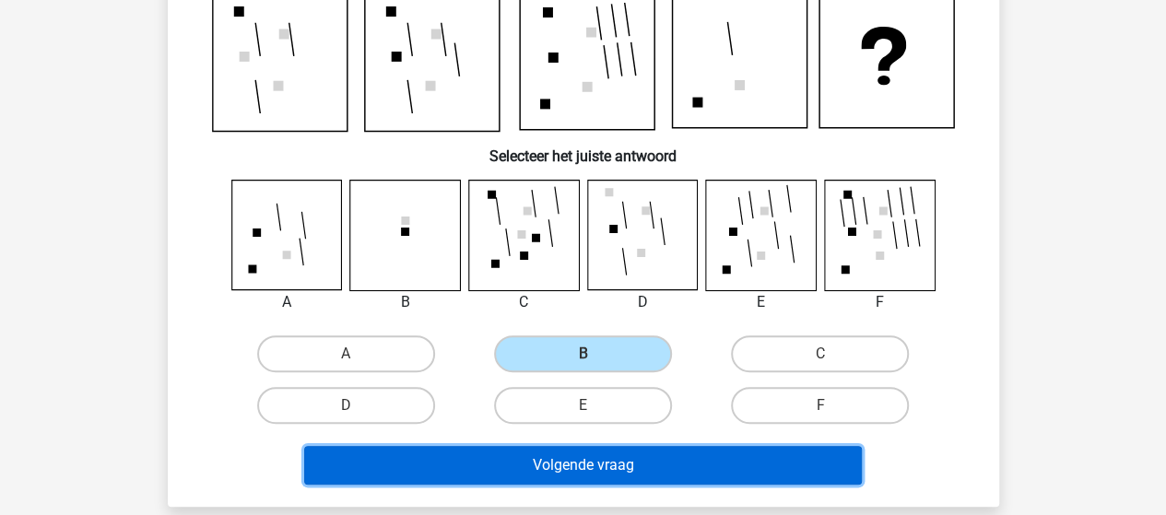
click at [541, 461] on button "Volgende vraag" at bounding box center [583, 465] width 558 height 39
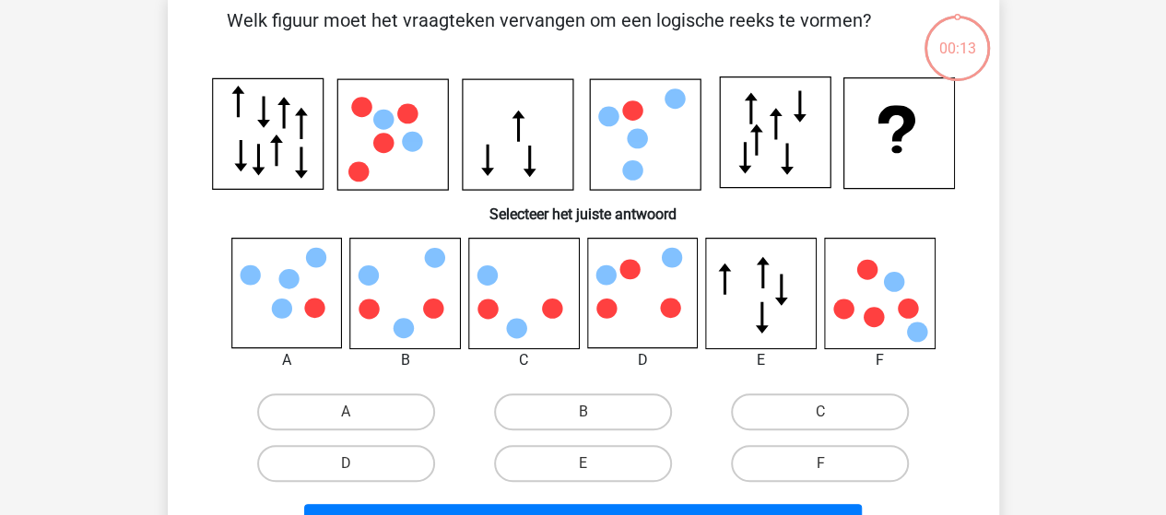
scroll to position [85, 0]
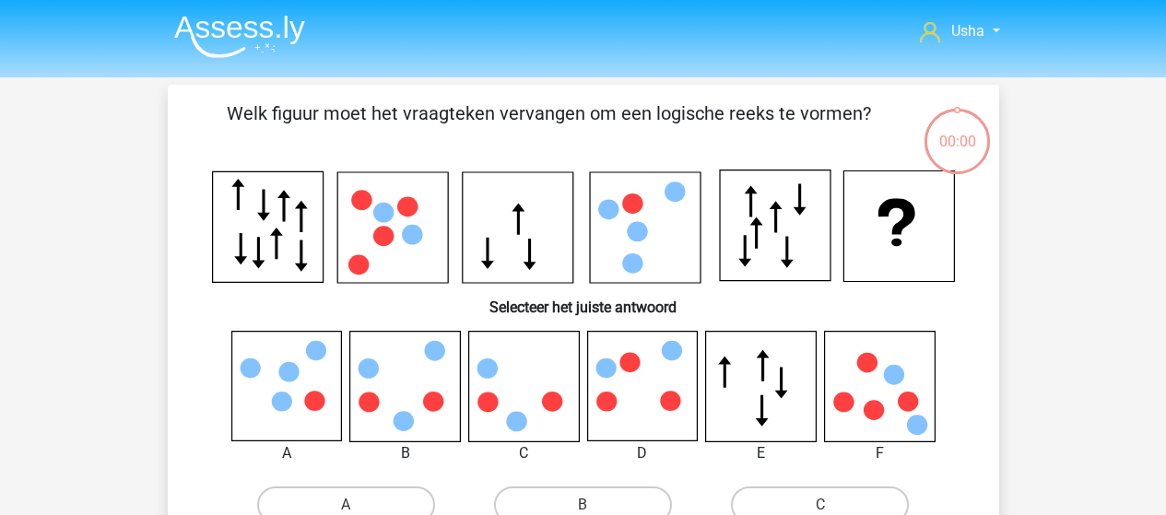
scroll to position [85, 0]
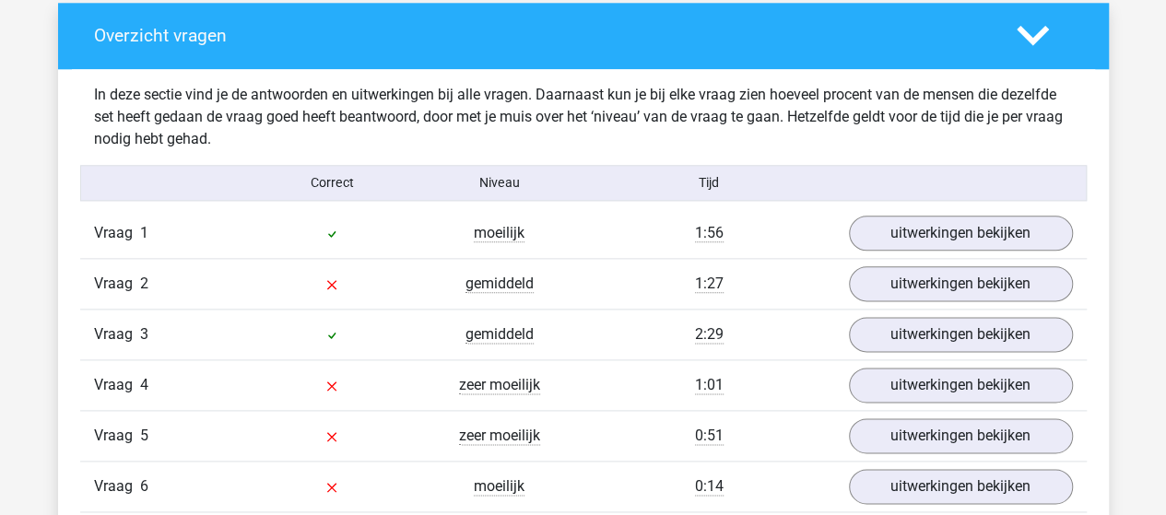
scroll to position [1014, 0]
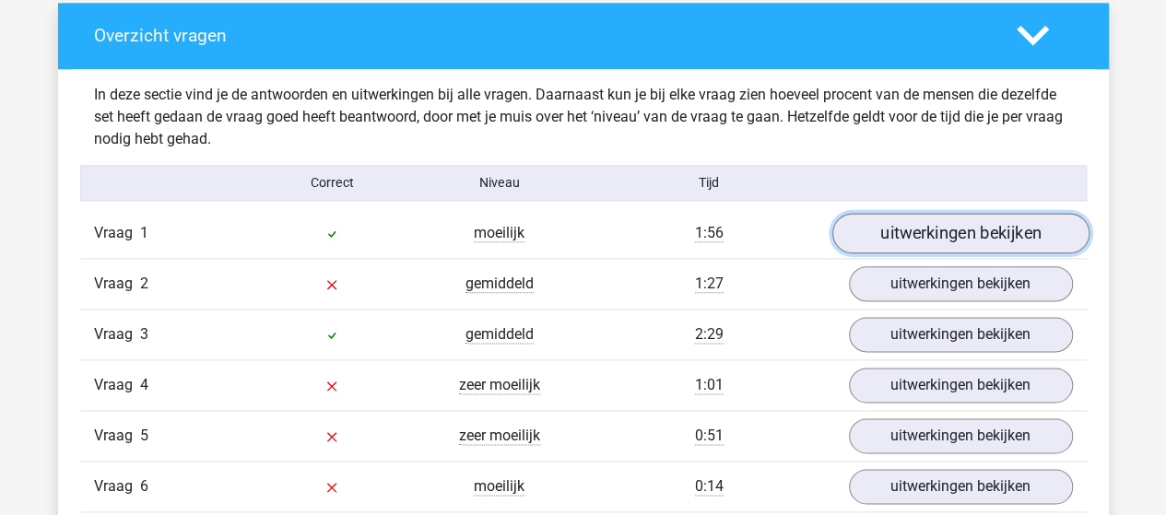
click at [971, 234] on link "uitwerkingen bekijken" at bounding box center [959, 233] width 257 height 41
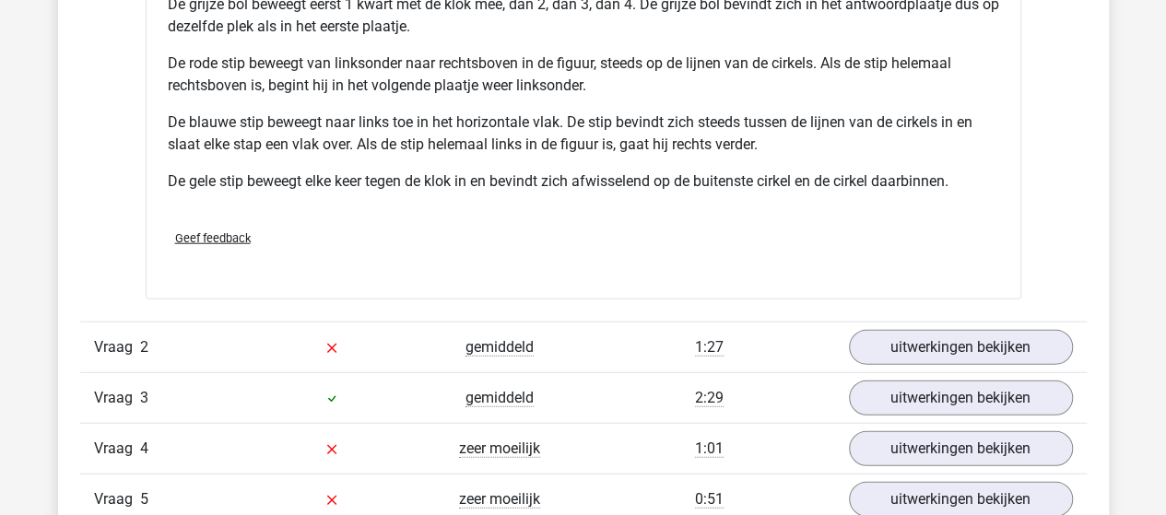
scroll to position [2304, 0]
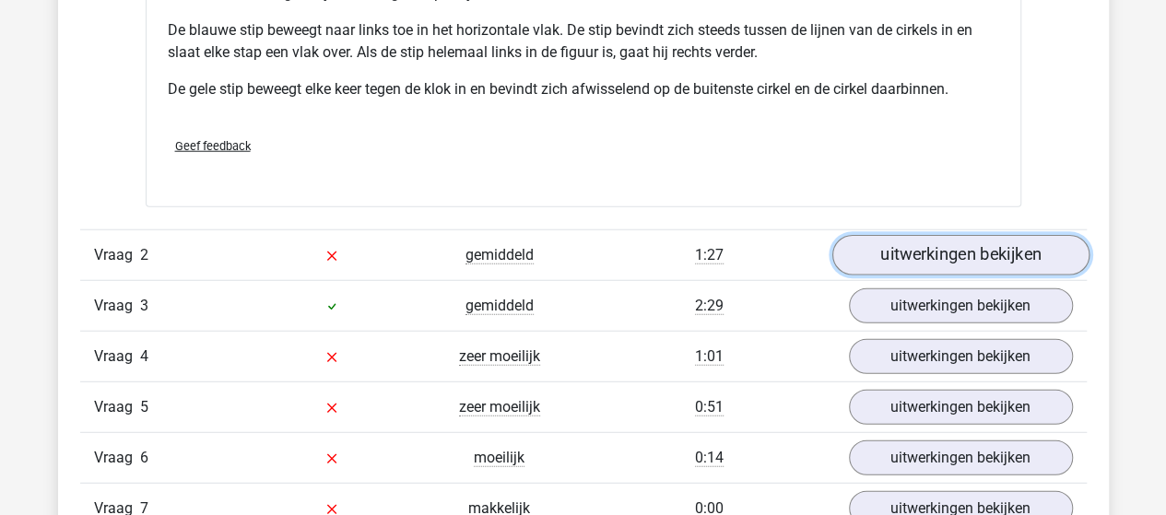
click at [888, 253] on link "uitwerkingen bekijken" at bounding box center [959, 255] width 257 height 41
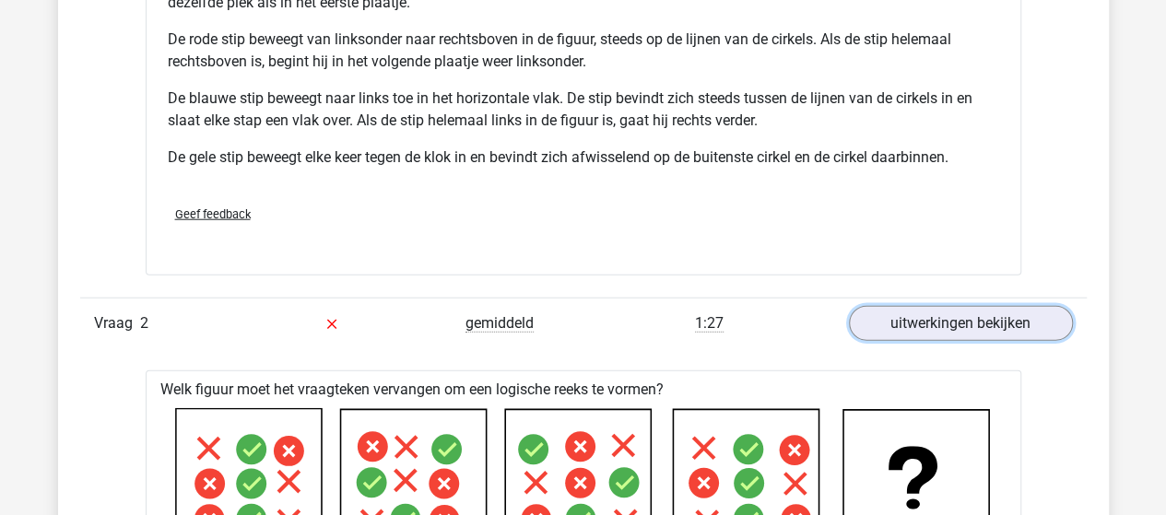
scroll to position [2212, 0]
